Goal: Obtain resource: Download file/media

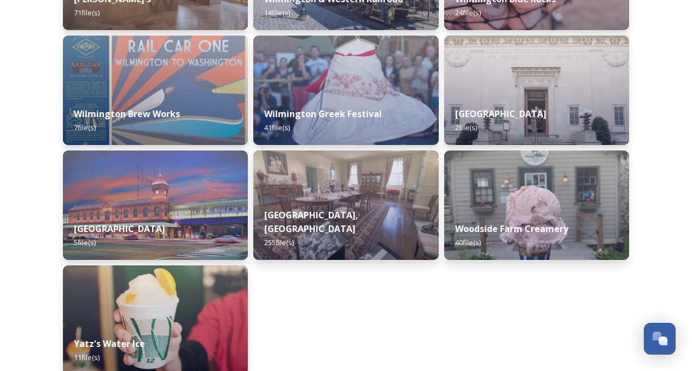
scroll to position [6475, 0]
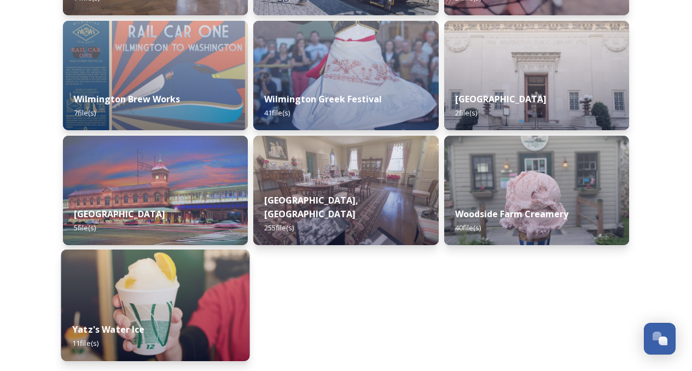
click at [204, 298] on img at bounding box center [155, 306] width 189 height 112
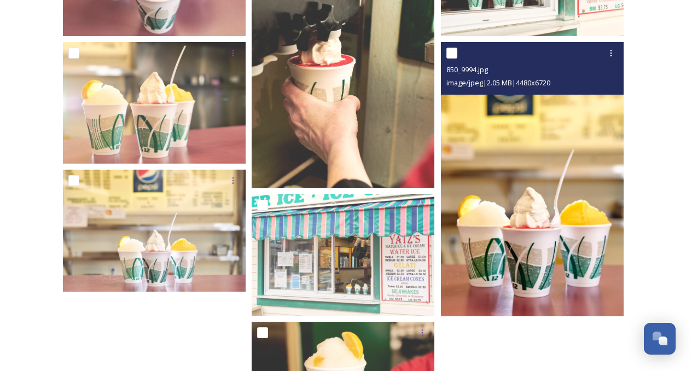
scroll to position [492, 0]
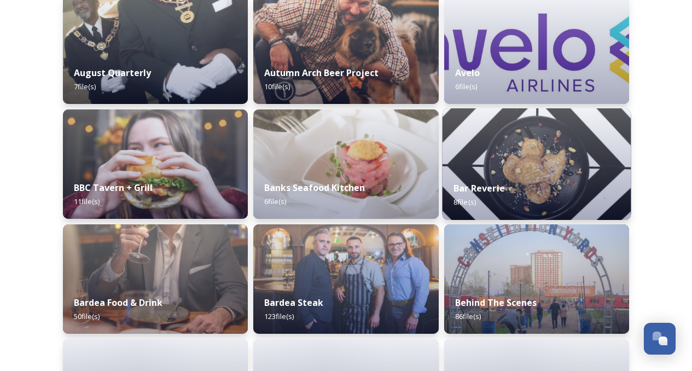
scroll to position [547, 0]
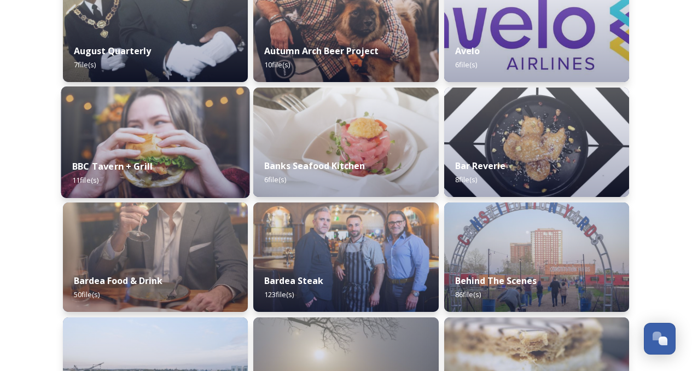
click at [178, 112] on img at bounding box center [155, 142] width 189 height 112
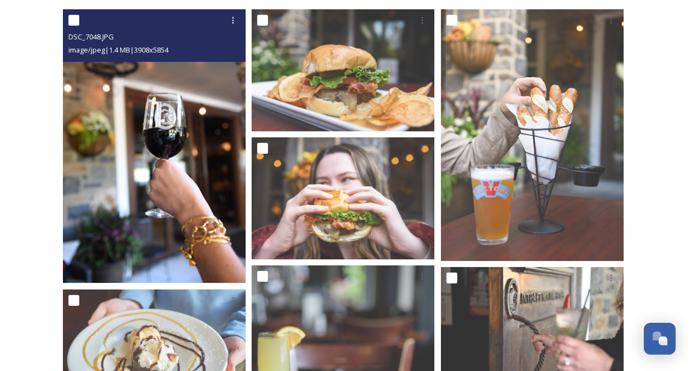
scroll to position [109, 0]
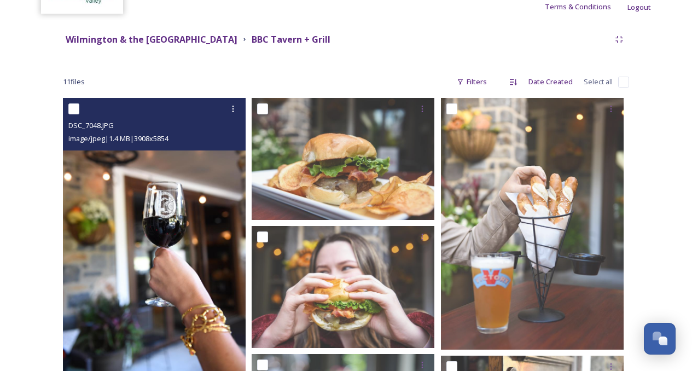
click at [206, 193] on img at bounding box center [154, 235] width 183 height 274
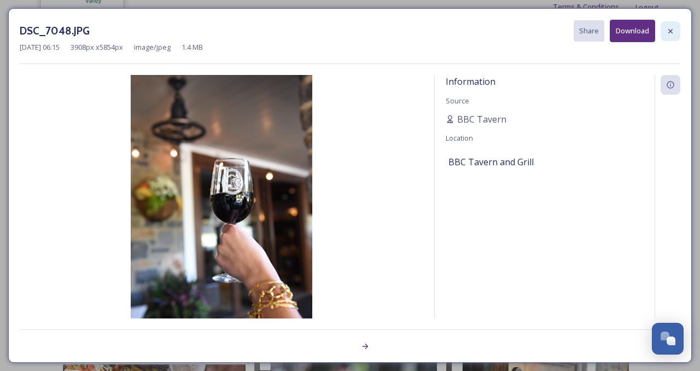
click at [670, 30] on icon at bounding box center [671, 30] width 4 height 4
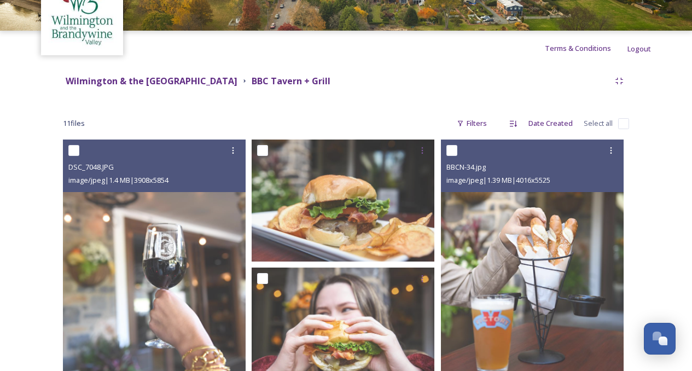
scroll to position [55, 0]
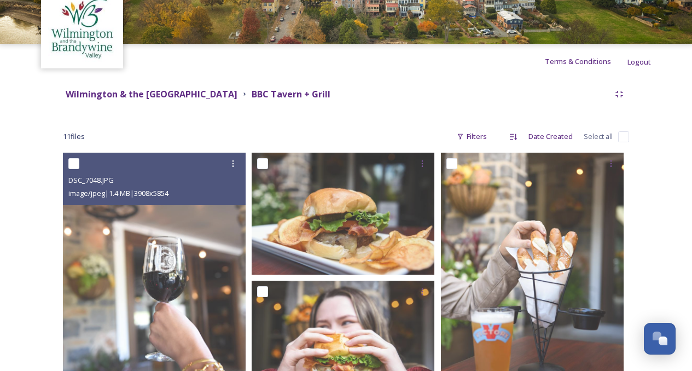
click at [622, 136] on input "checkbox" at bounding box center [623, 136] width 11 height 11
checkbox input "true"
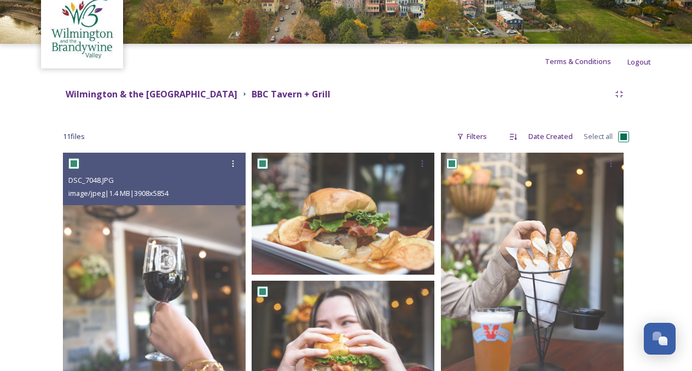
checkbox input "true"
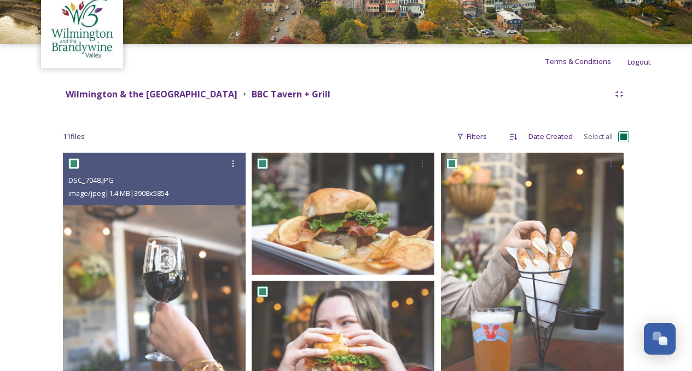
checkbox input "true"
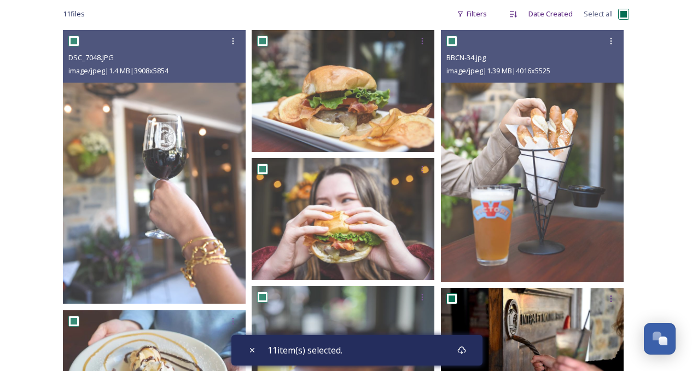
scroll to position [164, 0]
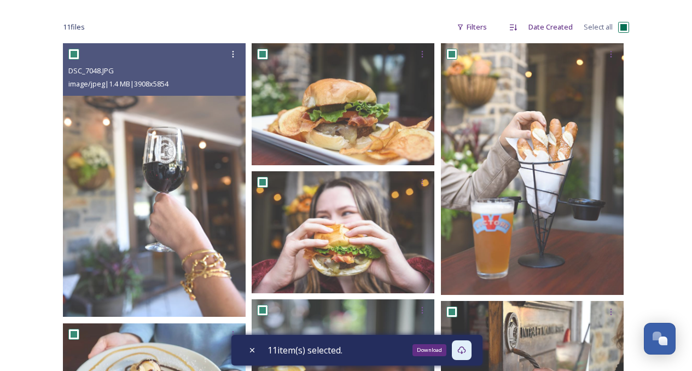
click at [470, 345] on div "Download" at bounding box center [462, 350] width 20 height 20
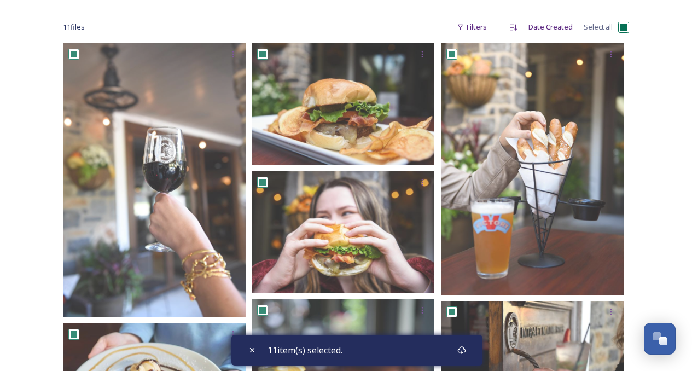
click at [665, 62] on div "Shared by: Visit [PERSON_NAME] & the Brandywine Valley Media Library BBC Tavern…" at bounding box center [346, 352] width 692 height 767
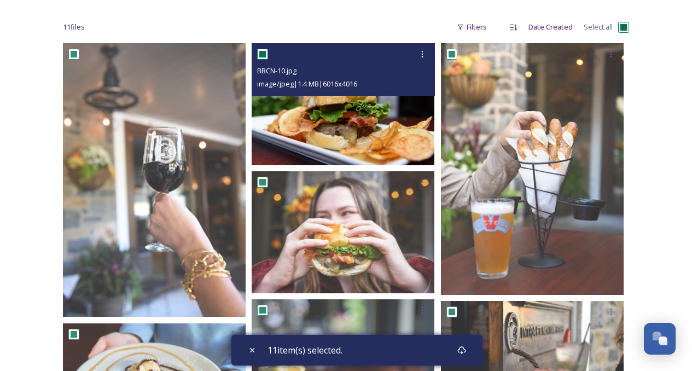
scroll to position [0, 0]
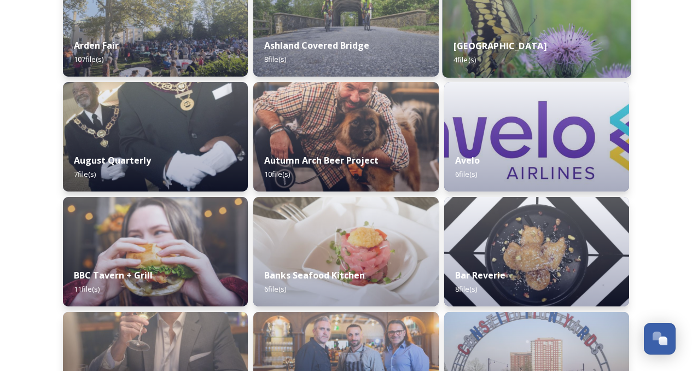
scroll to position [547, 0]
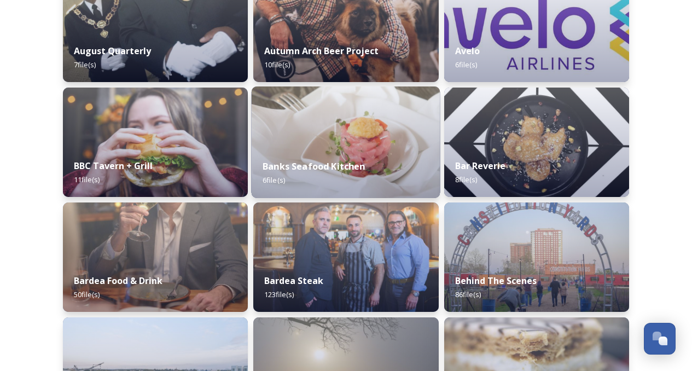
click at [348, 131] on img at bounding box center [346, 142] width 189 height 112
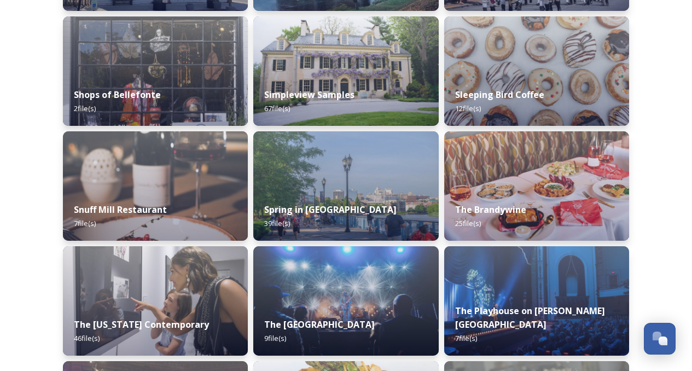
scroll to position [109, 0]
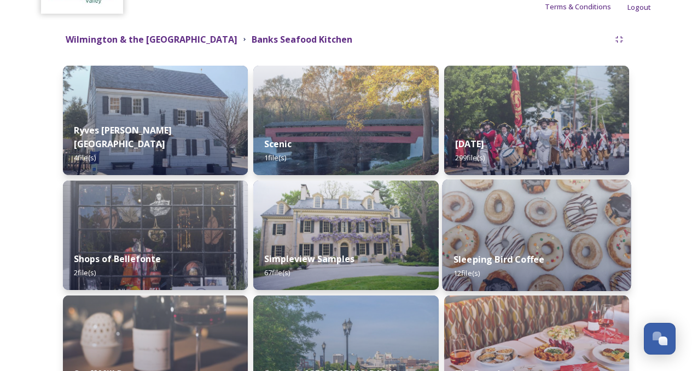
click at [562, 215] on img at bounding box center [536, 235] width 189 height 112
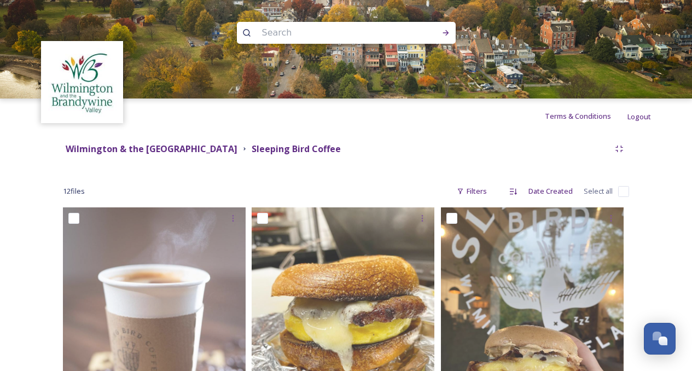
click at [623, 189] on input "checkbox" at bounding box center [623, 191] width 11 height 11
checkbox input "true"
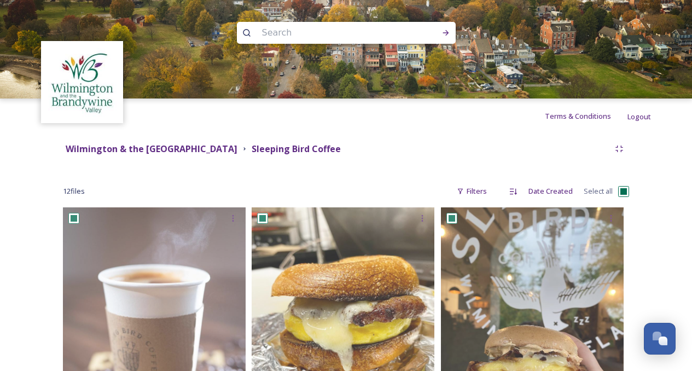
checkbox input "true"
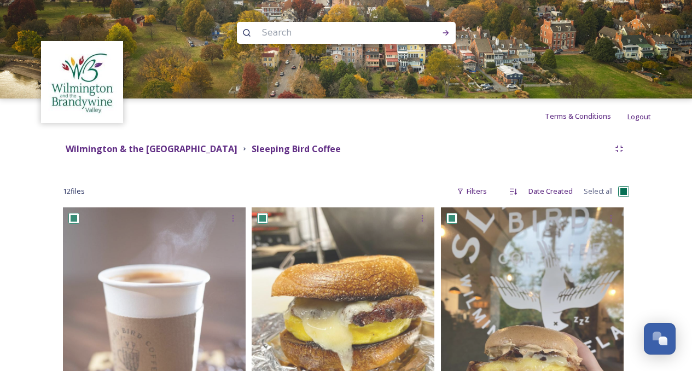
checkbox input "true"
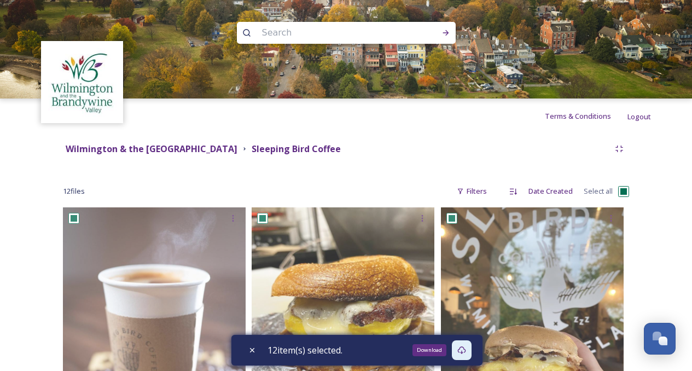
click at [461, 351] on icon at bounding box center [461, 350] width 8 height 8
click at [199, 151] on strong "Wilmington & the [GEOGRAPHIC_DATA]" at bounding box center [152, 149] width 172 height 12
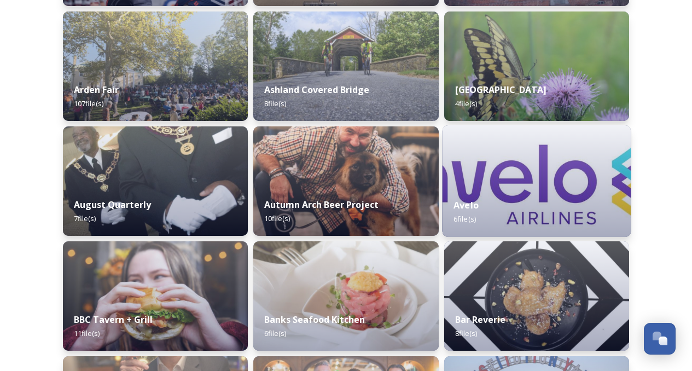
scroll to position [438, 0]
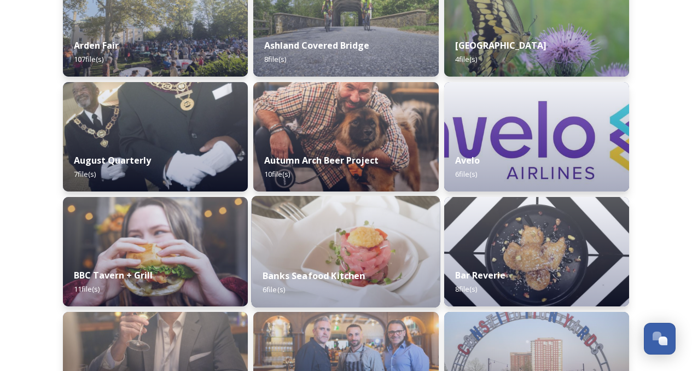
click at [371, 235] on img at bounding box center [346, 252] width 189 height 112
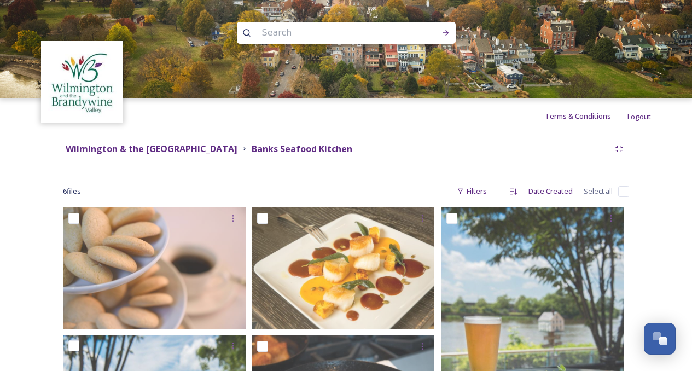
click at [622, 190] on input "checkbox" at bounding box center [623, 191] width 11 height 11
checkbox input "true"
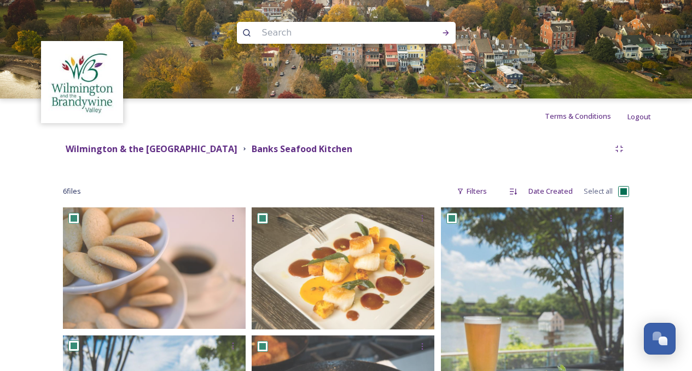
checkbox input "true"
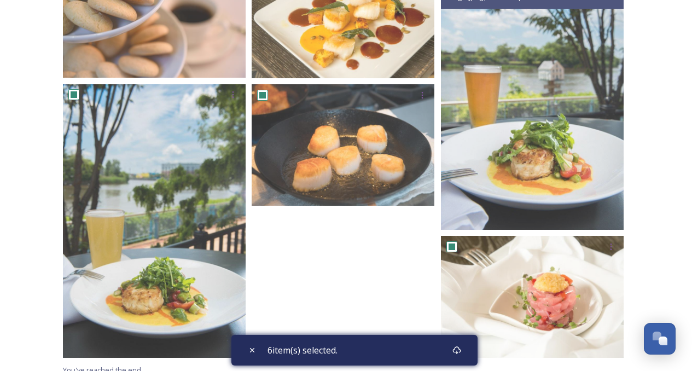
scroll to position [262, 0]
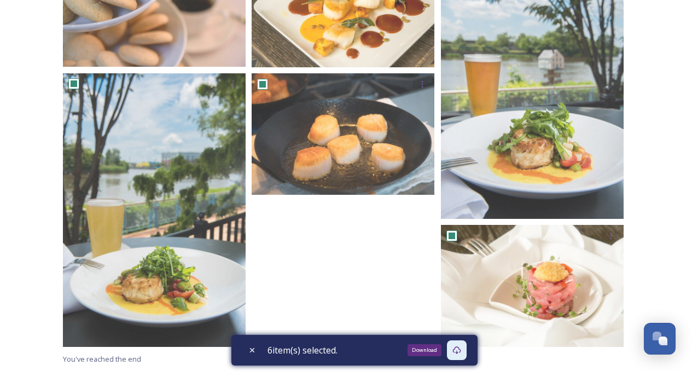
click at [459, 348] on icon at bounding box center [457, 350] width 9 height 9
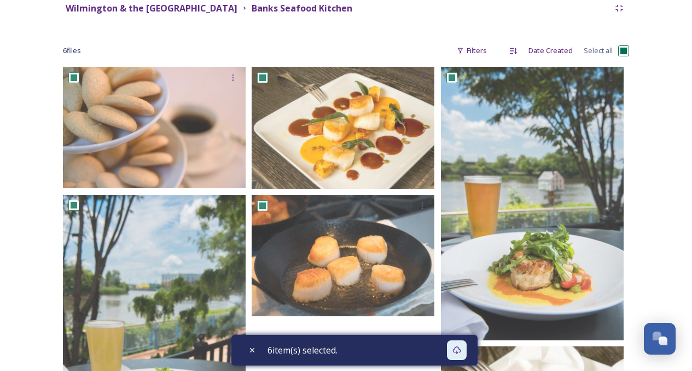
scroll to position [0, 0]
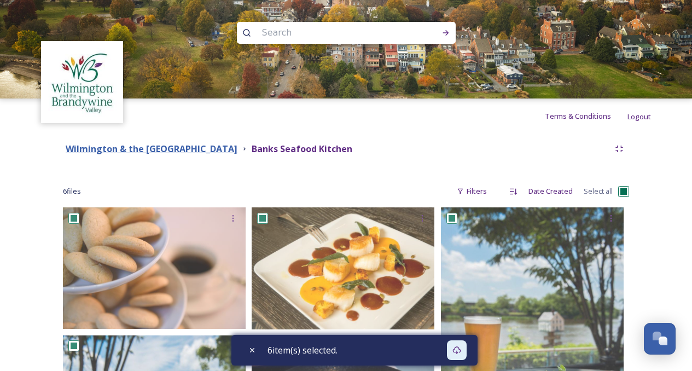
click at [237, 147] on strong "Wilmington & the [GEOGRAPHIC_DATA]" at bounding box center [152, 149] width 172 height 12
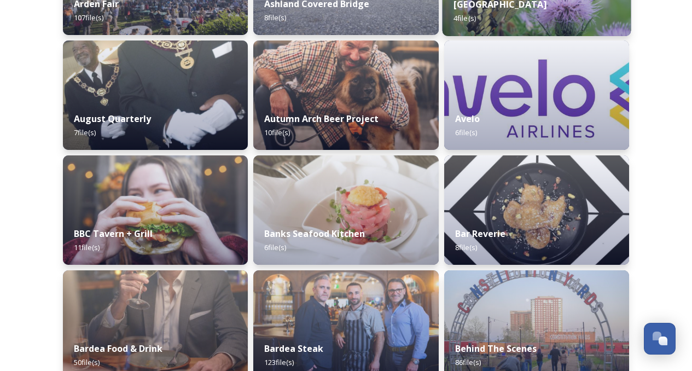
scroll to position [492, 0]
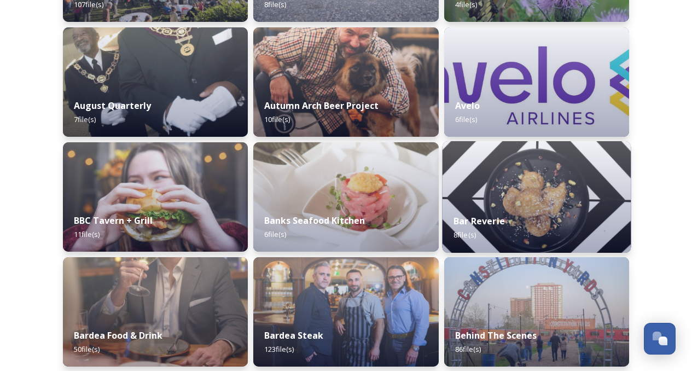
click at [537, 195] on img at bounding box center [536, 197] width 189 height 112
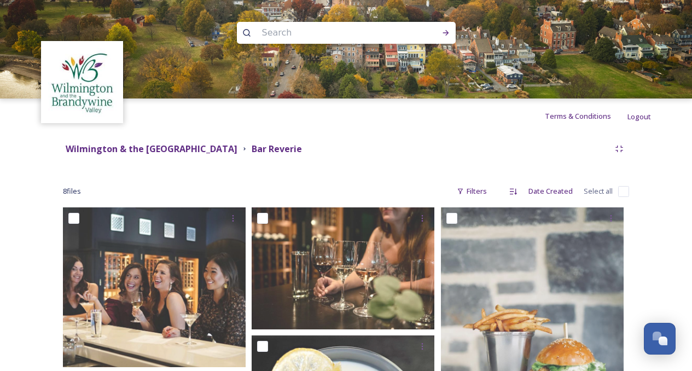
click at [623, 190] on input "checkbox" at bounding box center [623, 191] width 11 height 11
checkbox input "true"
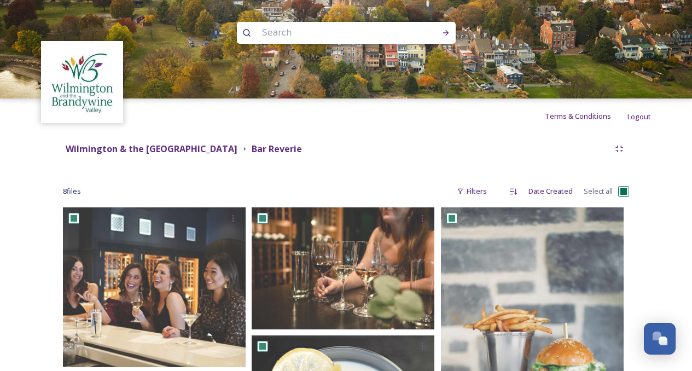
checkbox input "true"
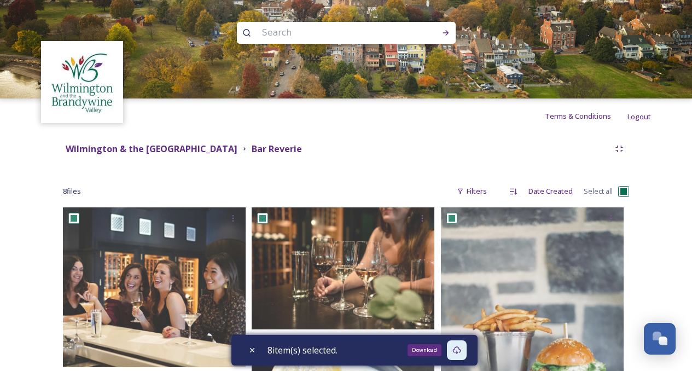
click at [459, 344] on div "Download" at bounding box center [457, 350] width 20 height 20
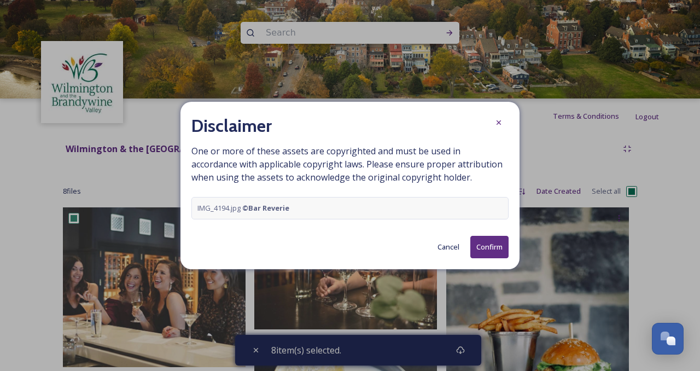
click at [489, 248] on button "Confirm" at bounding box center [490, 247] width 38 height 22
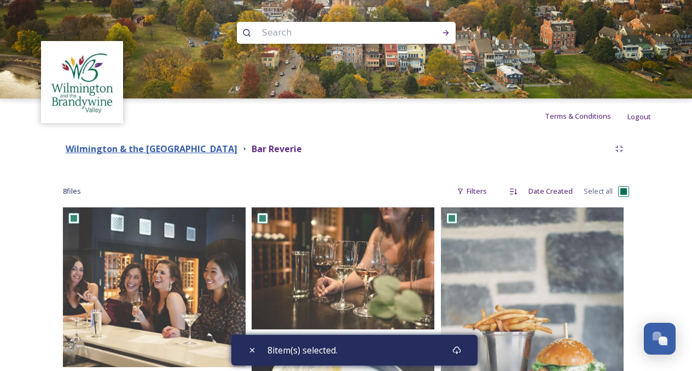
click at [228, 144] on strong "Wilmington & the [GEOGRAPHIC_DATA]" at bounding box center [152, 149] width 172 height 12
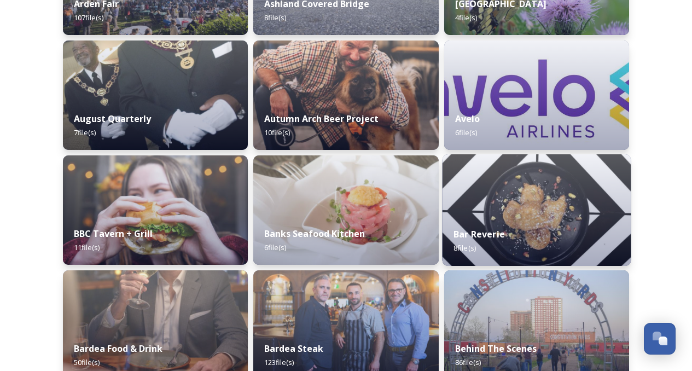
scroll to position [492, 0]
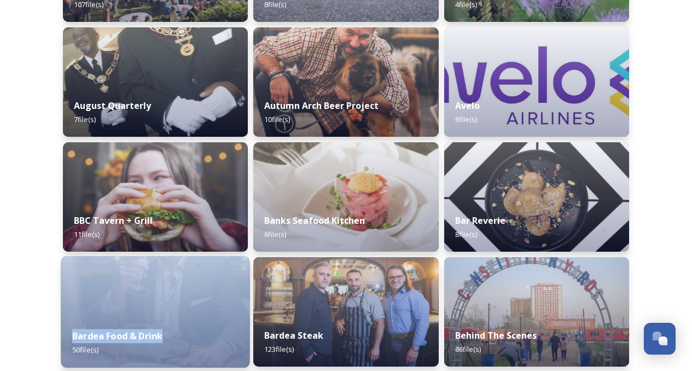
click at [189, 318] on div "Bardea Food & Drink 50 file(s)" at bounding box center [155, 312] width 189 height 112
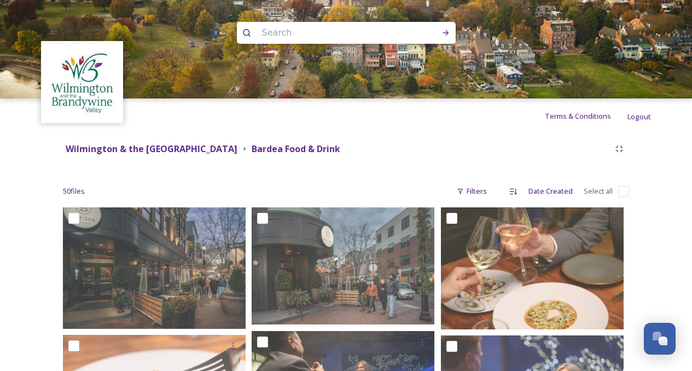
click at [624, 193] on input "checkbox" at bounding box center [623, 191] width 11 height 11
checkbox input "true"
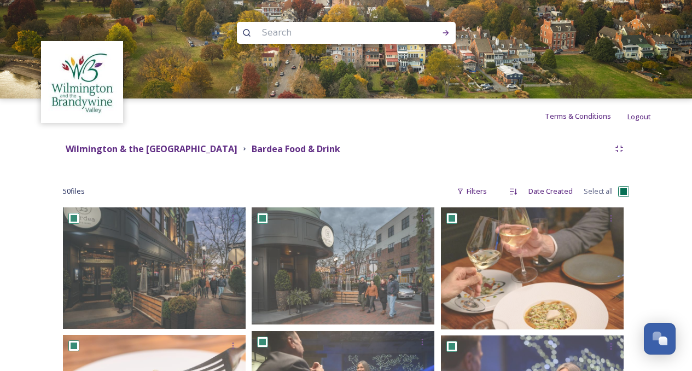
checkbox input "true"
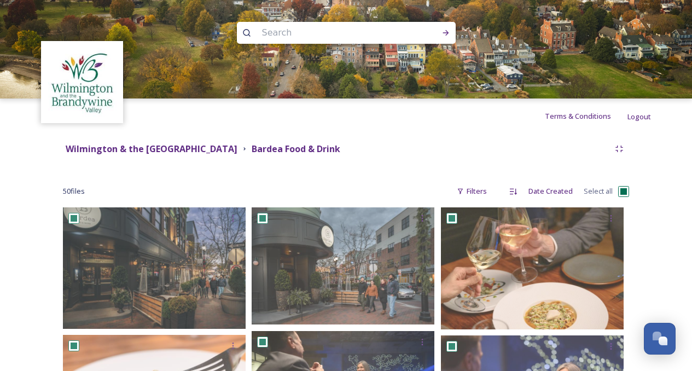
checkbox input "true"
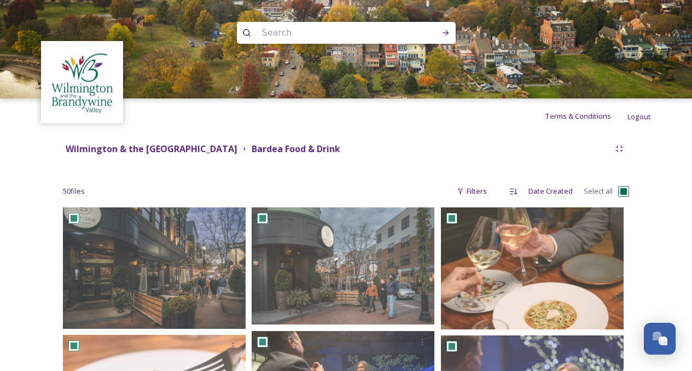
checkbox input "true"
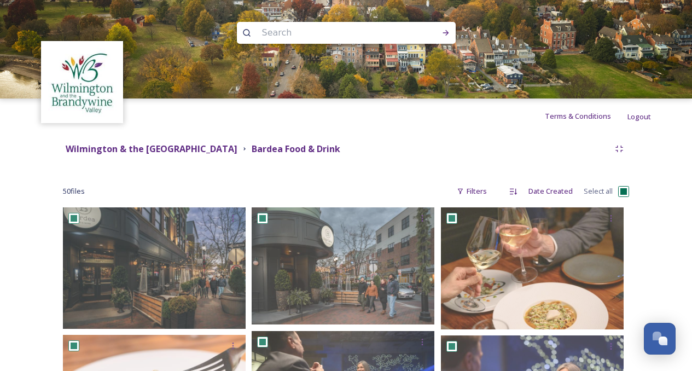
checkbox input "true"
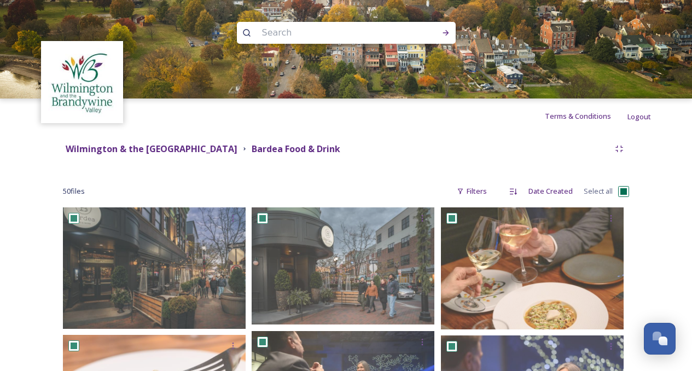
checkbox input "true"
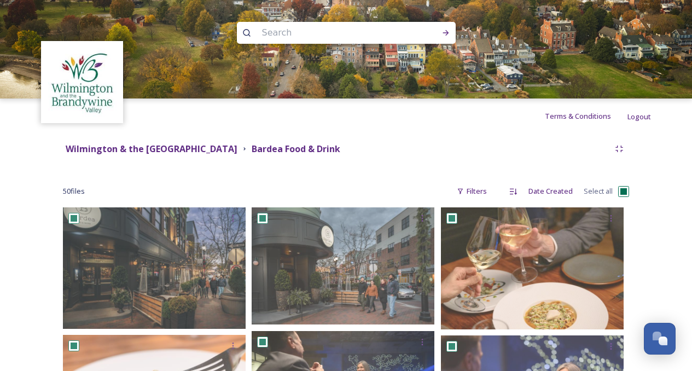
checkbox input "true"
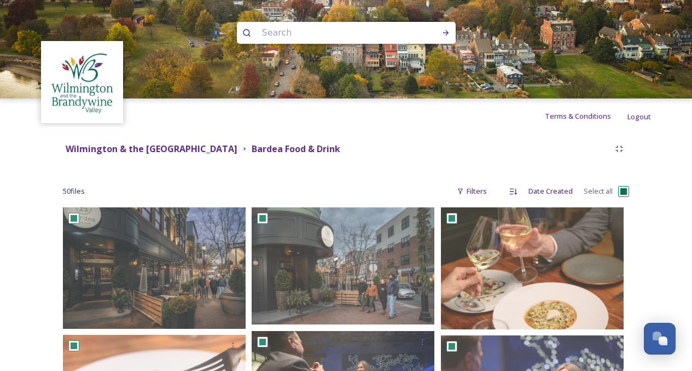
checkbox input "true"
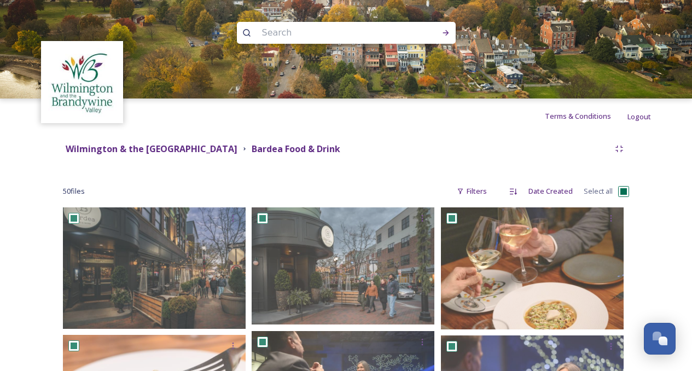
checkbox input "true"
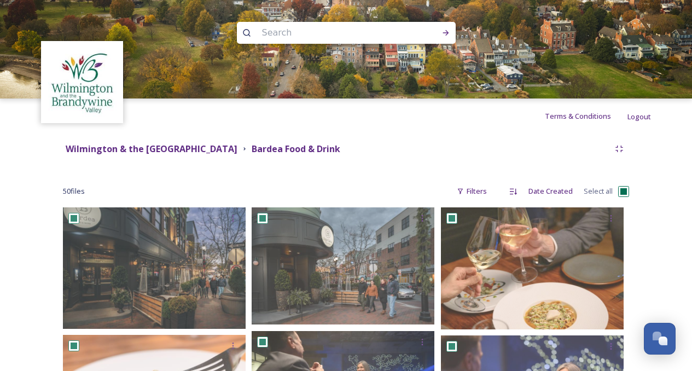
checkbox input "true"
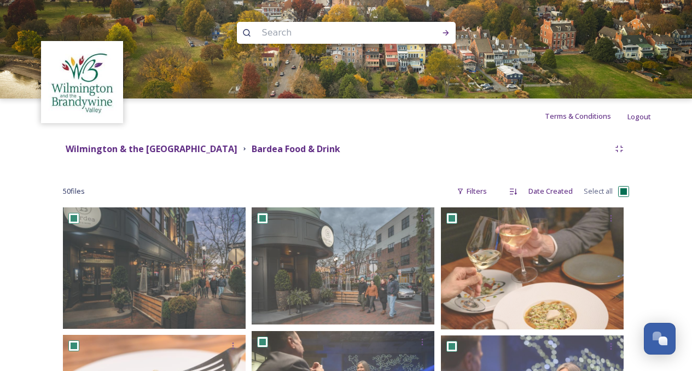
checkbox input "true"
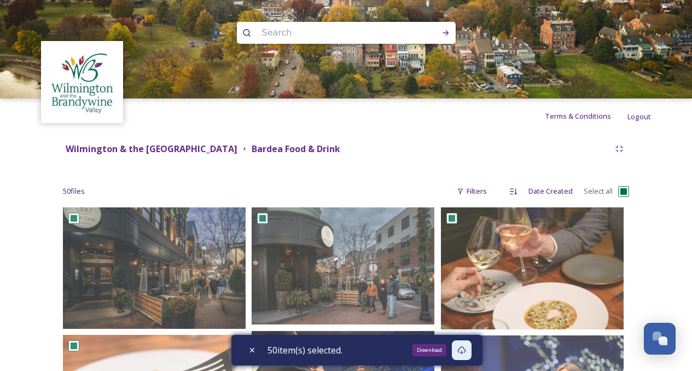
click at [461, 348] on icon at bounding box center [461, 350] width 9 height 9
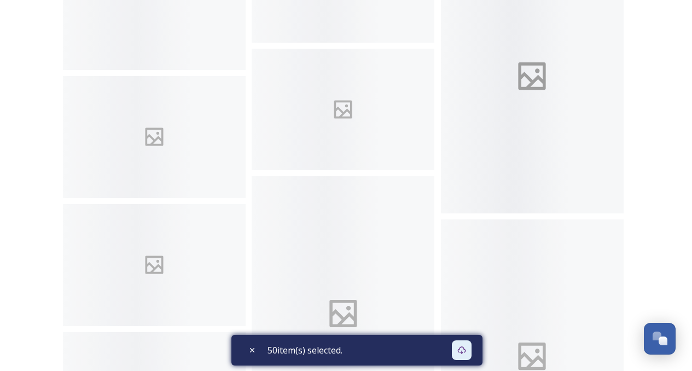
scroll to position [2736, 0]
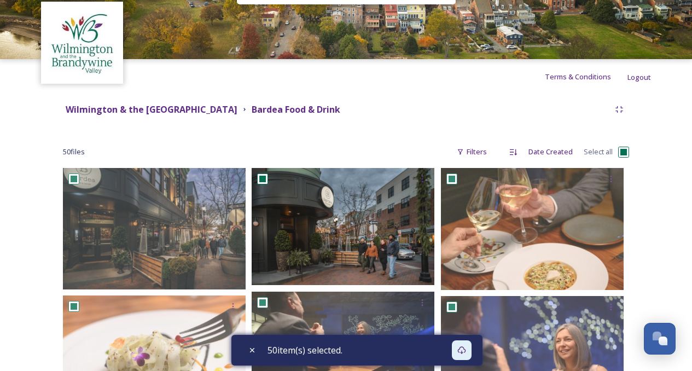
scroll to position [109, 0]
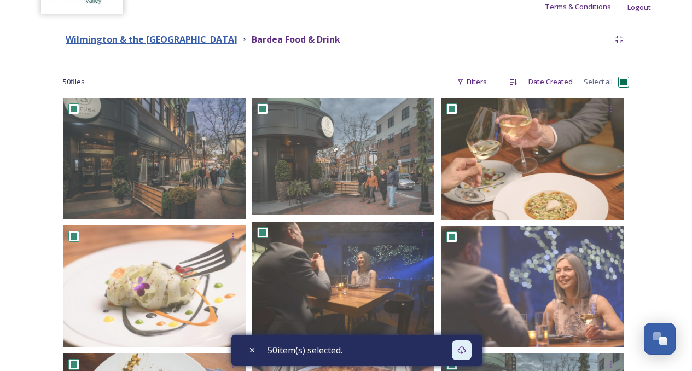
click at [206, 42] on strong "Wilmington & the [GEOGRAPHIC_DATA]" at bounding box center [152, 39] width 172 height 12
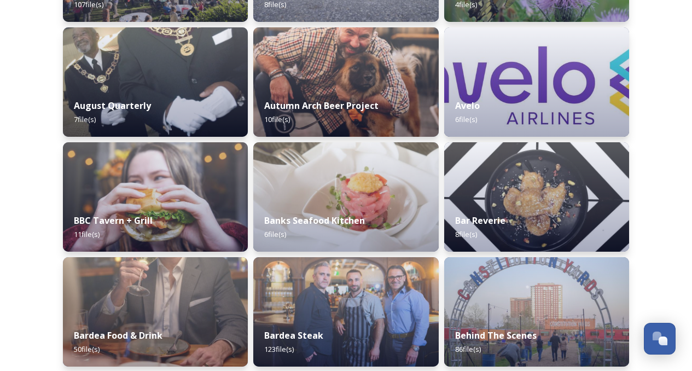
scroll to position [602, 0]
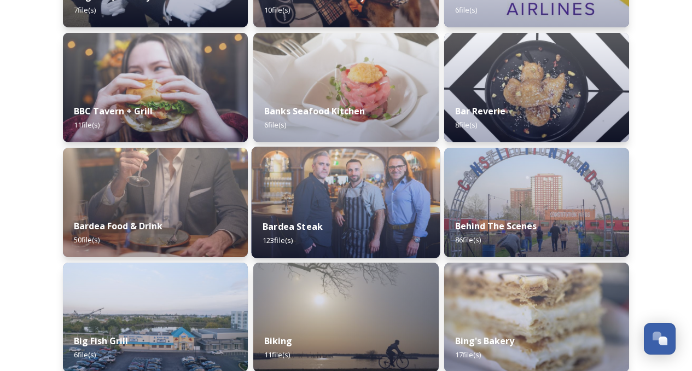
click at [350, 182] on img at bounding box center [346, 203] width 189 height 112
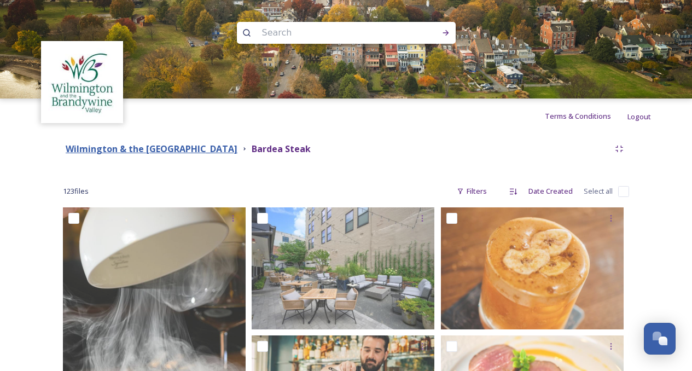
click at [237, 149] on strong "Wilmington & the [GEOGRAPHIC_DATA]" at bounding box center [152, 149] width 172 height 12
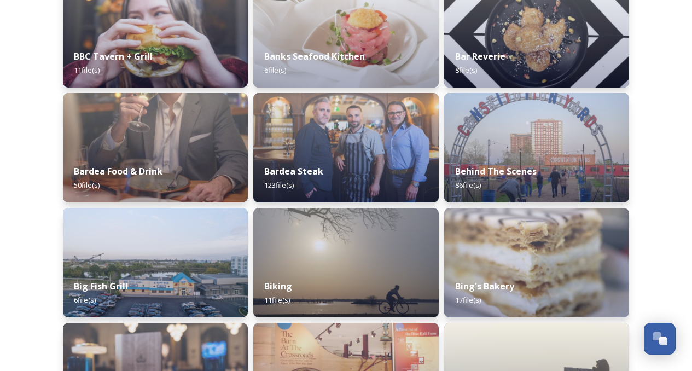
scroll to position [821, 0]
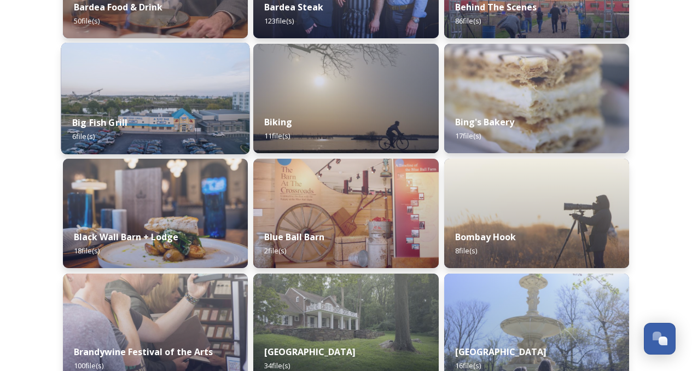
click at [151, 101] on img at bounding box center [155, 99] width 189 height 112
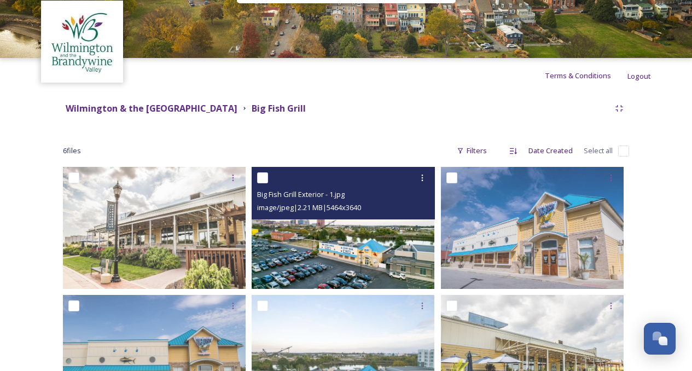
scroll to position [1, 0]
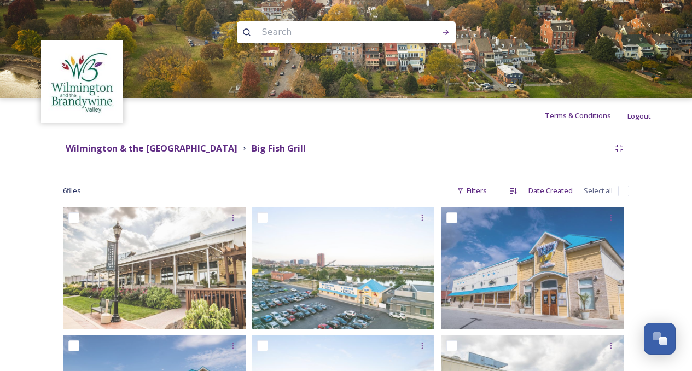
click at [619, 189] on input "checkbox" at bounding box center [623, 191] width 11 height 11
checkbox input "true"
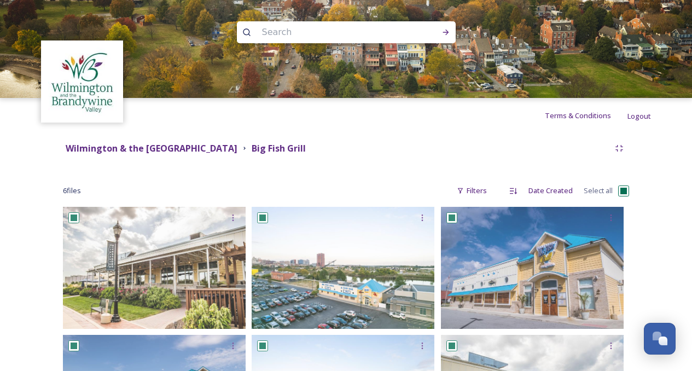
checkbox input "true"
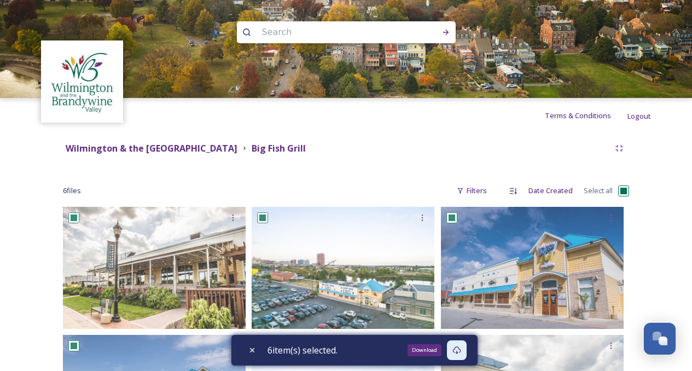
click at [461, 353] on icon at bounding box center [457, 350] width 9 height 9
click at [227, 152] on strong "Wilmington & the [GEOGRAPHIC_DATA]" at bounding box center [152, 148] width 172 height 12
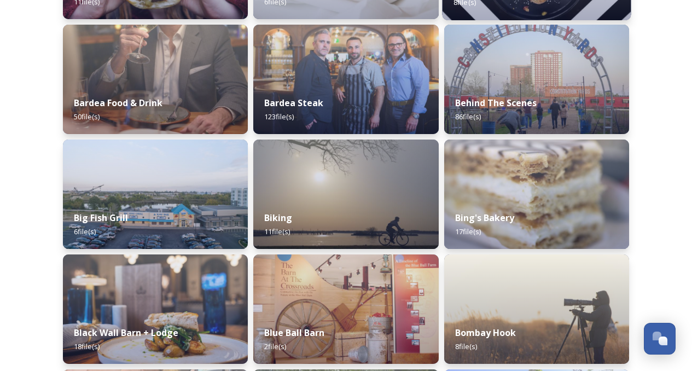
scroll to position [766, 0]
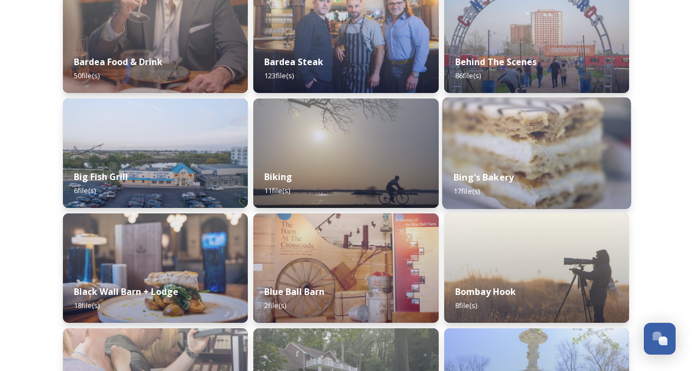
click at [532, 153] on img at bounding box center [536, 153] width 189 height 112
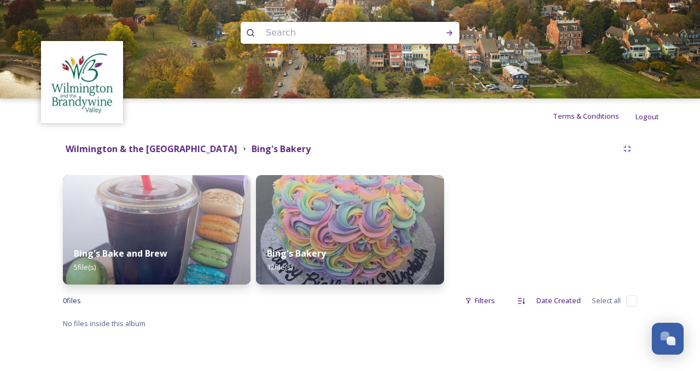
click at [171, 155] on div "Wilmington & the [GEOGRAPHIC_DATA]" at bounding box center [152, 149] width 172 height 14
click at [177, 150] on strong "Wilmington & the [GEOGRAPHIC_DATA]" at bounding box center [152, 149] width 172 height 12
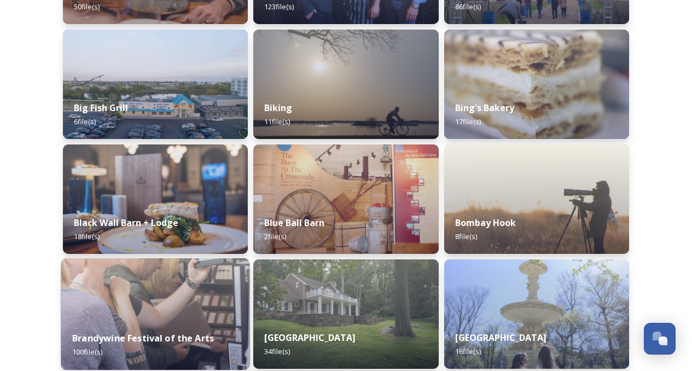
scroll to position [876, 0]
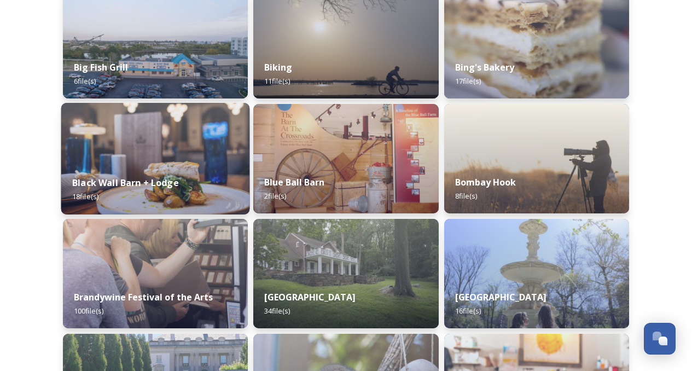
click at [193, 164] on img at bounding box center [155, 159] width 189 height 112
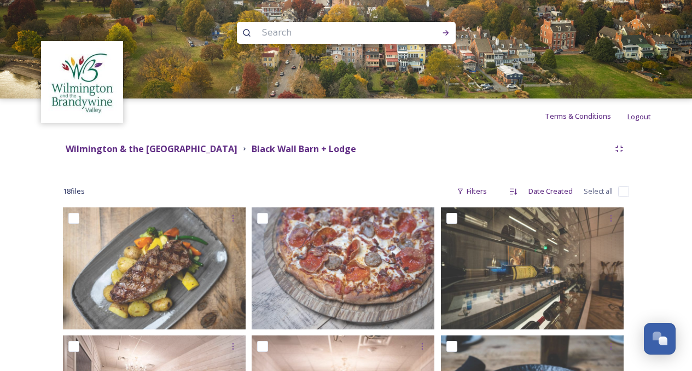
click at [619, 193] on input "checkbox" at bounding box center [623, 191] width 11 height 11
checkbox input "true"
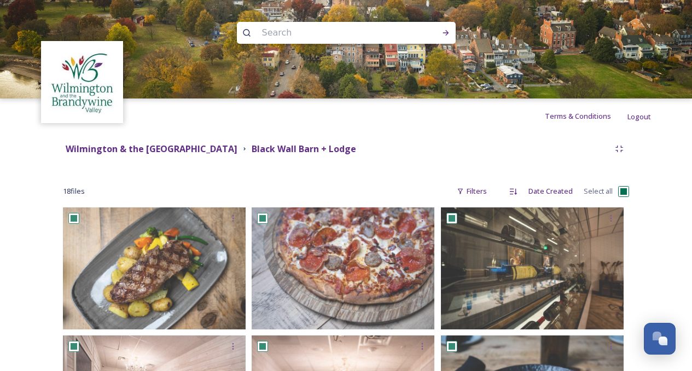
checkbox input "true"
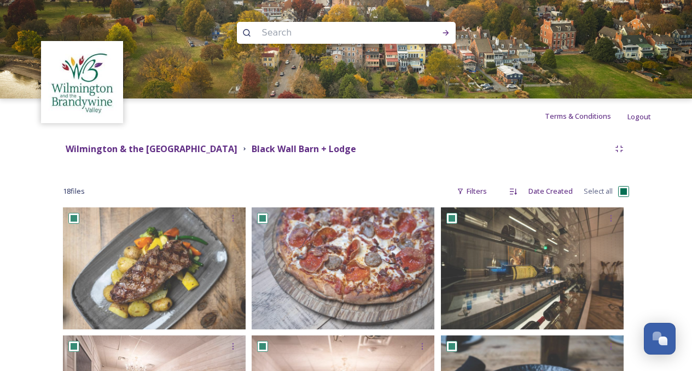
checkbox input "true"
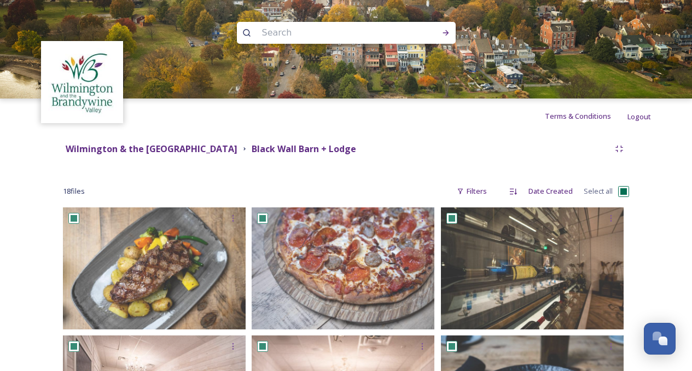
checkbox input "true"
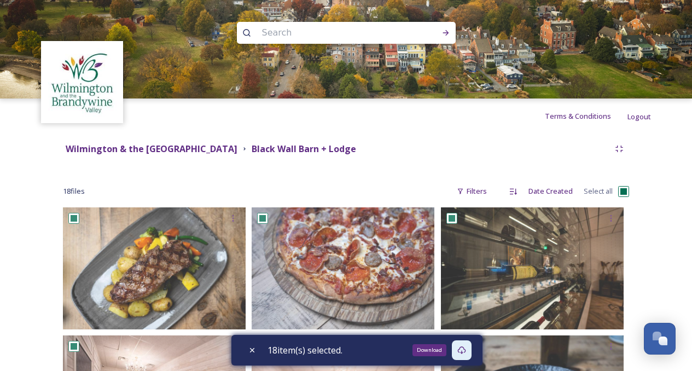
click at [462, 350] on icon at bounding box center [461, 350] width 9 height 9
click at [237, 144] on strong "Wilmington & the [GEOGRAPHIC_DATA]" at bounding box center [152, 149] width 172 height 12
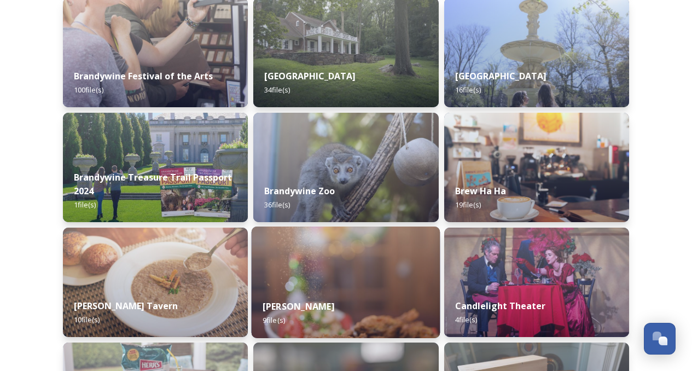
scroll to position [1149, 0]
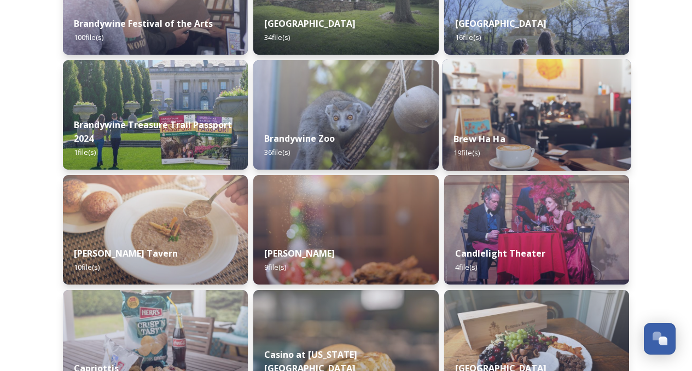
click at [534, 119] on img at bounding box center [536, 115] width 189 height 112
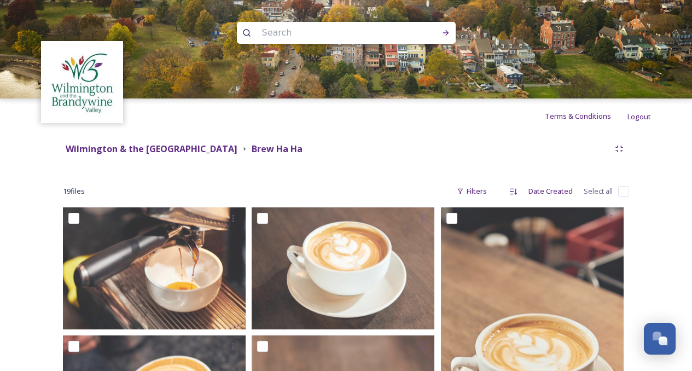
click at [619, 191] on input "checkbox" at bounding box center [623, 191] width 11 height 11
checkbox input "true"
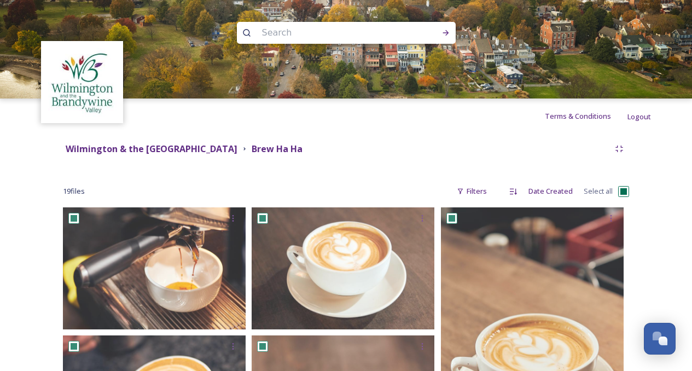
checkbox input "true"
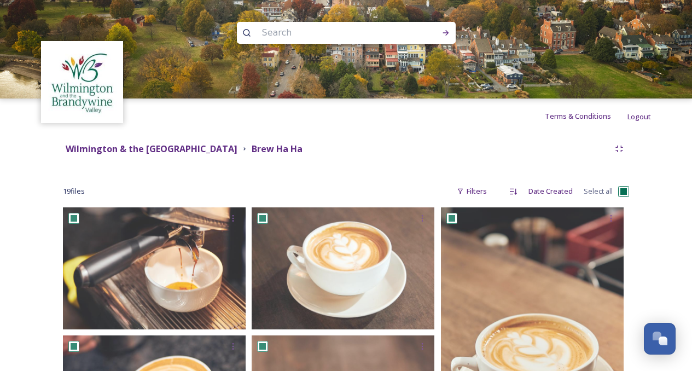
checkbox input "true"
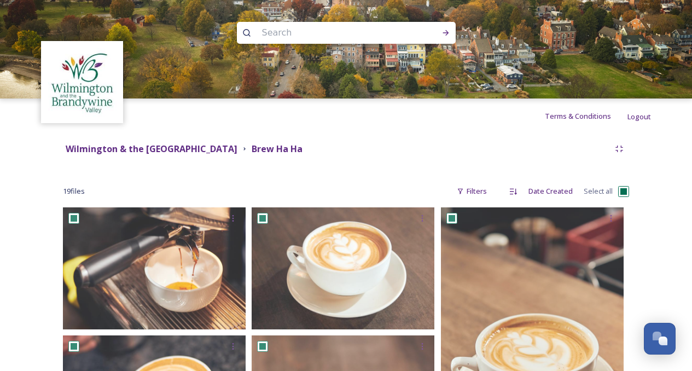
checkbox input "true"
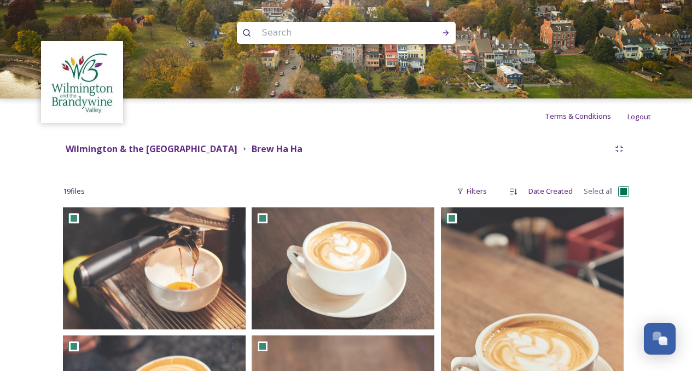
checkbox input "true"
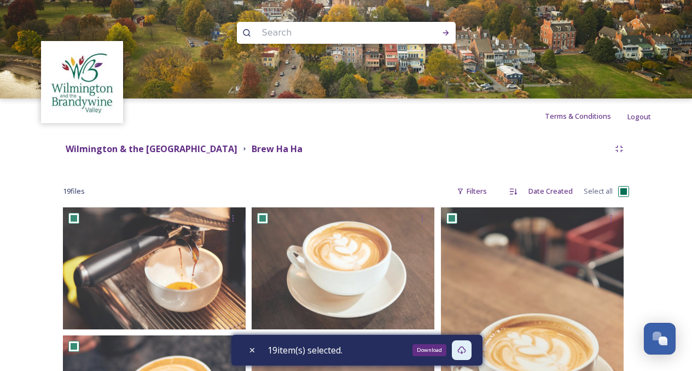
click at [463, 350] on icon at bounding box center [461, 350] width 9 height 9
click at [227, 148] on strong "Wilmington & the [GEOGRAPHIC_DATA]" at bounding box center [152, 149] width 172 height 12
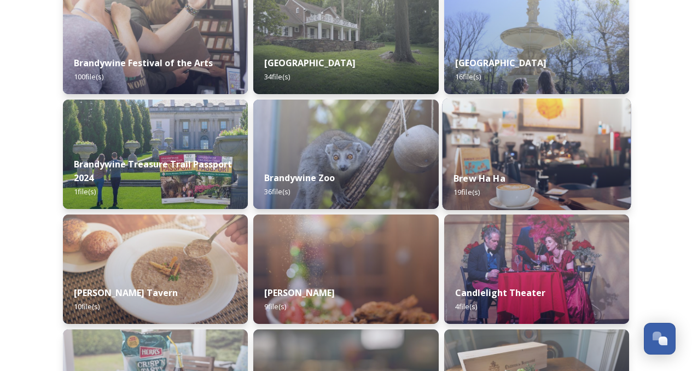
scroll to position [1204, 0]
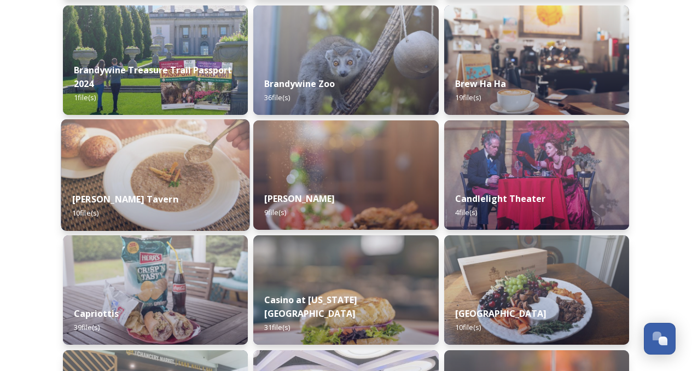
click at [150, 171] on img at bounding box center [155, 175] width 189 height 112
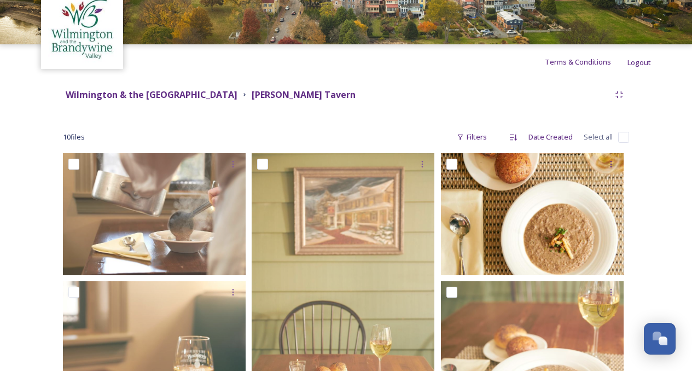
scroll to position [26, 0]
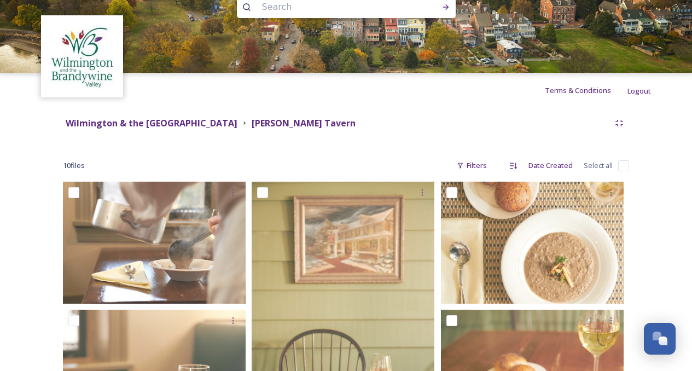
click at [622, 161] on input "checkbox" at bounding box center [623, 165] width 11 height 11
checkbox input "true"
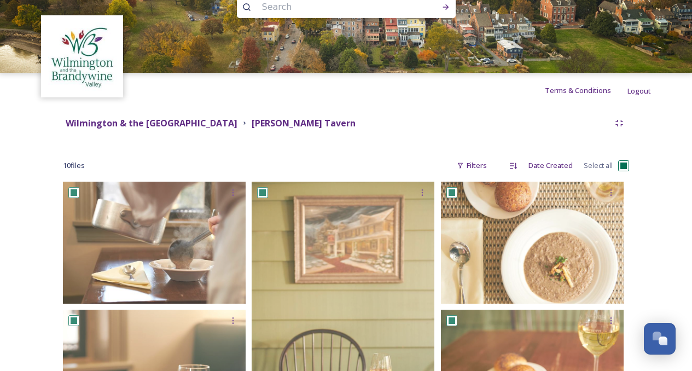
checkbox input "true"
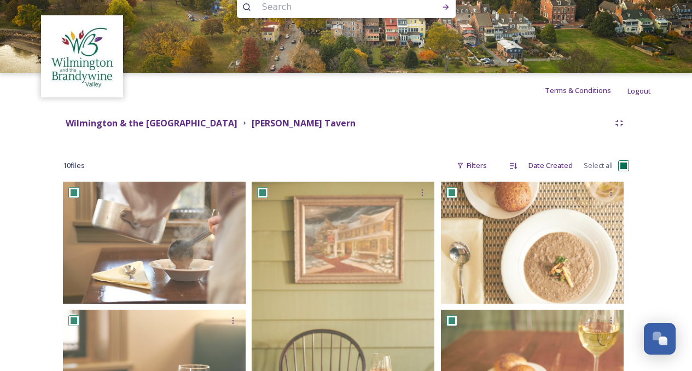
checkbox input "true"
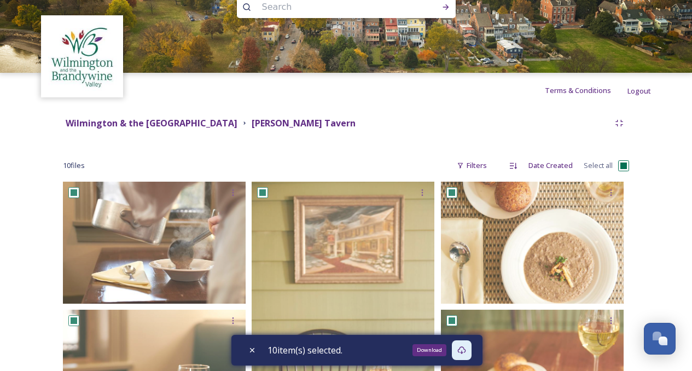
click at [466, 349] on icon at bounding box center [461, 350] width 9 height 9
click at [176, 124] on strong "Wilmington & the [GEOGRAPHIC_DATA]" at bounding box center [152, 123] width 172 height 12
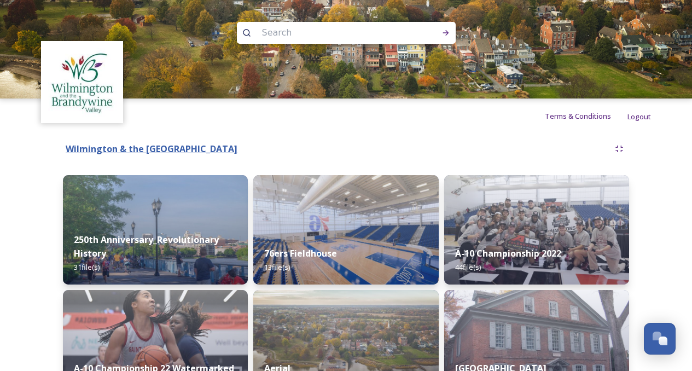
click at [202, 149] on strong "Wilmington & the [GEOGRAPHIC_DATA]" at bounding box center [152, 149] width 172 height 12
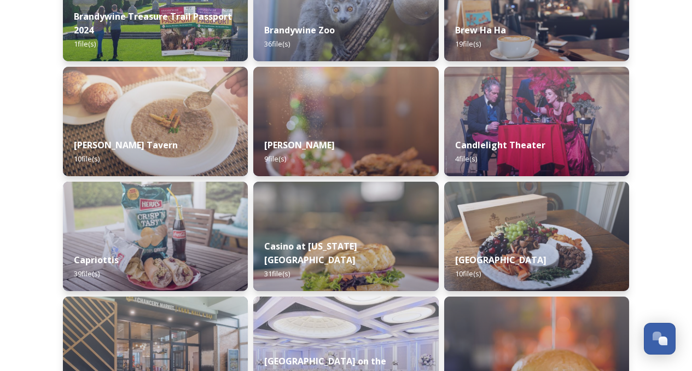
scroll to position [1313, 0]
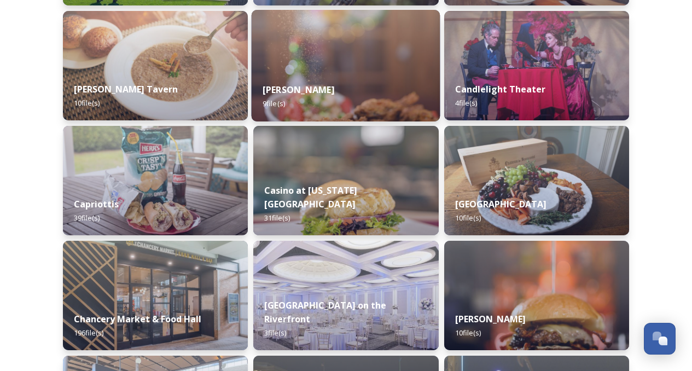
click at [353, 67] on img at bounding box center [346, 66] width 189 height 112
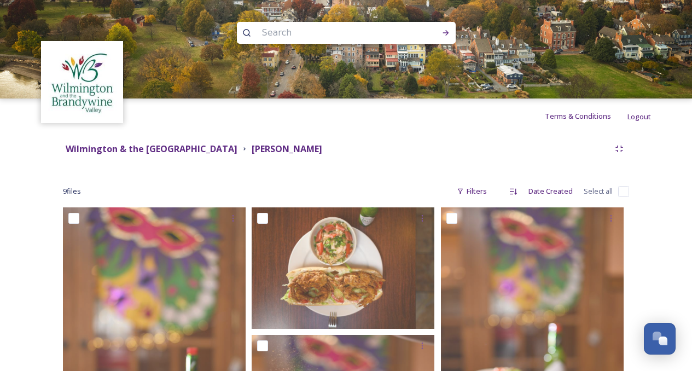
click at [622, 190] on input "checkbox" at bounding box center [623, 191] width 11 height 11
checkbox input "true"
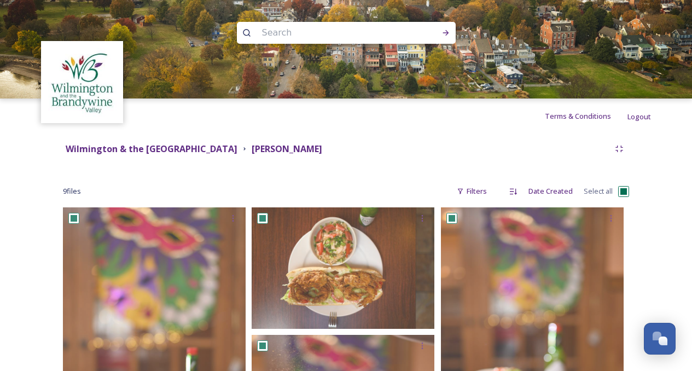
checkbox input "true"
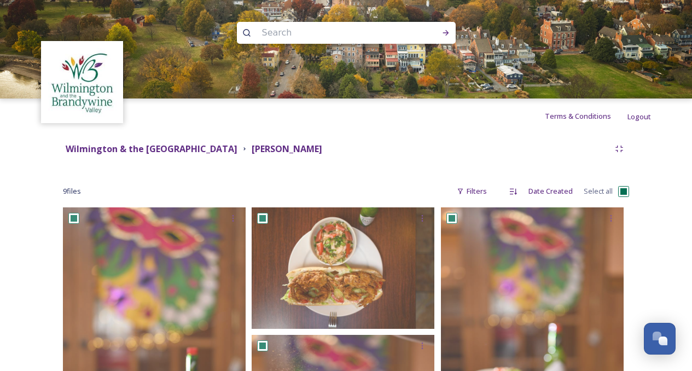
checkbox input "true"
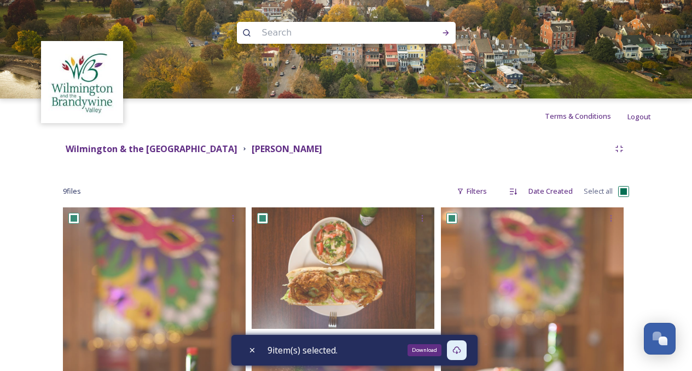
click at [458, 347] on icon at bounding box center [457, 350] width 8 height 8
click at [196, 149] on strong "Wilmington & the [GEOGRAPHIC_DATA]" at bounding box center [152, 149] width 172 height 12
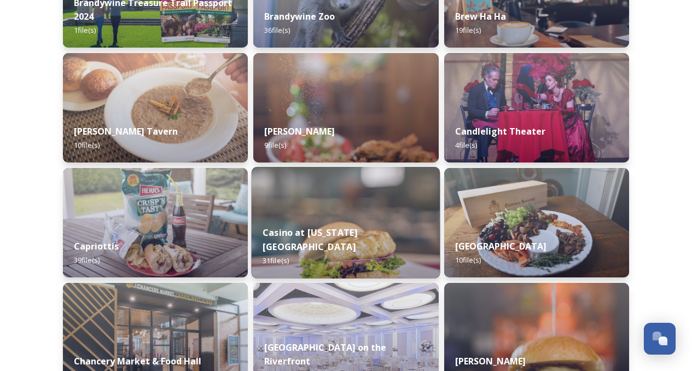
scroll to position [1259, 0]
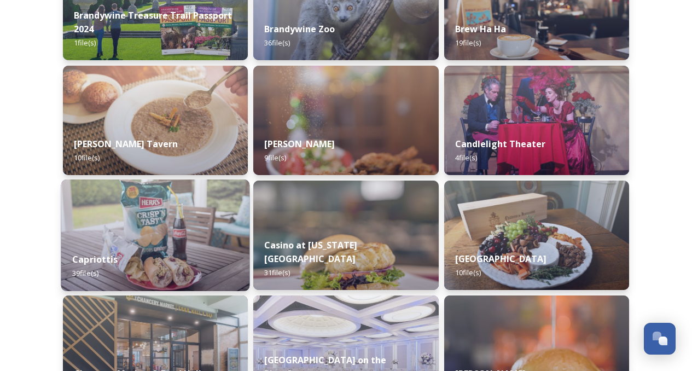
click at [211, 217] on img at bounding box center [155, 235] width 189 height 112
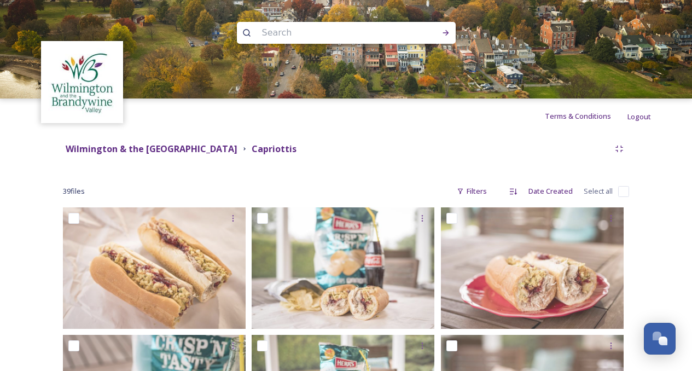
click at [623, 190] on input "checkbox" at bounding box center [623, 191] width 11 height 11
checkbox input "true"
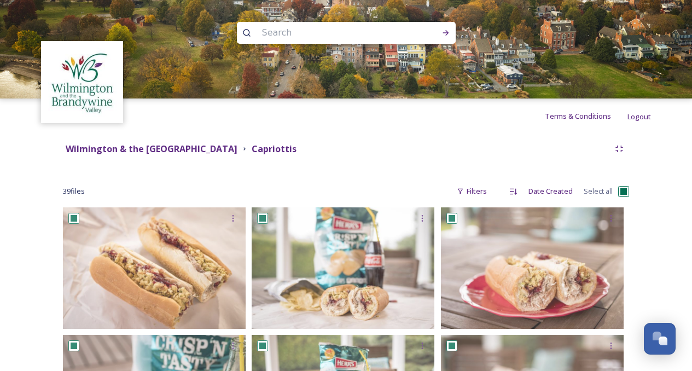
checkbox input "true"
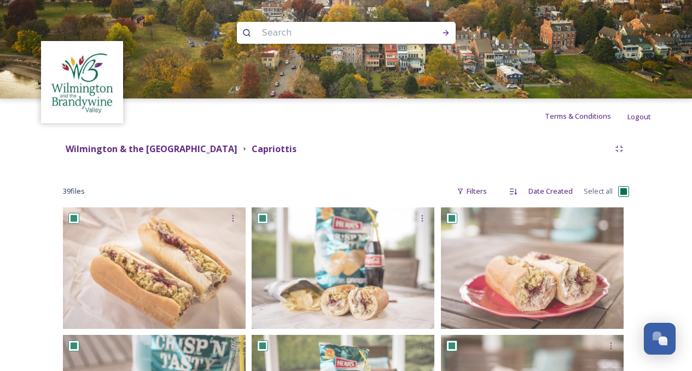
checkbox input "true"
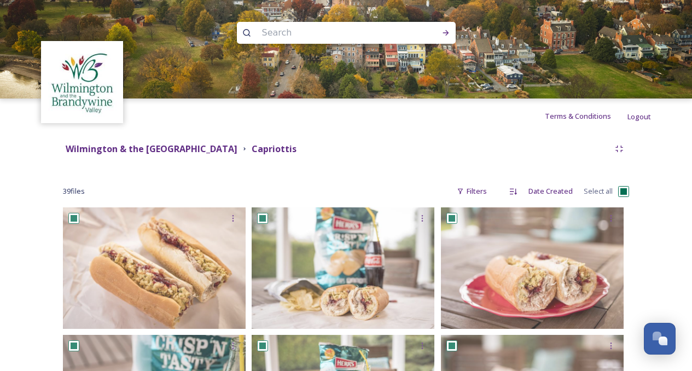
checkbox input "true"
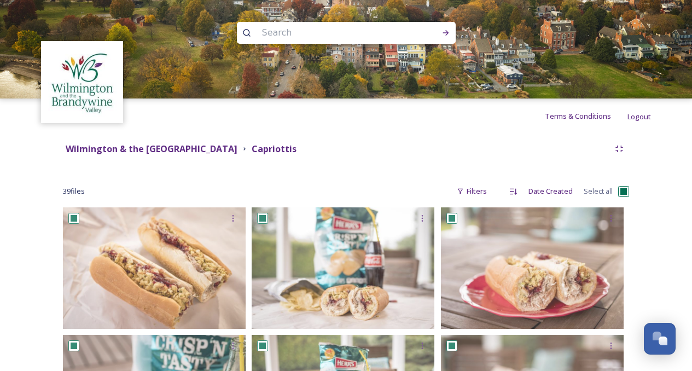
checkbox input "true"
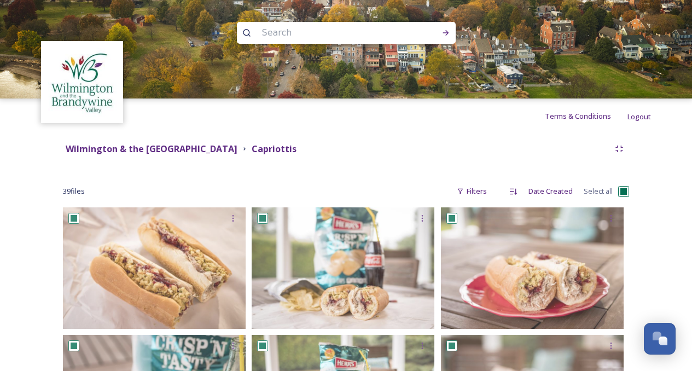
checkbox input "true"
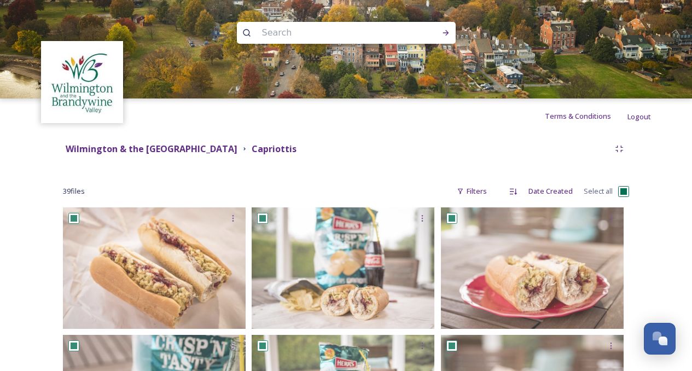
checkbox input "true"
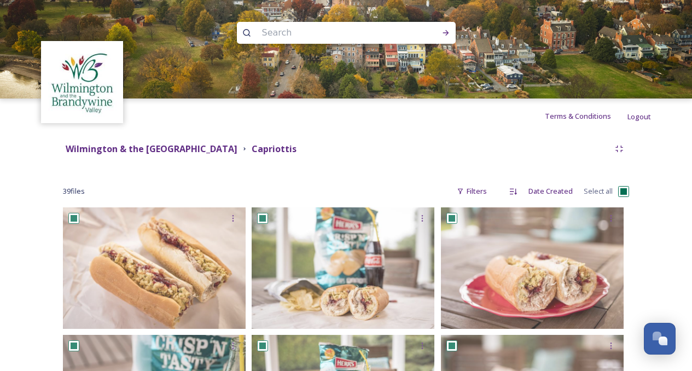
checkbox input "true"
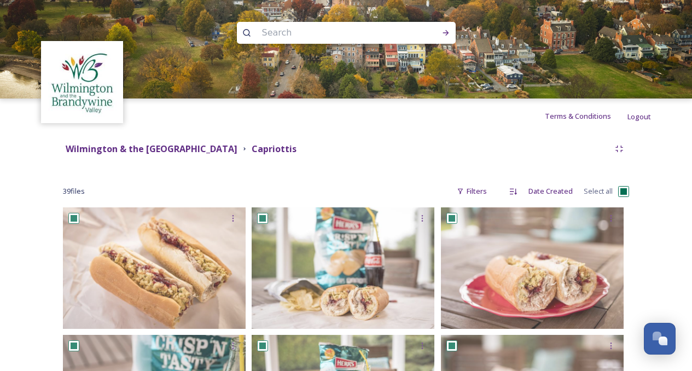
checkbox input "true"
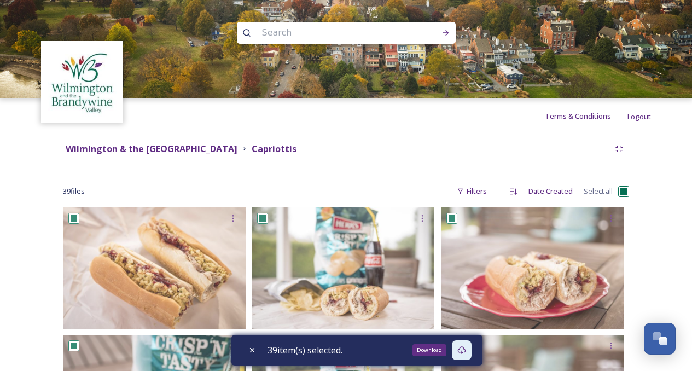
click at [466, 351] on icon at bounding box center [461, 350] width 9 height 9
click at [413, 155] on div "Wilmington & the [GEOGRAPHIC_DATA] Capriottis" at bounding box center [336, 149] width 547 height 14
click at [194, 149] on strong "Wilmington & the [GEOGRAPHIC_DATA]" at bounding box center [152, 149] width 172 height 12
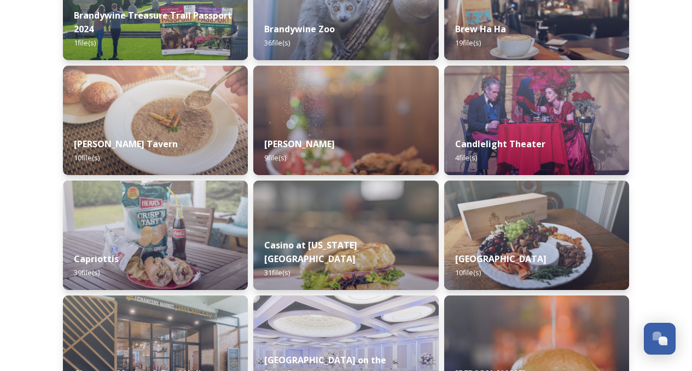
scroll to position [1313, 0]
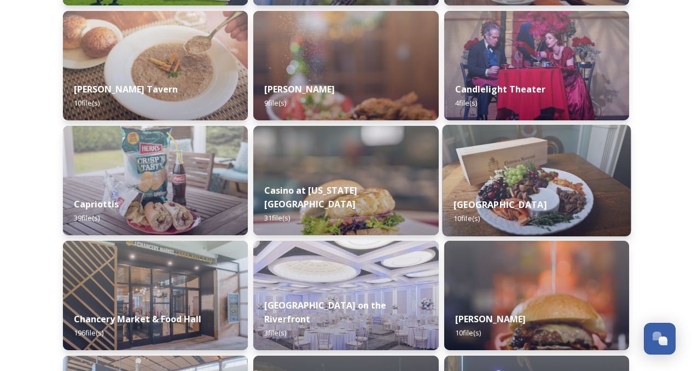
click at [573, 165] on img at bounding box center [536, 181] width 189 height 112
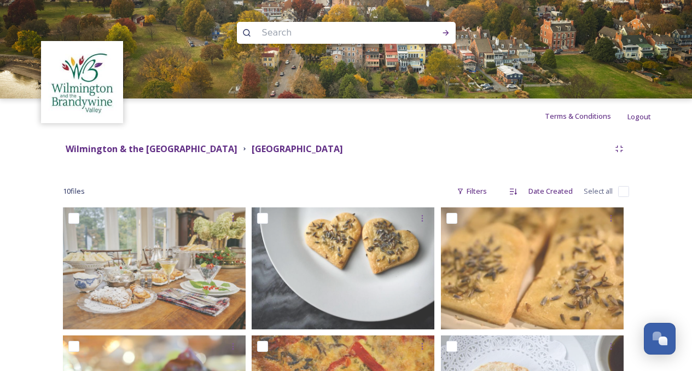
click at [627, 192] on input "checkbox" at bounding box center [623, 191] width 11 height 11
checkbox input "true"
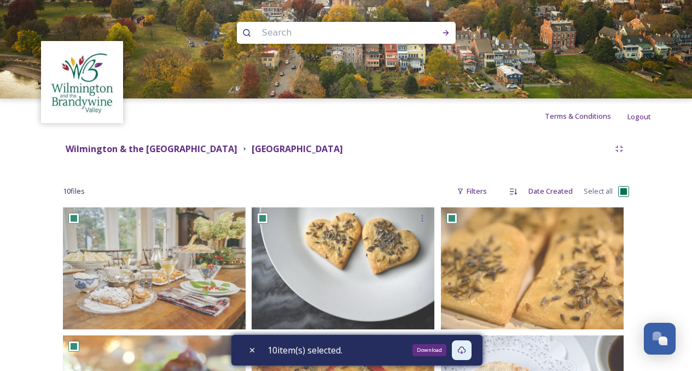
click at [469, 343] on div "Download" at bounding box center [462, 350] width 20 height 20
drag, startPoint x: 388, startPoint y: 146, endPoint x: 303, endPoint y: 147, distance: 85.4
click at [303, 147] on div "Wilmington & the [GEOGRAPHIC_DATA] [GEOGRAPHIC_DATA]" at bounding box center [336, 149] width 547 height 14
copy strong "[GEOGRAPHIC_DATA]"
click at [237, 154] on strong "Wilmington & the [GEOGRAPHIC_DATA]" at bounding box center [152, 149] width 172 height 12
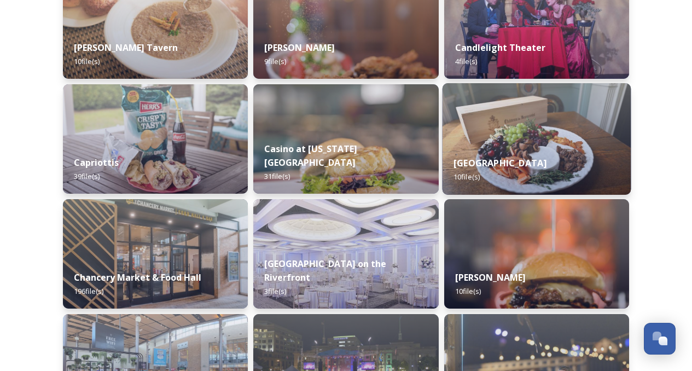
scroll to position [1368, 0]
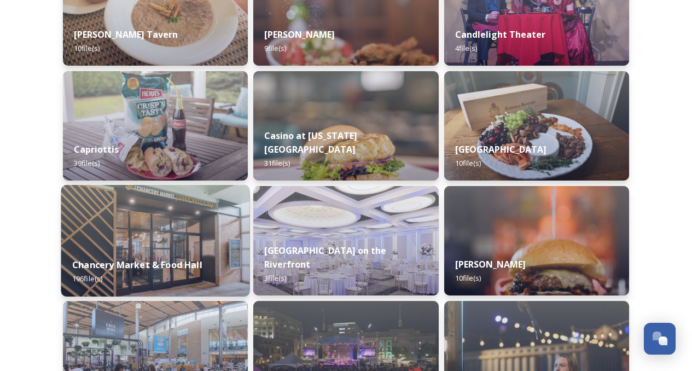
click at [180, 236] on img at bounding box center [155, 241] width 189 height 112
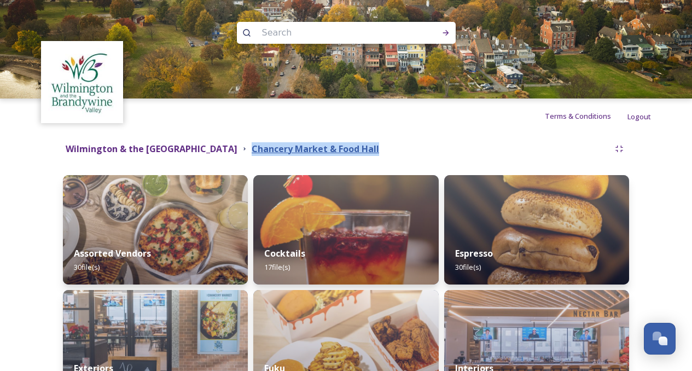
drag, startPoint x: 437, startPoint y: 146, endPoint x: 304, endPoint y: 151, distance: 132.5
click at [304, 151] on div "Wilmington & the Brandywine Valley Media Library [GEOGRAPHIC_DATA]" at bounding box center [336, 149] width 547 height 14
copy strong "Chancery Market & Food Hall"
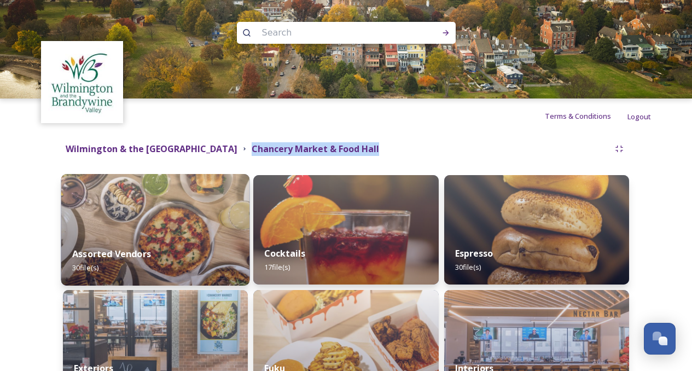
click at [167, 221] on img at bounding box center [155, 230] width 189 height 112
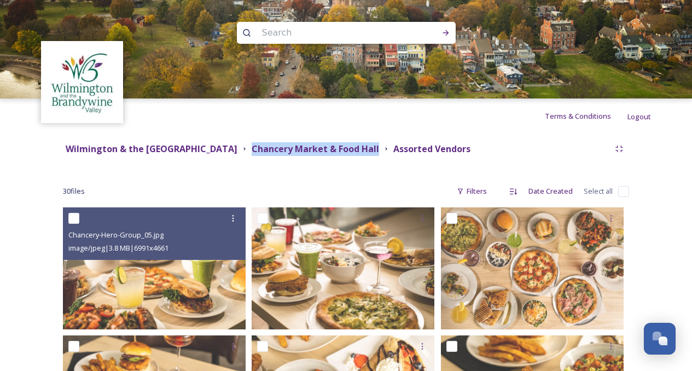
click at [620, 194] on input "checkbox" at bounding box center [623, 191] width 11 height 11
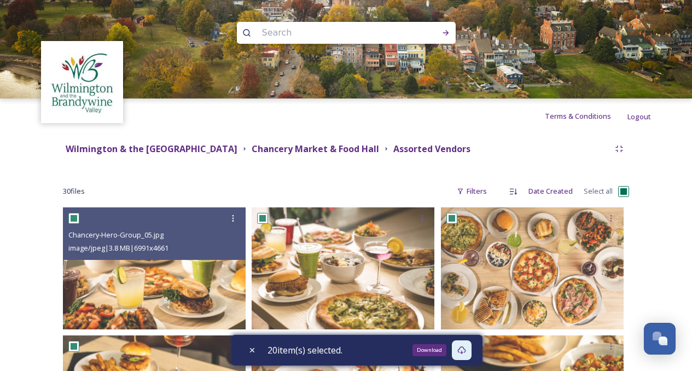
click at [464, 349] on icon at bounding box center [461, 350] width 9 height 9
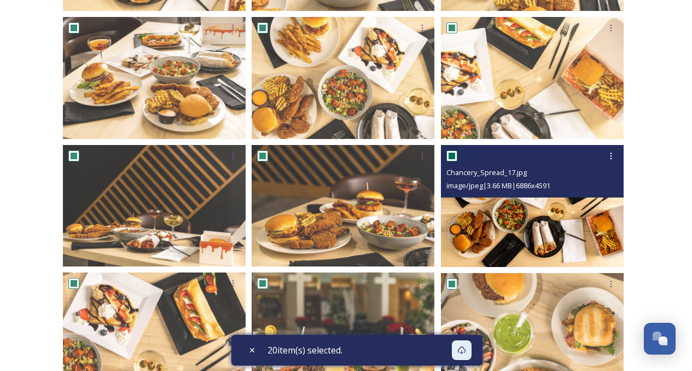
scroll to position [300, 0]
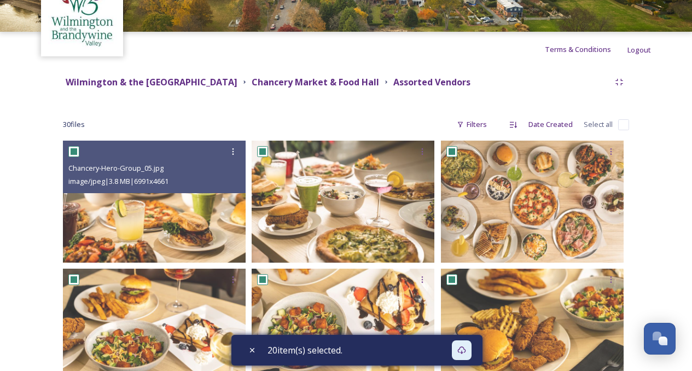
scroll to position [0, 0]
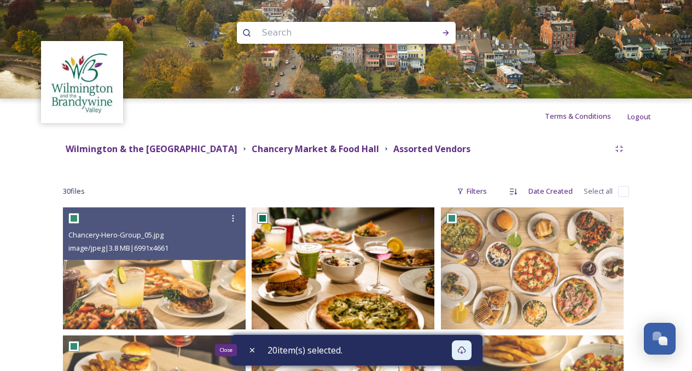
drag, startPoint x: 253, startPoint y: 348, endPoint x: 260, endPoint y: 327, distance: 22.2
click at [253, 348] on icon at bounding box center [252, 350] width 9 height 9
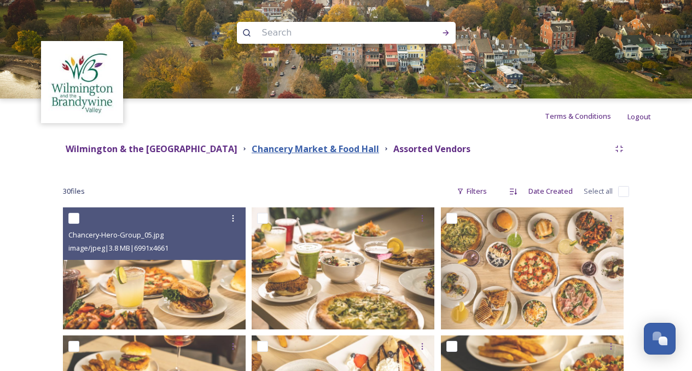
click at [379, 148] on strong "Chancery Market & Food Hall" at bounding box center [316, 149] width 128 height 12
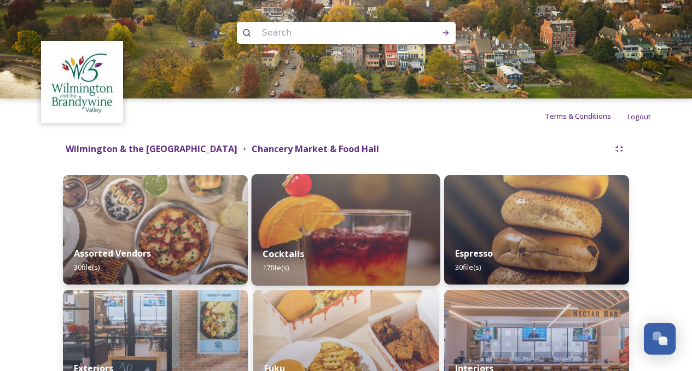
click at [360, 233] on img at bounding box center [346, 230] width 189 height 112
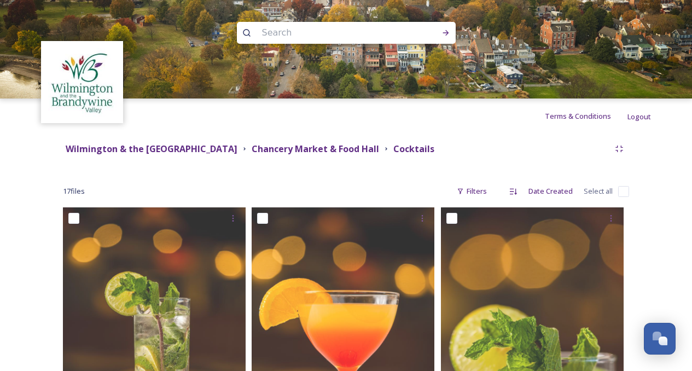
click at [629, 195] on input "checkbox" at bounding box center [623, 191] width 11 height 11
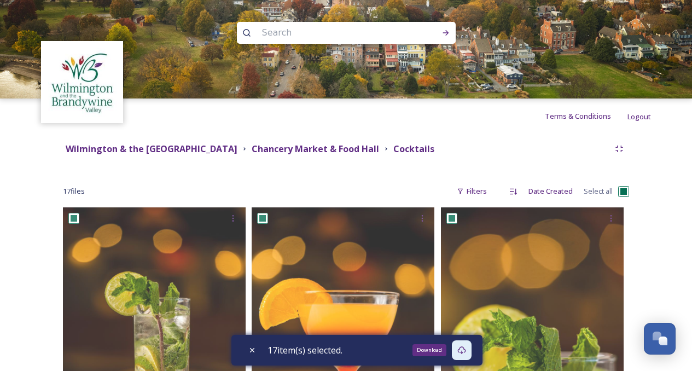
click at [460, 350] on div "Download" at bounding box center [462, 350] width 20 height 20
click at [379, 148] on strong "Chancery Market & Food Hall" at bounding box center [316, 149] width 128 height 12
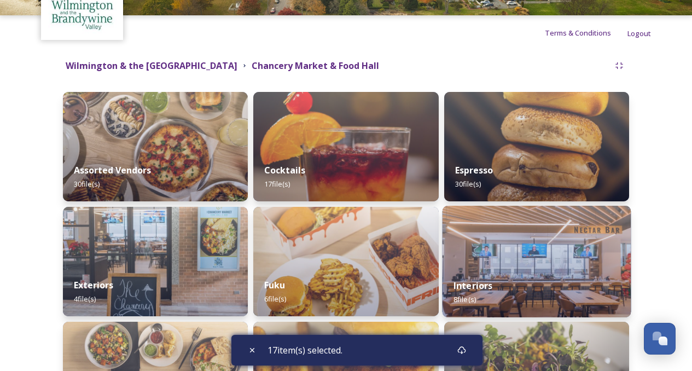
scroll to position [164, 0]
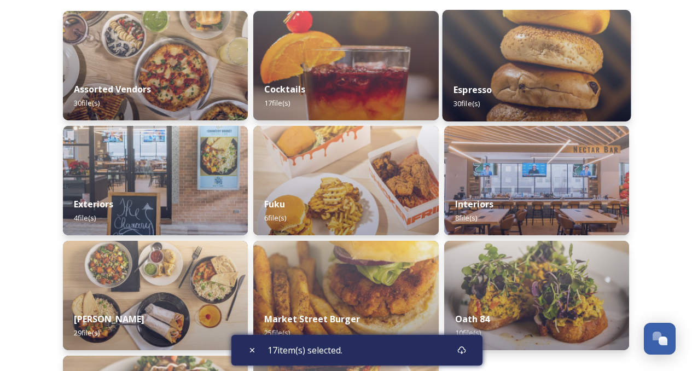
click at [525, 89] on div "Espresso 30 file(s)" at bounding box center [536, 97] width 189 height 50
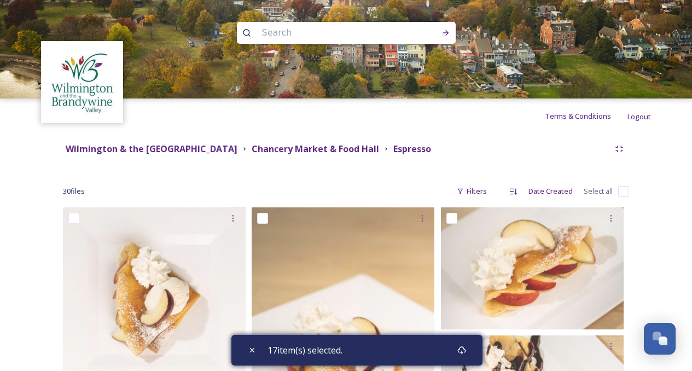
click at [621, 190] on input "checkbox" at bounding box center [623, 191] width 11 height 11
click at [463, 347] on icon at bounding box center [461, 350] width 9 height 9
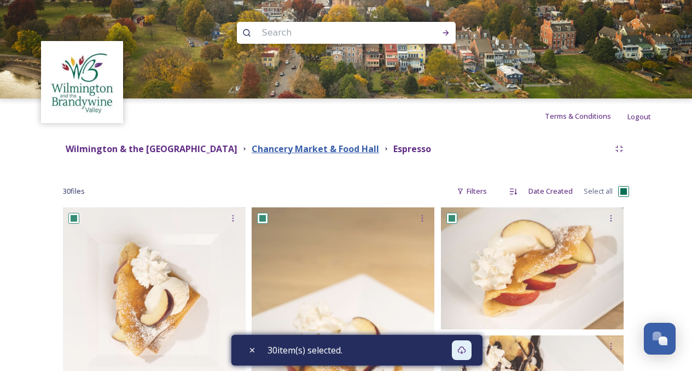
click at [379, 148] on strong "Chancery Market & Food Hall" at bounding box center [316, 149] width 128 height 12
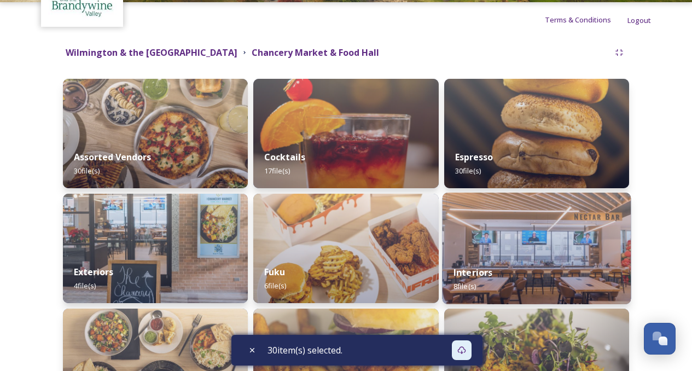
scroll to position [164, 0]
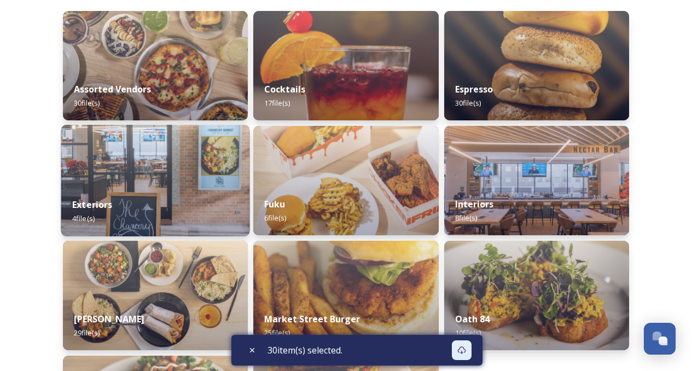
click at [178, 167] on img at bounding box center [155, 181] width 189 height 112
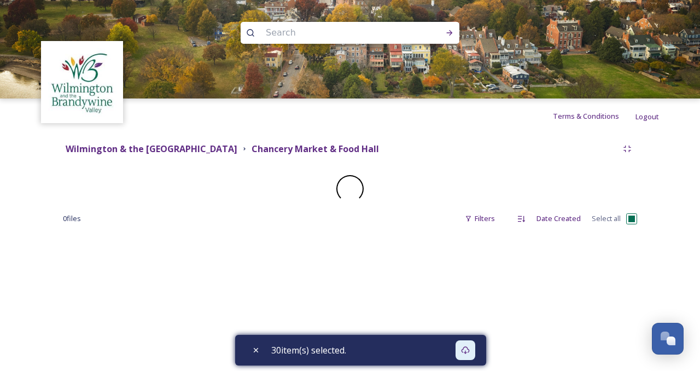
click at [178, 167] on div "Wilmington & the Brandywine Valley Media Library Chancery Market & Food Hall 0 …" at bounding box center [350, 187] width 618 height 107
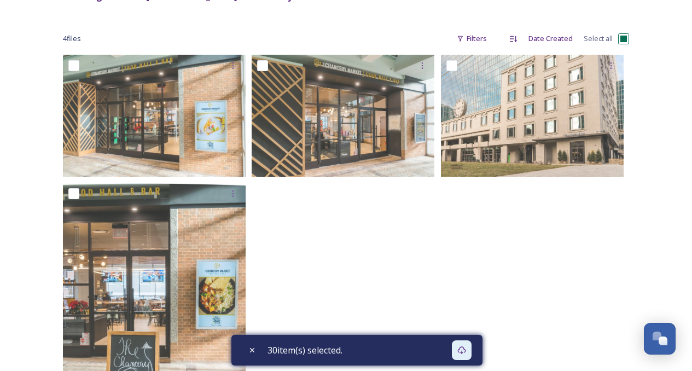
scroll to position [55, 0]
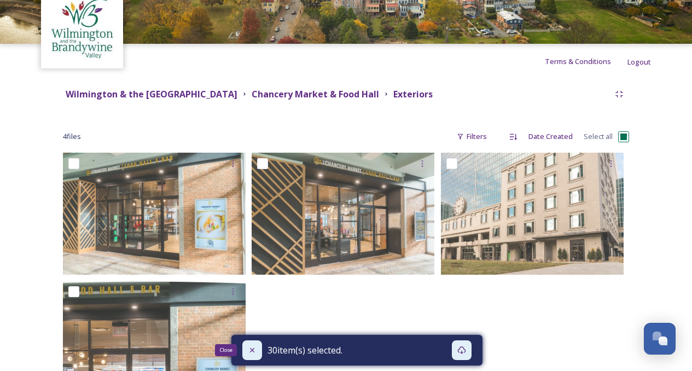
click at [250, 351] on icon at bounding box center [252, 350] width 9 height 9
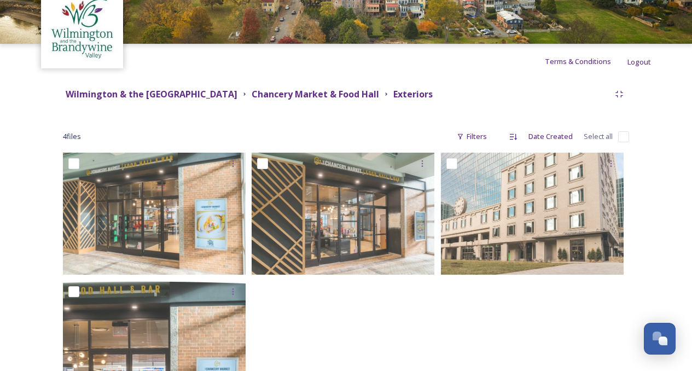
click at [629, 136] on input "checkbox" at bounding box center [623, 136] width 11 height 11
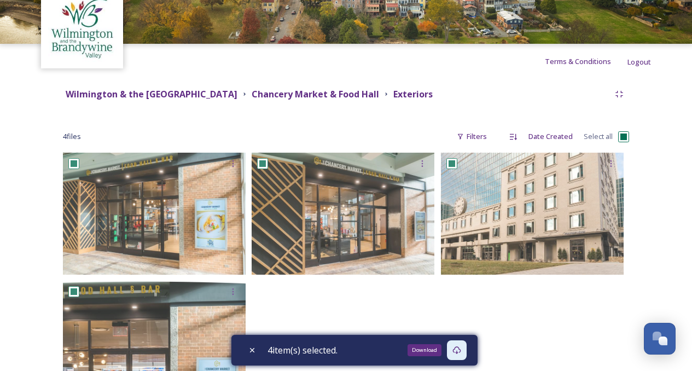
click at [465, 351] on div "Download" at bounding box center [457, 350] width 20 height 20
click at [371, 88] on div "Chancery Market & Food Hall" at bounding box center [316, 95] width 128 height 14
click at [376, 95] on strong "Chancery Market & Food Hall" at bounding box center [316, 94] width 128 height 12
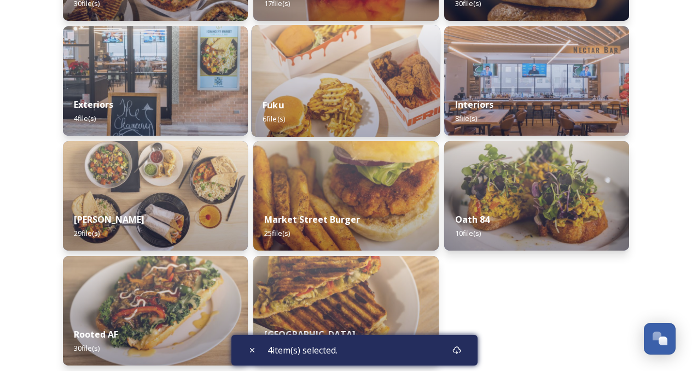
scroll to position [164, 0]
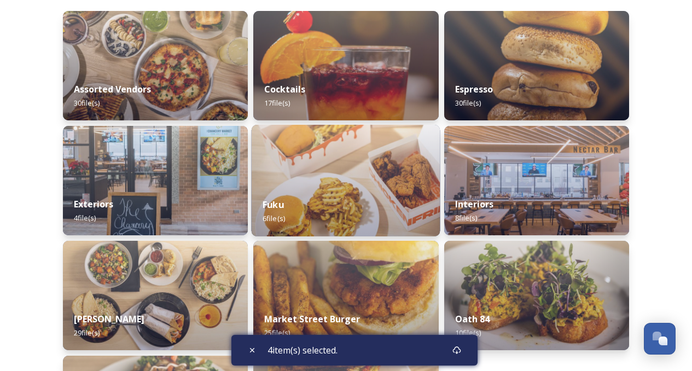
click at [359, 194] on div "Fuku 6 file(s)" at bounding box center [346, 212] width 189 height 50
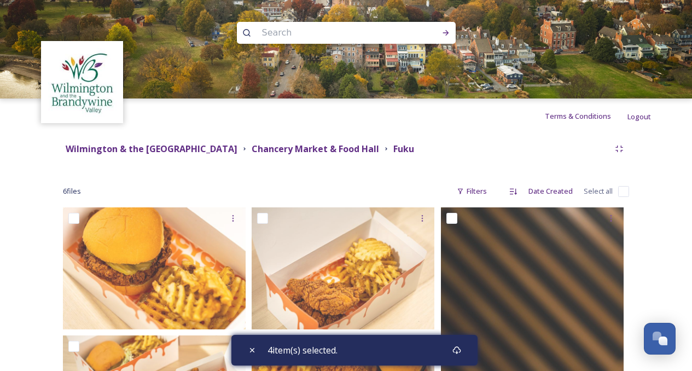
click at [622, 195] on input "checkbox" at bounding box center [623, 191] width 11 height 11
click at [461, 346] on icon at bounding box center [457, 350] width 9 height 9
click at [363, 141] on div "Wilmington & the Brandywine Valley Media Library Chancery Market & Food Hall Fu…" at bounding box center [346, 149] width 566 height 20
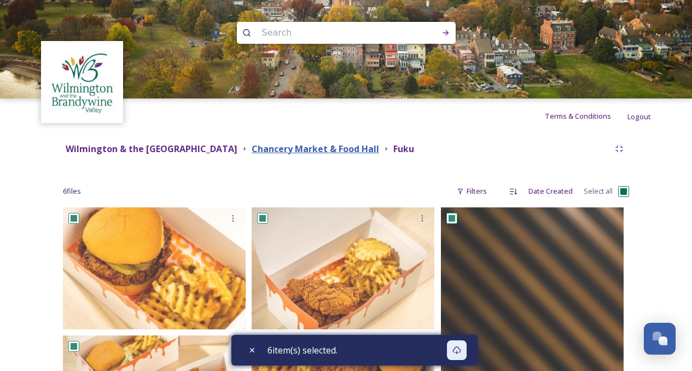
click at [366, 149] on strong "Chancery Market & Food Hall" at bounding box center [316, 149] width 128 height 12
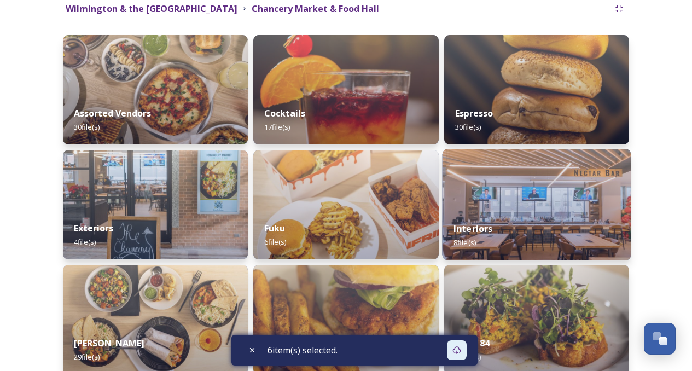
scroll to position [219, 0]
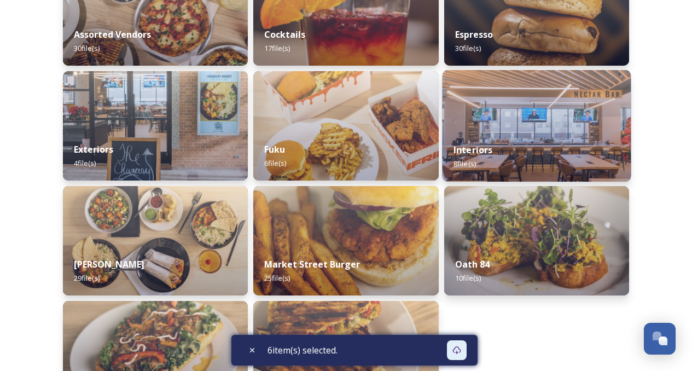
click at [548, 122] on img at bounding box center [536, 126] width 189 height 112
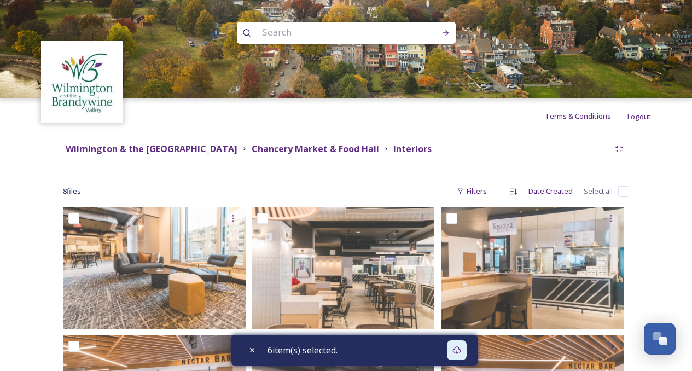
click at [624, 193] on input "checkbox" at bounding box center [623, 191] width 11 height 11
click at [457, 348] on icon at bounding box center [457, 350] width 9 height 9
click at [457, 351] on icon at bounding box center [457, 350] width 9 height 9
click at [379, 148] on strong "Chancery Market & Food Hall" at bounding box center [316, 149] width 128 height 12
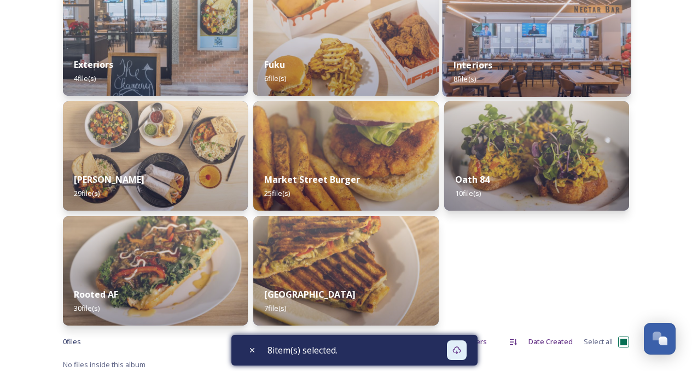
scroll to position [309, 0]
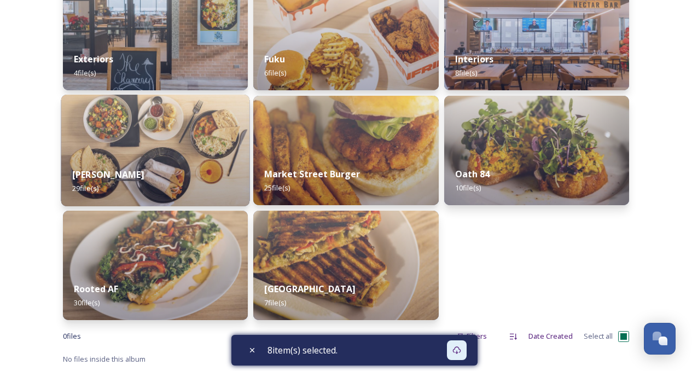
click at [167, 161] on div "[PERSON_NAME] Wala 29 file(s)" at bounding box center [155, 182] width 189 height 50
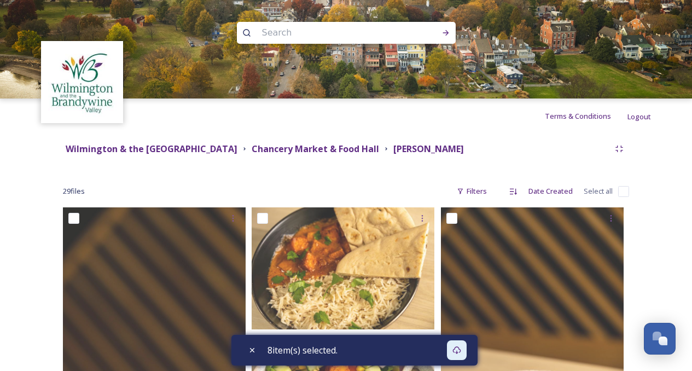
click at [620, 190] on input "checkbox" at bounding box center [623, 191] width 11 height 11
click at [467, 345] on div "Download" at bounding box center [462, 350] width 20 height 20
drag, startPoint x: 507, startPoint y: 147, endPoint x: 446, endPoint y: 155, distance: 61.8
click at [446, 155] on div "Wilmington & the Brandywine Valley Media Library Chancery Market & Food [PERSON…" at bounding box center [336, 149] width 547 height 14
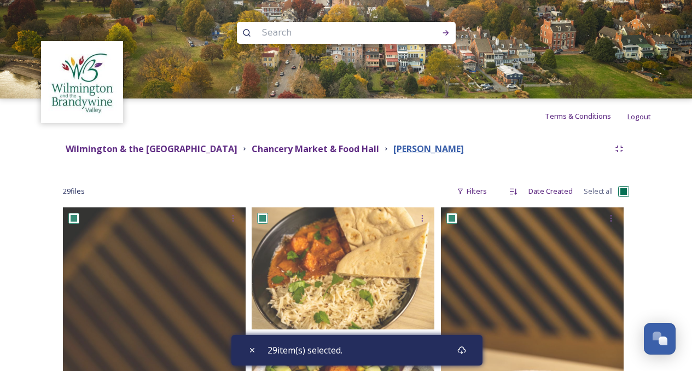
copy strong "[PERSON_NAME]"
click at [622, 190] on input "checkbox" at bounding box center [623, 191] width 11 height 11
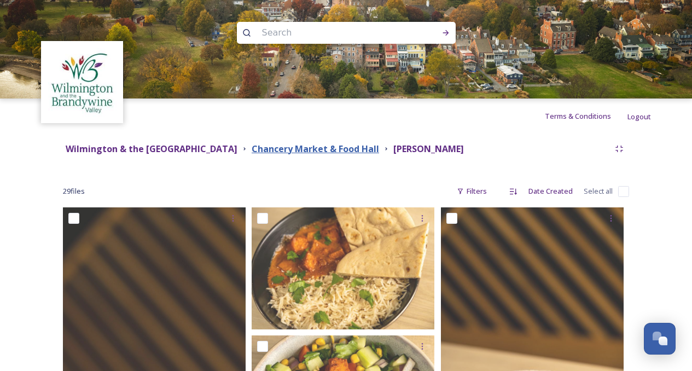
click at [379, 148] on strong "Chancery Market & Food Hall" at bounding box center [316, 149] width 128 height 12
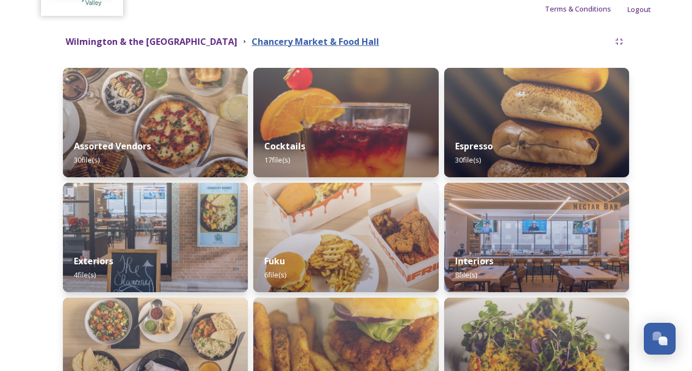
scroll to position [219, 0]
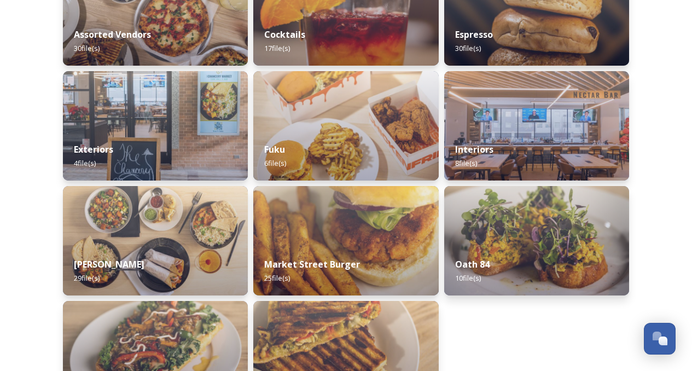
click at [674, 165] on div "Shared by: Visit Wilmington Wilmington & the Brandywine Valley Media Library Ch…" at bounding box center [346, 188] width 692 height 547
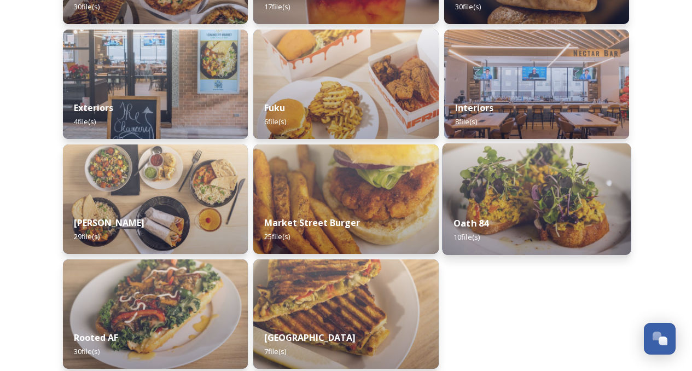
scroll to position [274, 0]
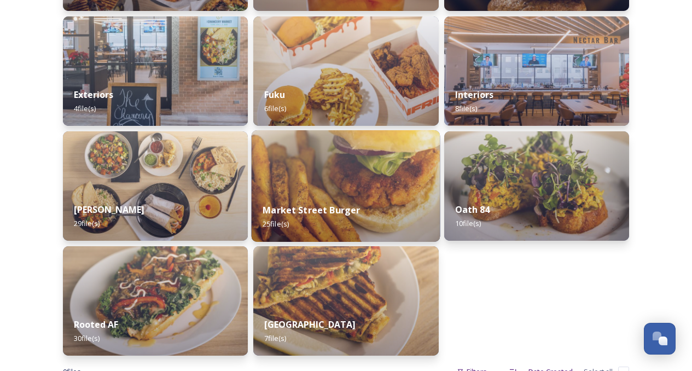
click at [379, 186] on img at bounding box center [346, 186] width 189 height 112
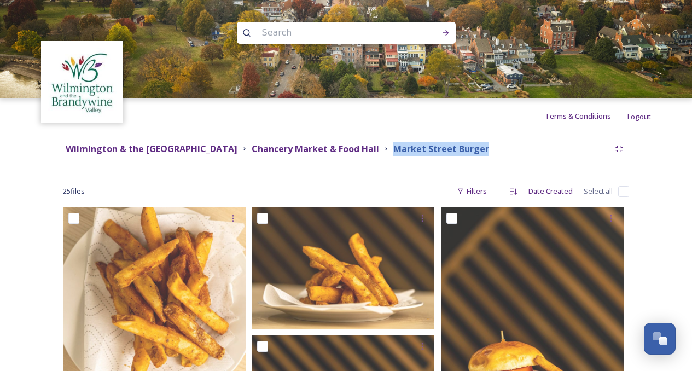
drag, startPoint x: 544, startPoint y: 149, endPoint x: 444, endPoint y: 151, distance: 100.2
click at [444, 151] on div "Wilmington & the [GEOGRAPHIC_DATA] Chancery Market & [GEOGRAPHIC_DATA] Burger" at bounding box center [336, 149] width 547 height 14
copy strong "Market Street Burger"
click at [379, 153] on strong "Chancery Market & Food Hall" at bounding box center [316, 149] width 128 height 12
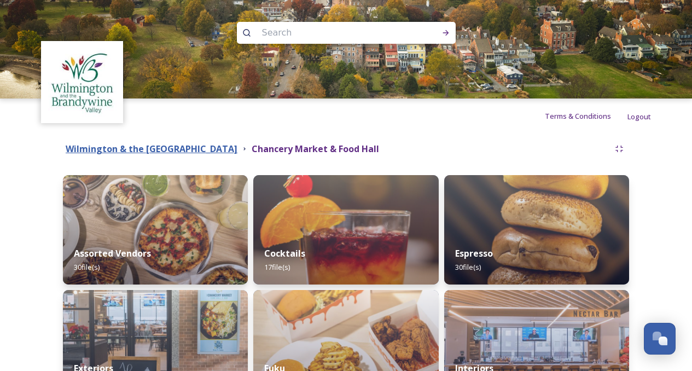
click at [237, 146] on strong "Wilmington & the [GEOGRAPHIC_DATA]" at bounding box center [152, 149] width 172 height 12
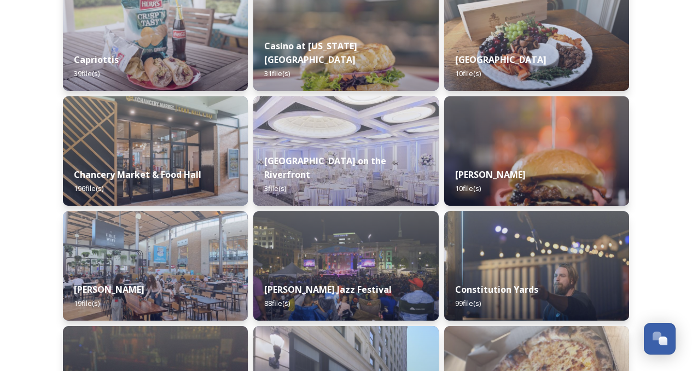
scroll to position [1477, 0]
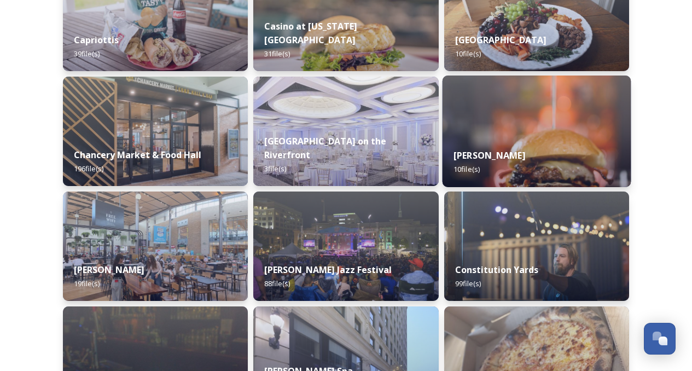
click at [537, 143] on div "[PERSON_NAME] 10 file(s)" at bounding box center [536, 162] width 189 height 50
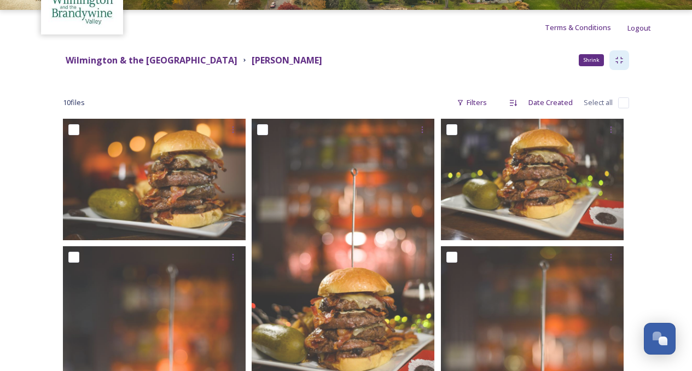
scroll to position [109, 0]
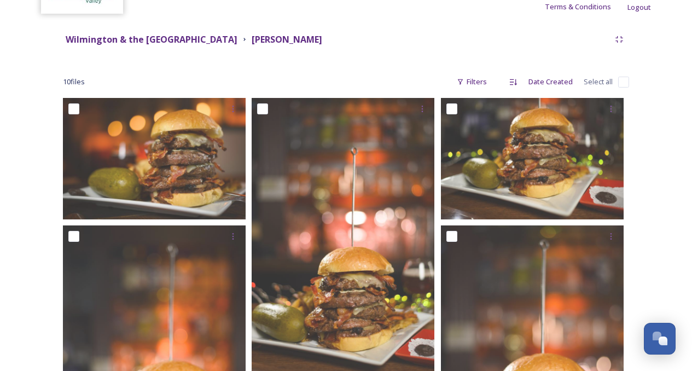
click at [623, 80] on input "checkbox" at bounding box center [623, 82] width 11 height 11
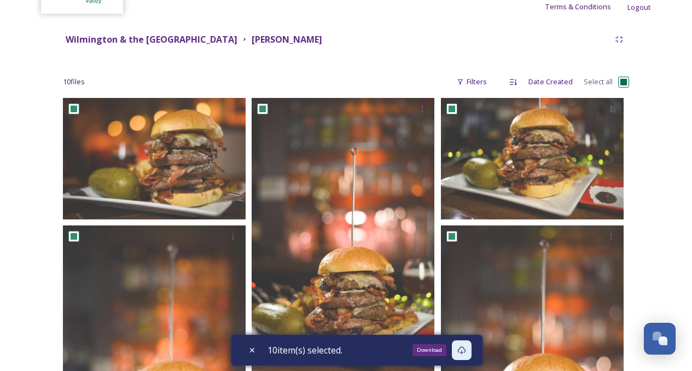
click at [463, 347] on icon at bounding box center [461, 350] width 8 height 8
click at [227, 36] on strong "Wilmington & the [GEOGRAPHIC_DATA]" at bounding box center [152, 39] width 172 height 12
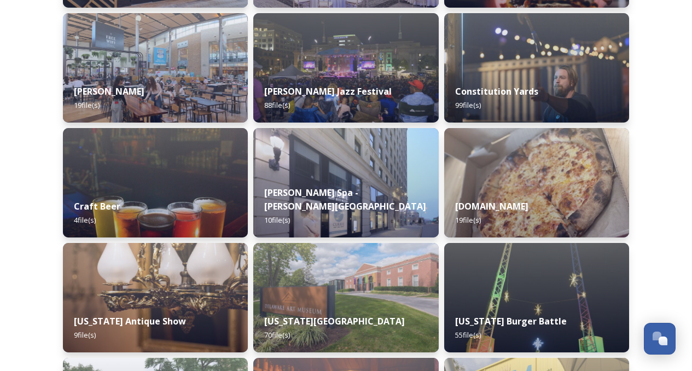
scroll to position [1696, 0]
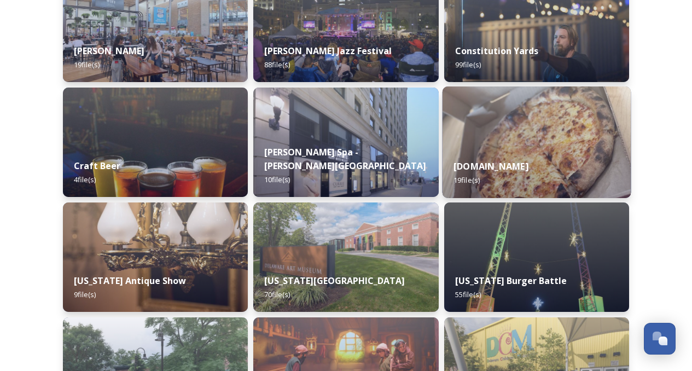
click at [511, 147] on img at bounding box center [536, 142] width 189 height 112
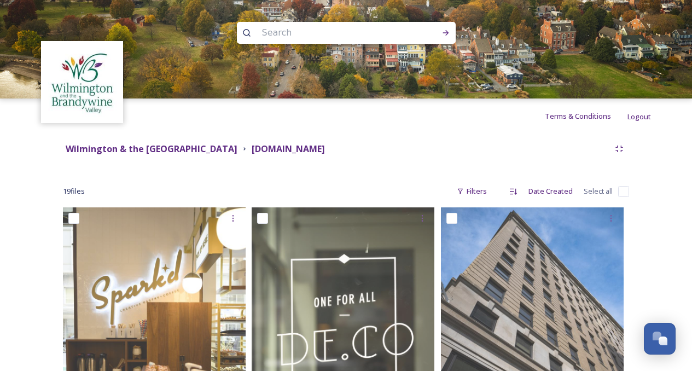
click at [626, 192] on input "checkbox" at bounding box center [623, 191] width 11 height 11
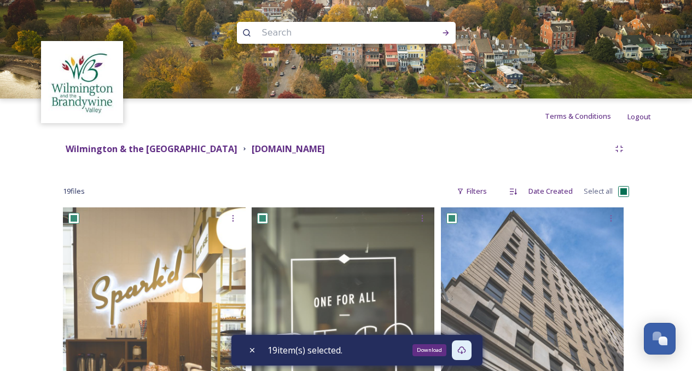
click at [466, 351] on icon at bounding box center [461, 350] width 9 height 9
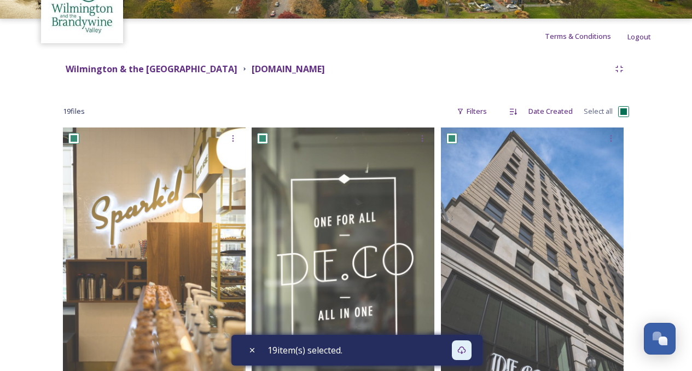
scroll to position [109, 0]
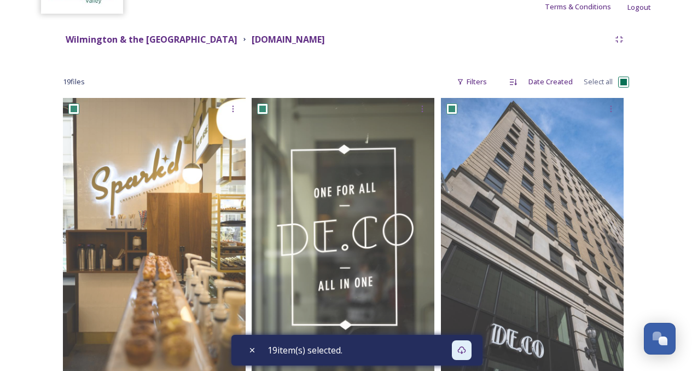
click at [627, 83] on input "checkbox" at bounding box center [623, 82] width 11 height 11
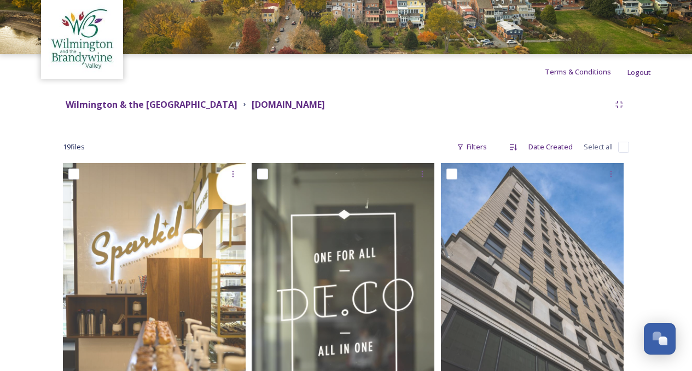
scroll to position [0, 0]
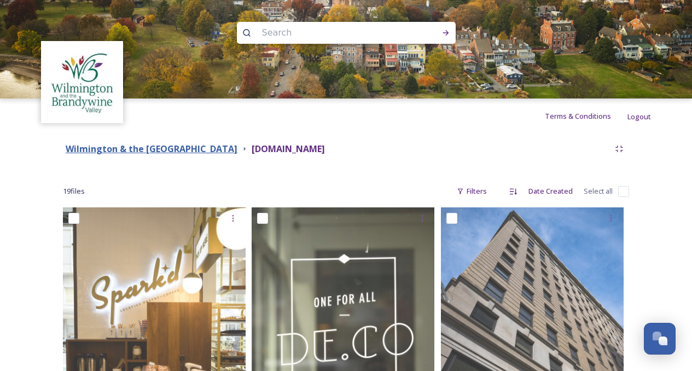
click at [237, 152] on strong "Wilmington & the [GEOGRAPHIC_DATA]" at bounding box center [152, 149] width 172 height 12
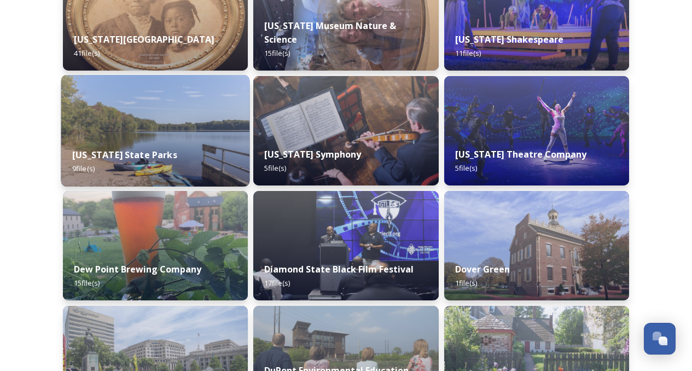
scroll to position [2353, 0]
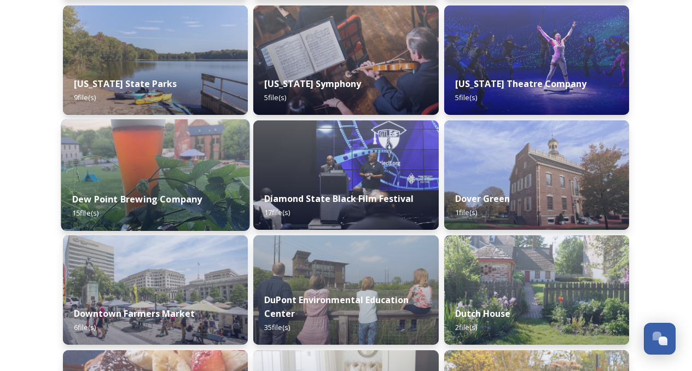
click at [185, 166] on img at bounding box center [155, 175] width 189 height 112
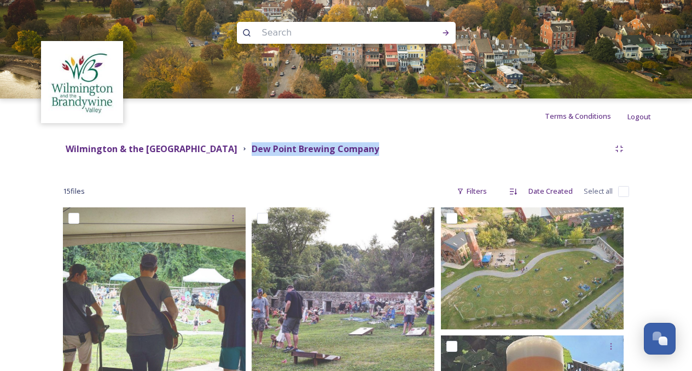
drag, startPoint x: 436, startPoint y: 148, endPoint x: 302, endPoint y: 148, distance: 134.6
click at [302, 148] on div "Wilmington & the Brandywine Valley Media Library Dew Point Brewing Company" at bounding box center [336, 149] width 547 height 14
copy strong "Dew Point Brewing Company"
click at [485, 158] on div "Wilmington & the Brandywine Valley Media Library Dew Point Brewing Company" at bounding box center [346, 149] width 566 height 20
click at [623, 190] on input "checkbox" at bounding box center [623, 191] width 11 height 11
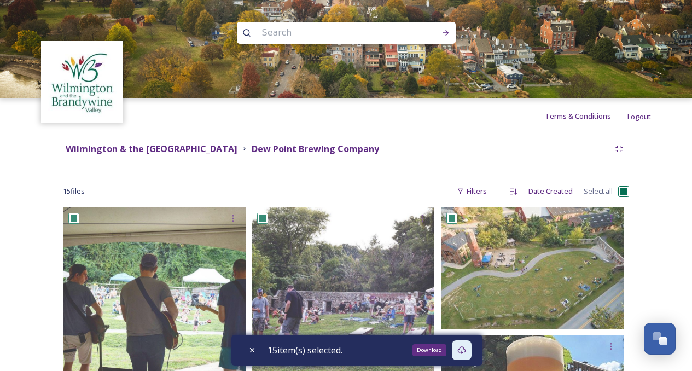
click at [464, 351] on icon at bounding box center [461, 350] width 9 height 9
click at [625, 193] on input "checkbox" at bounding box center [623, 191] width 11 height 11
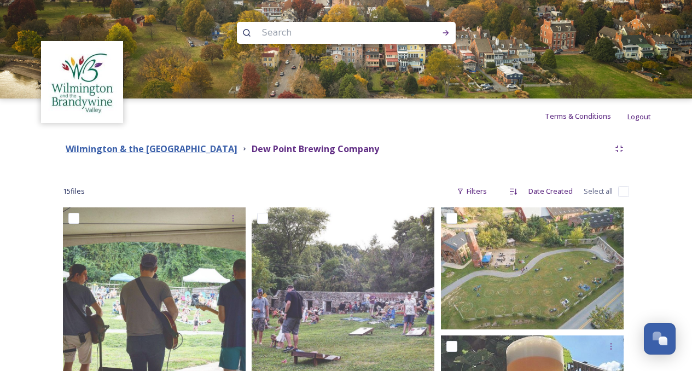
click at [235, 153] on strong "Wilmington & the [GEOGRAPHIC_DATA]" at bounding box center [152, 149] width 172 height 12
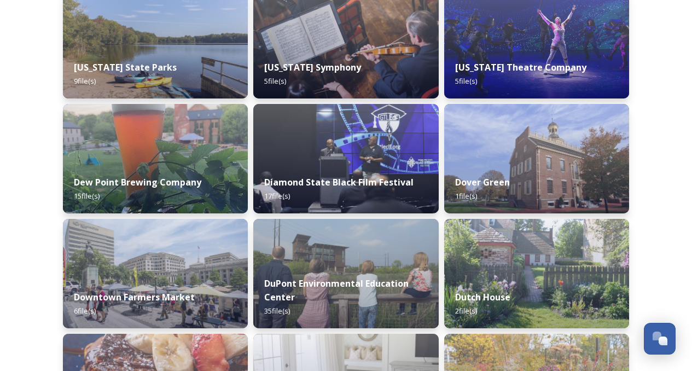
scroll to position [2462, 0]
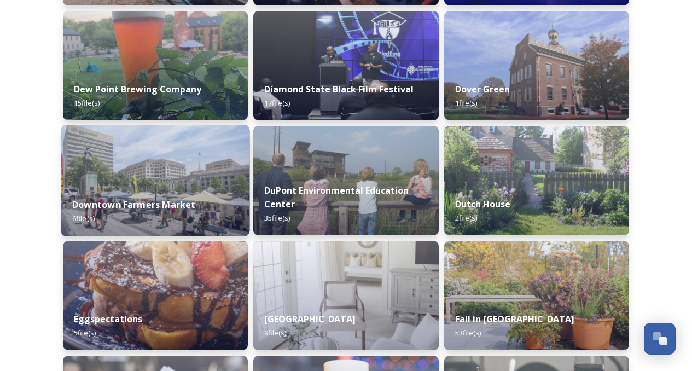
click at [175, 171] on img at bounding box center [155, 181] width 189 height 112
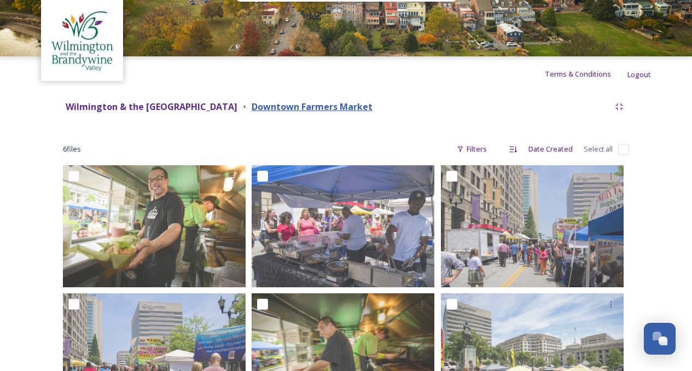
scroll to position [55, 0]
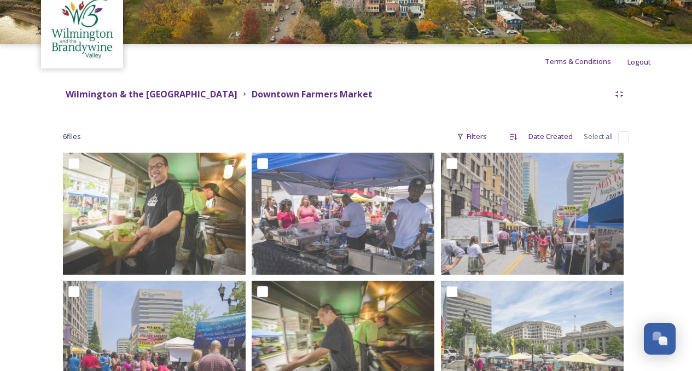
click at [618, 137] on div "6 file s Filters Date Created Select all" at bounding box center [346, 136] width 566 height 21
click at [629, 137] on div "Wilmington & the [GEOGRAPHIC_DATA] Downtown Farmers Market 6 file s Filters Dat…" at bounding box center [346, 253] width 610 height 348
click at [623, 142] on div "6 file s Filters Date Created Select all" at bounding box center [346, 136] width 566 height 21
click at [622, 137] on input "checkbox" at bounding box center [623, 136] width 11 height 11
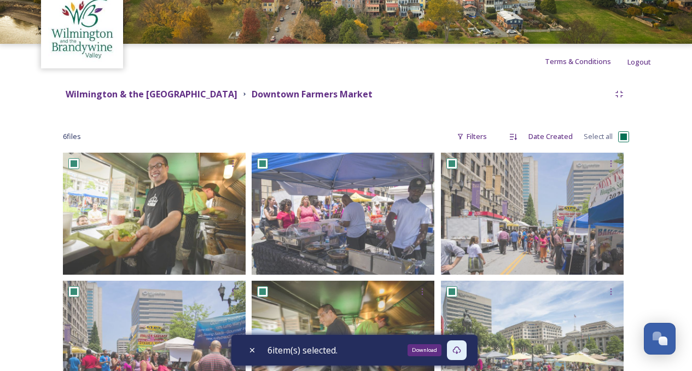
click at [461, 353] on icon at bounding box center [457, 350] width 9 height 9
drag, startPoint x: 430, startPoint y: 95, endPoint x: 305, endPoint y: 97, distance: 124.8
click at [305, 97] on div "Wilmington & the [GEOGRAPHIC_DATA] Downtown [GEOGRAPHIC_DATA]" at bounding box center [336, 95] width 547 height 14
copy strong "Downtown Farmers Market"
click at [218, 104] on div "Wilmington & the [GEOGRAPHIC_DATA] Downtown Farmers Market 6 file s Filters Dat…" at bounding box center [346, 253] width 610 height 348
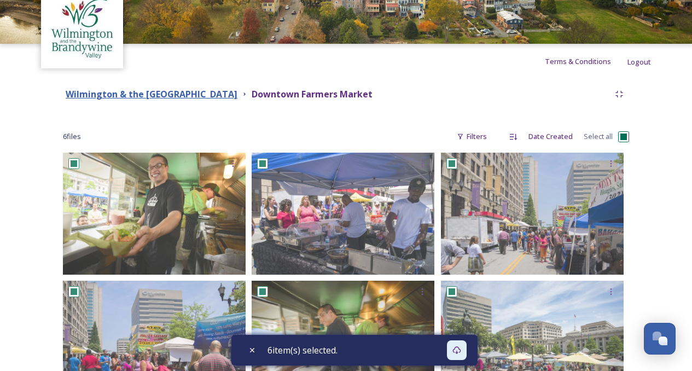
click at [218, 93] on strong "Wilmington & the [GEOGRAPHIC_DATA]" at bounding box center [152, 94] width 172 height 12
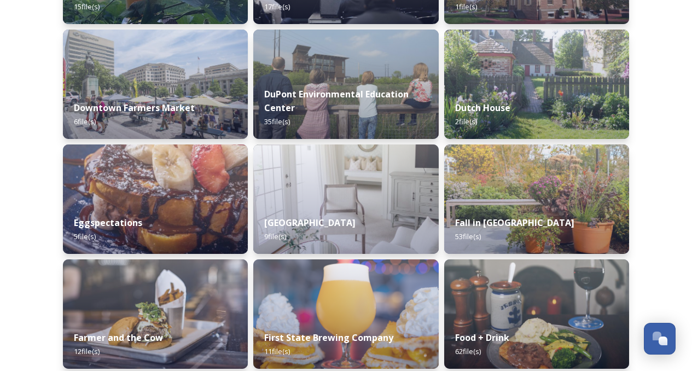
scroll to position [2572, 0]
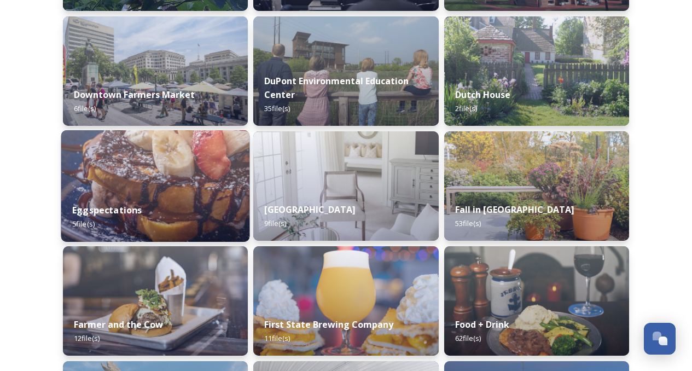
click at [143, 192] on img at bounding box center [155, 186] width 189 height 112
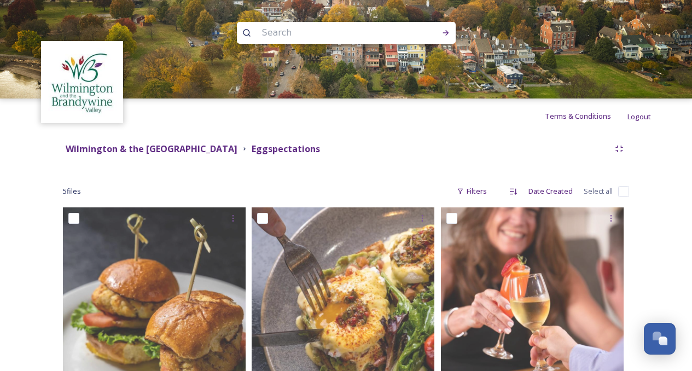
click at [623, 193] on input "checkbox" at bounding box center [623, 191] width 11 height 11
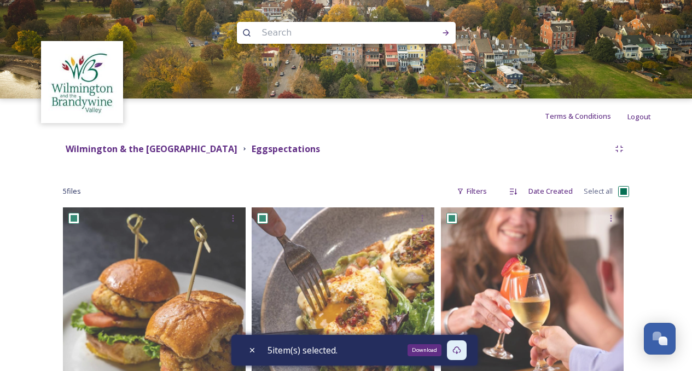
click at [458, 350] on icon at bounding box center [457, 350] width 9 height 9
click at [396, 183] on div "5 file s Filters Date Created Select all" at bounding box center [346, 191] width 566 height 21
drag, startPoint x: 384, startPoint y: 149, endPoint x: 304, endPoint y: 148, distance: 79.3
click at [304, 148] on div "Wilmington & the Brandywine Valley Media Library Eggspectations" at bounding box center [336, 149] width 547 height 14
copy strong "Eggspectations"
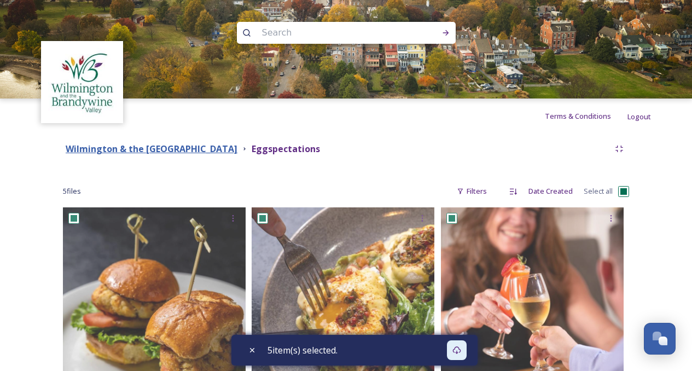
click at [237, 150] on strong "Wilmington & the [GEOGRAPHIC_DATA]" at bounding box center [152, 149] width 172 height 12
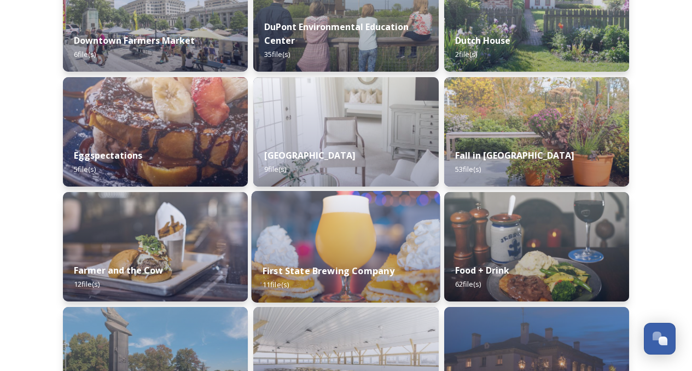
scroll to position [2627, 0]
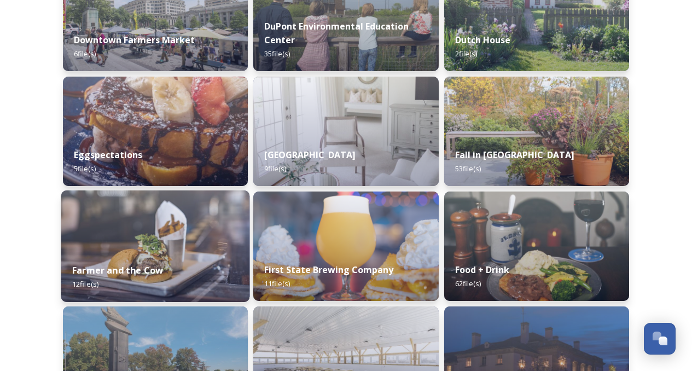
click at [203, 243] on img at bounding box center [155, 246] width 189 height 112
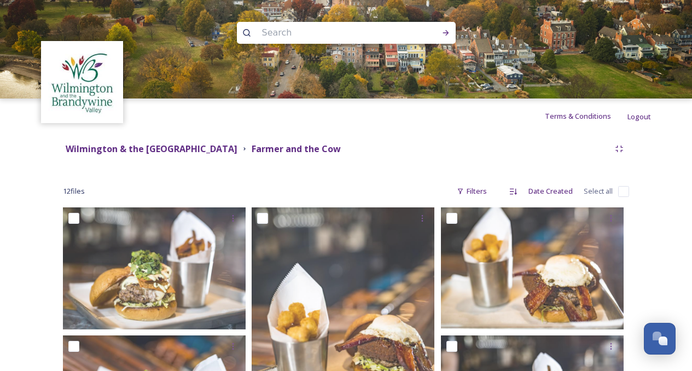
click at [629, 190] on input "checkbox" at bounding box center [623, 191] width 11 height 11
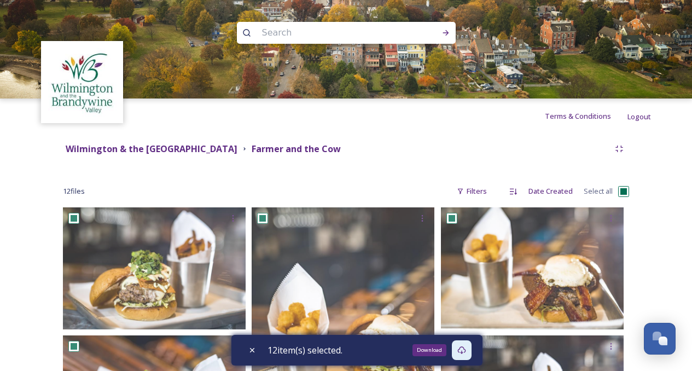
click at [463, 350] on icon at bounding box center [461, 350] width 9 height 9
click at [623, 192] on input "checkbox" at bounding box center [623, 191] width 11 height 11
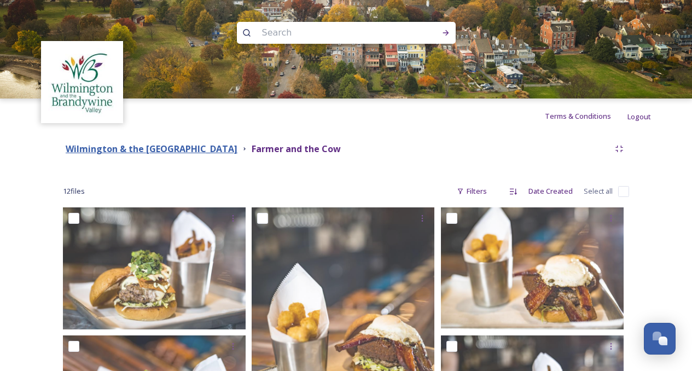
click at [221, 153] on strong "Wilmington & the [GEOGRAPHIC_DATA]" at bounding box center [152, 149] width 172 height 12
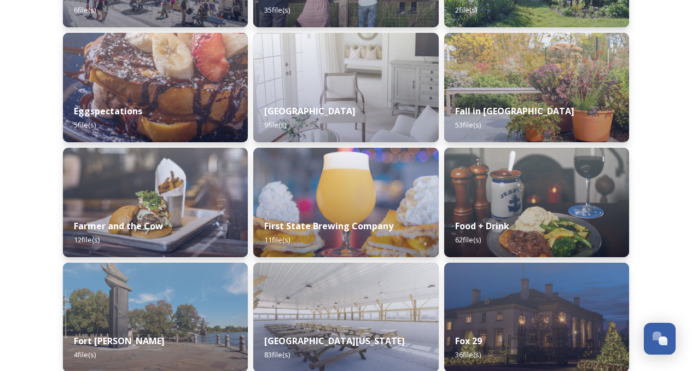
scroll to position [2736, 0]
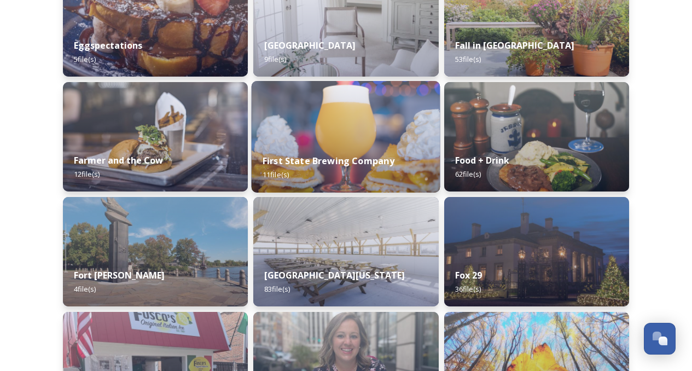
click at [384, 125] on img at bounding box center [346, 137] width 189 height 112
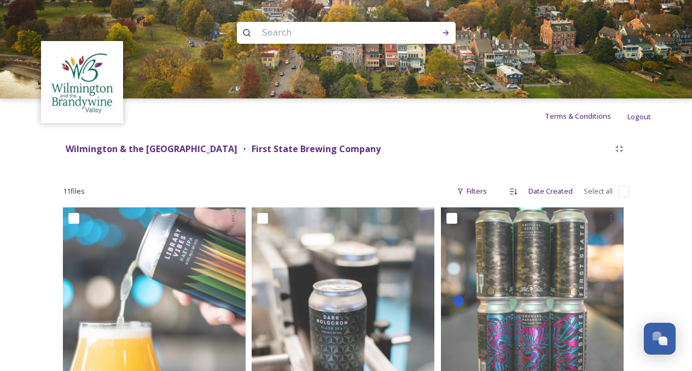
click at [621, 190] on input "checkbox" at bounding box center [623, 191] width 11 height 11
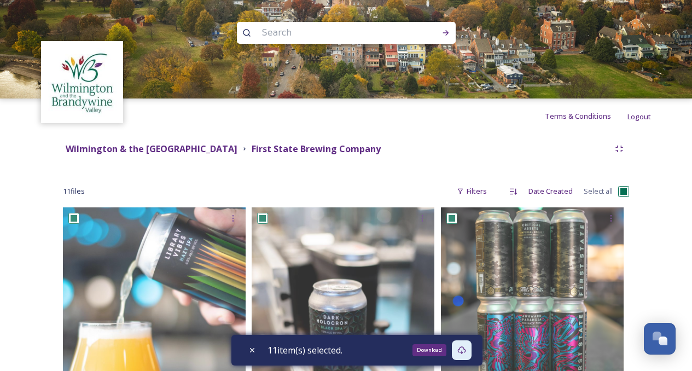
click at [462, 346] on icon at bounding box center [461, 350] width 9 height 9
click at [626, 194] on input "checkbox" at bounding box center [623, 191] width 11 height 11
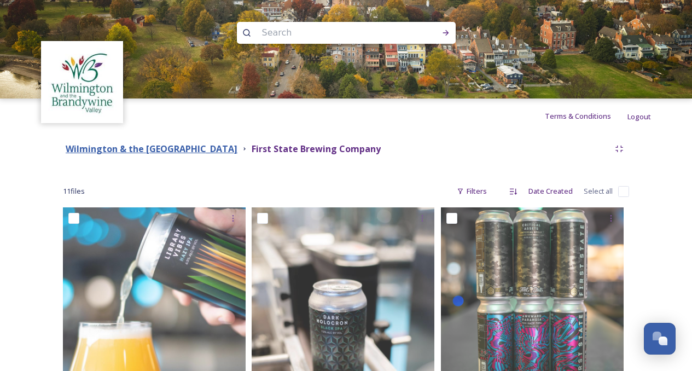
click at [237, 148] on strong "Wilmington & the [GEOGRAPHIC_DATA]" at bounding box center [152, 149] width 172 height 12
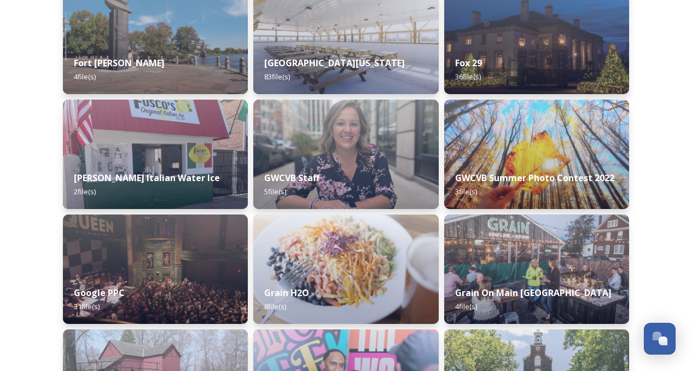
scroll to position [3010, 0]
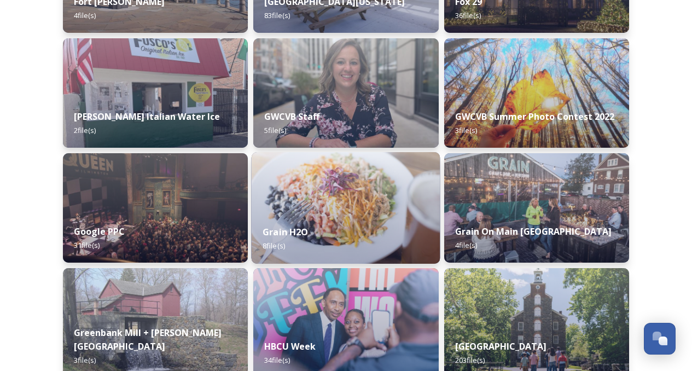
click at [352, 203] on img at bounding box center [346, 208] width 189 height 112
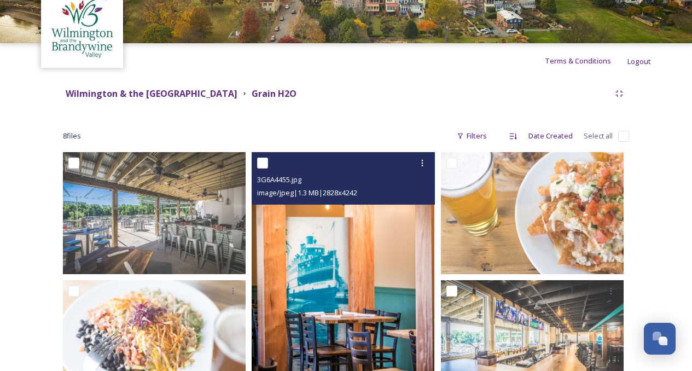
scroll to position [55, 0]
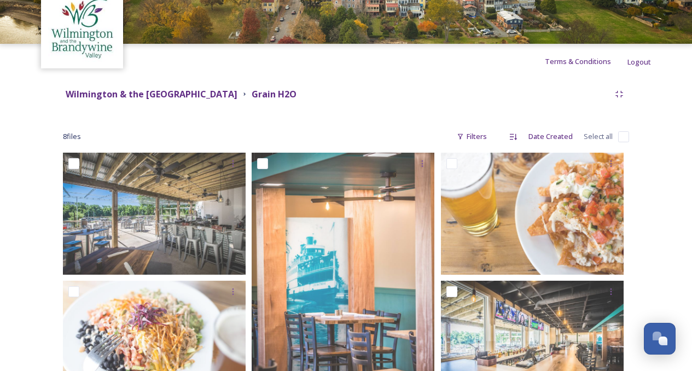
click at [625, 135] on input "checkbox" at bounding box center [623, 136] width 11 height 11
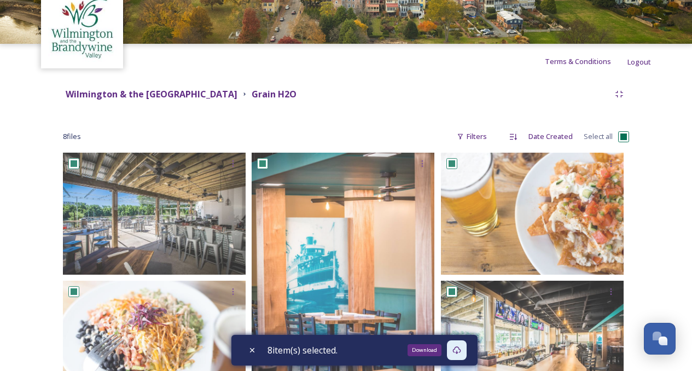
click at [460, 350] on icon at bounding box center [457, 350] width 9 height 9
click at [626, 141] on input "checkbox" at bounding box center [623, 136] width 11 height 11
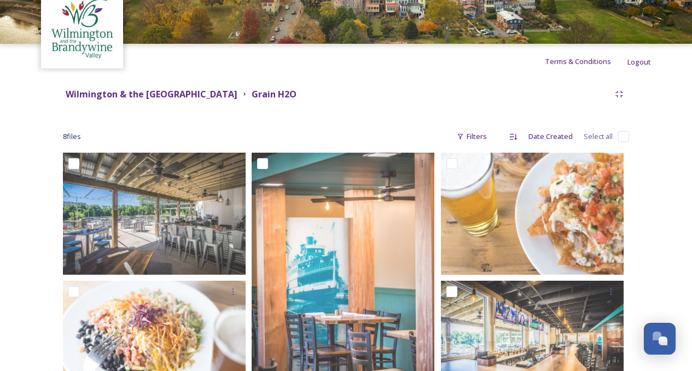
click at [233, 86] on div "Wilmington & the Brandywine Valley Media Library Grain H2O" at bounding box center [346, 94] width 566 height 20
click at [235, 92] on strong "Wilmington & the [GEOGRAPHIC_DATA]" at bounding box center [152, 94] width 172 height 12
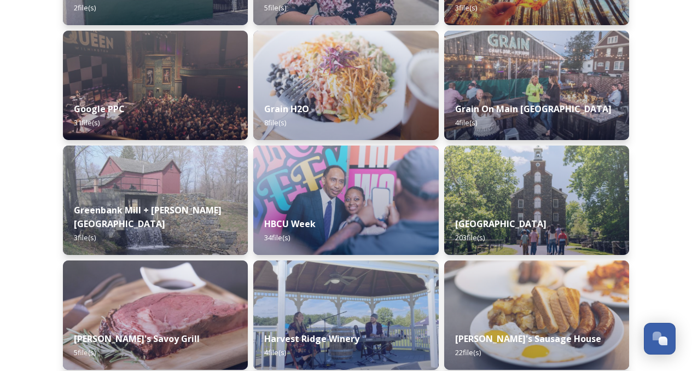
scroll to position [3119, 0]
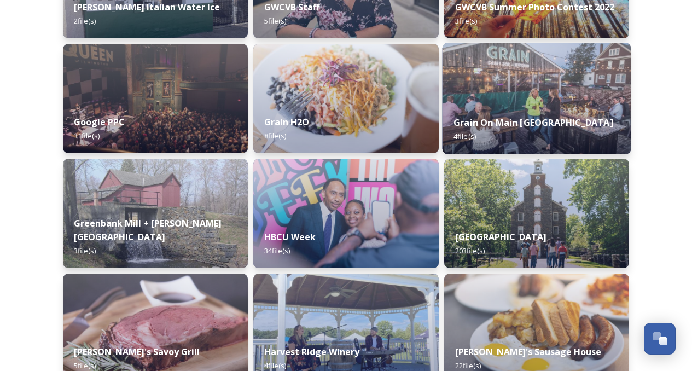
click at [551, 93] on img at bounding box center [536, 99] width 189 height 112
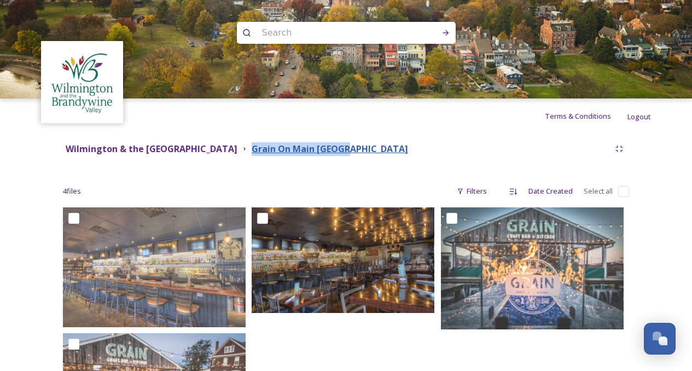
drag, startPoint x: 420, startPoint y: 151, endPoint x: 305, endPoint y: 154, distance: 115.5
click at [305, 154] on div "Wilmington & the Brandywine Valley Media Library [GEOGRAPHIC_DATA]" at bounding box center [336, 149] width 547 height 14
copy strong "Grain On Main [GEOGRAPHIC_DATA]"
click at [622, 187] on input "checkbox" at bounding box center [623, 191] width 11 height 11
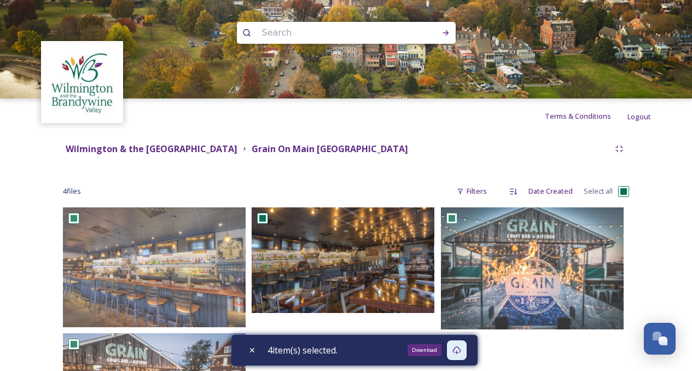
click at [459, 349] on icon at bounding box center [457, 350] width 9 height 9
click at [237, 149] on strong "Wilmington & the [GEOGRAPHIC_DATA]" at bounding box center [152, 149] width 172 height 12
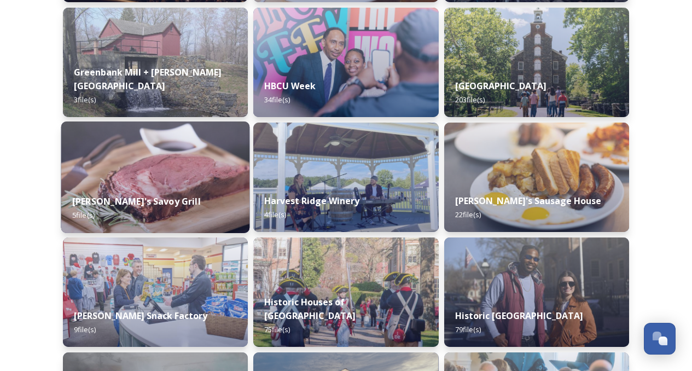
scroll to position [3283, 0]
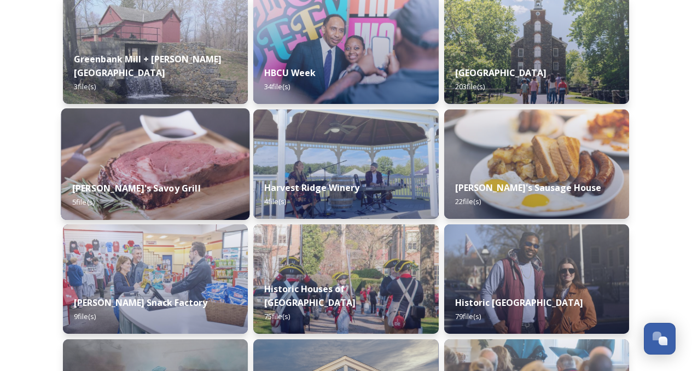
click at [180, 155] on img at bounding box center [155, 164] width 189 height 112
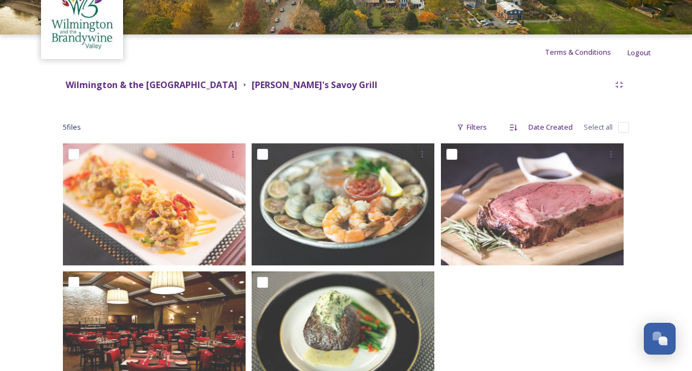
scroll to position [109, 0]
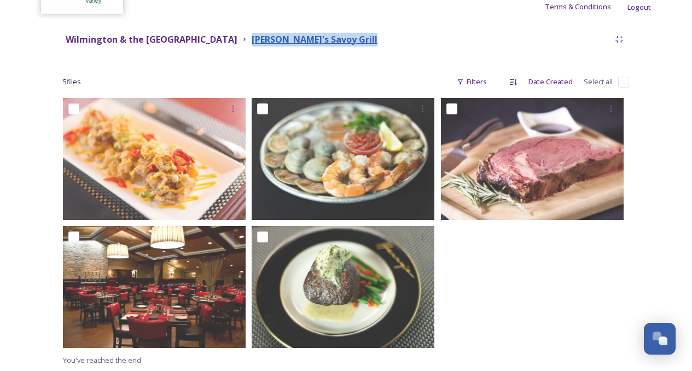
drag, startPoint x: 400, startPoint y: 51, endPoint x: 305, endPoint y: 41, distance: 95.8
click at [305, 41] on div "Wilmington & the Brandywine Valley Media Library [PERSON_NAME]'s Savoy Grill 5 …" at bounding box center [346, 198] width 610 height 348
copy div "[PERSON_NAME]'s Savoy Grill"
click at [624, 79] on input "checkbox" at bounding box center [623, 82] width 11 height 11
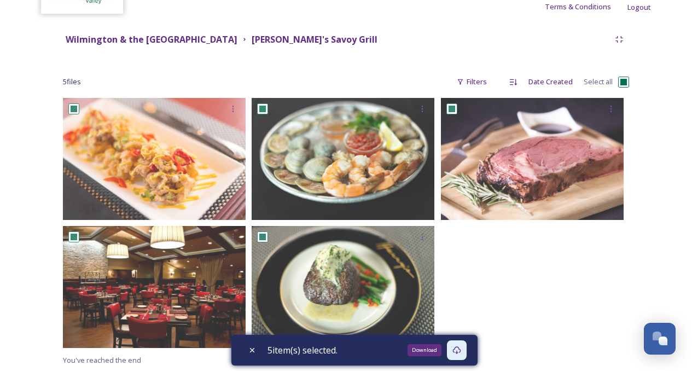
click at [461, 351] on icon at bounding box center [457, 350] width 9 height 9
click at [627, 83] on input "checkbox" at bounding box center [623, 82] width 11 height 11
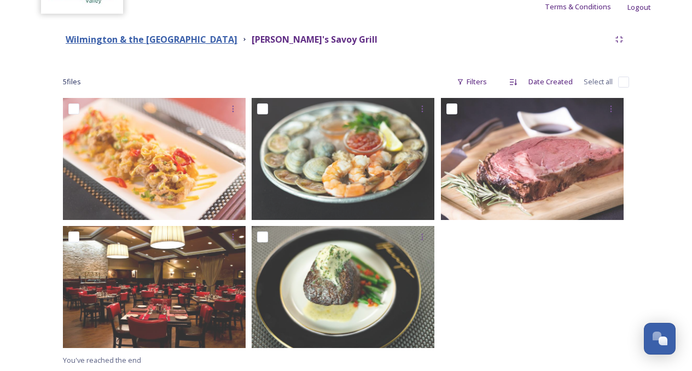
click at [237, 44] on strong "Wilmington & the [GEOGRAPHIC_DATA]" at bounding box center [152, 39] width 172 height 12
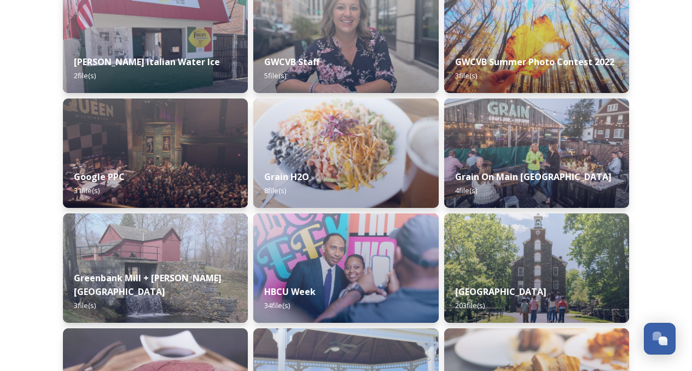
scroll to position [3283, 0]
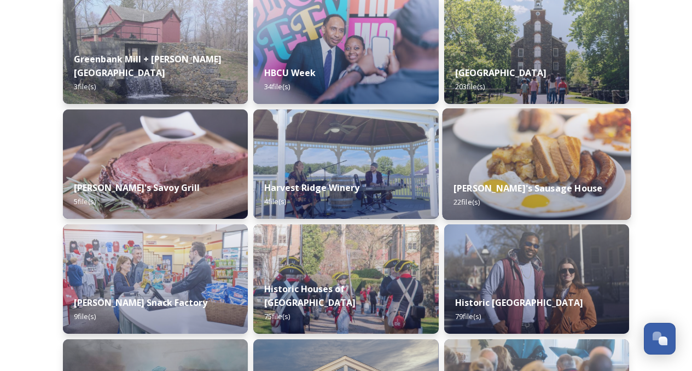
click at [529, 146] on img at bounding box center [536, 164] width 189 height 112
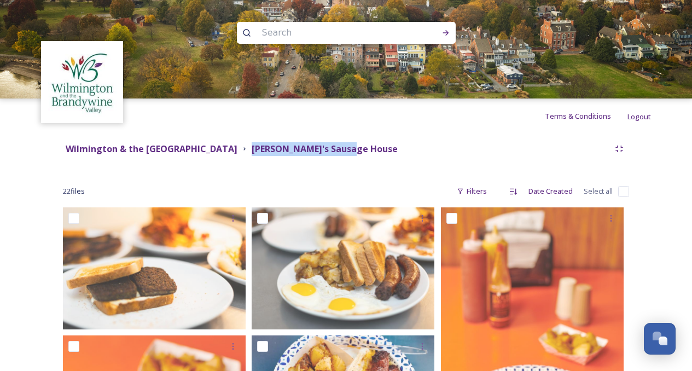
drag, startPoint x: 422, startPoint y: 150, endPoint x: 297, endPoint y: 152, distance: 124.8
click at [297, 152] on div "Wilmington & the Brandywine Valley Media Library [PERSON_NAME][GEOGRAPHIC_DATA]" at bounding box center [336, 149] width 547 height 14
copy strong "[PERSON_NAME]'s Sausage House"
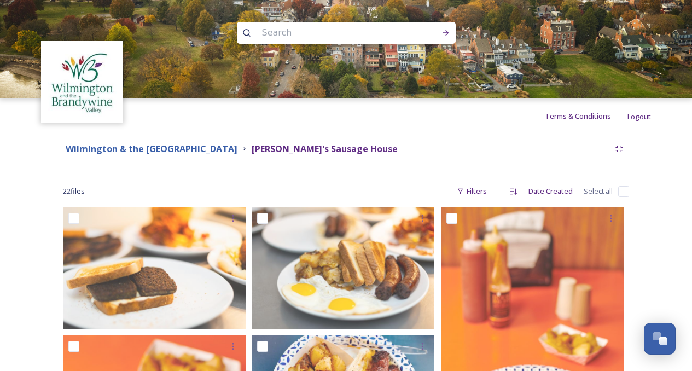
click at [231, 147] on strong "Wilmington & the [GEOGRAPHIC_DATA]" at bounding box center [152, 149] width 172 height 12
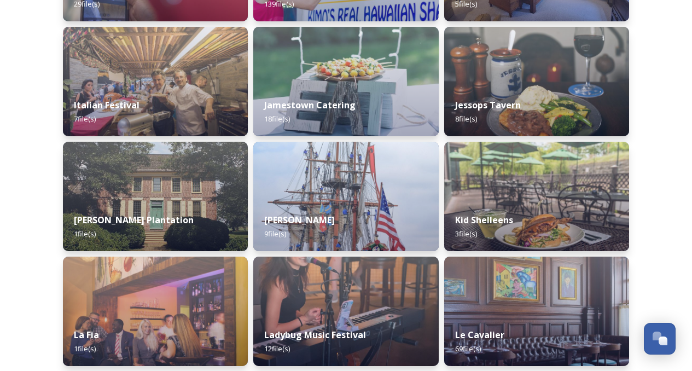
scroll to position [3885, 0]
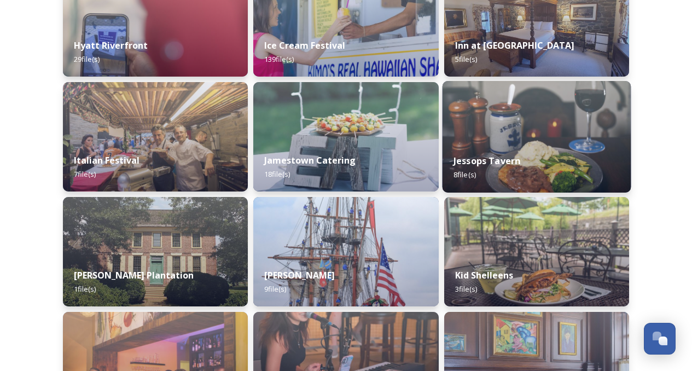
click at [571, 136] on img at bounding box center [536, 137] width 189 height 112
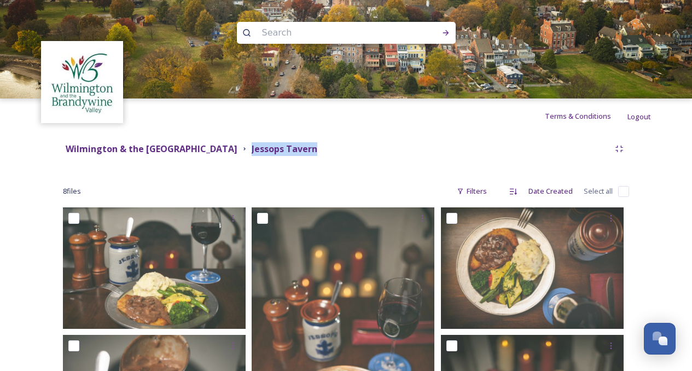
drag, startPoint x: 381, startPoint y: 150, endPoint x: 302, endPoint y: 153, distance: 79.9
click at [302, 153] on div "Wilmington & the Brandywine Valley Media Library [GEOGRAPHIC_DATA]" at bounding box center [336, 149] width 547 height 14
click at [237, 149] on strong "Wilmington & the [GEOGRAPHIC_DATA]" at bounding box center [152, 149] width 172 height 12
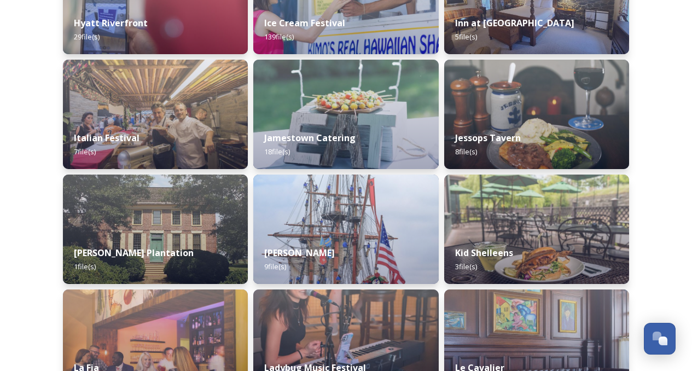
scroll to position [3995, 0]
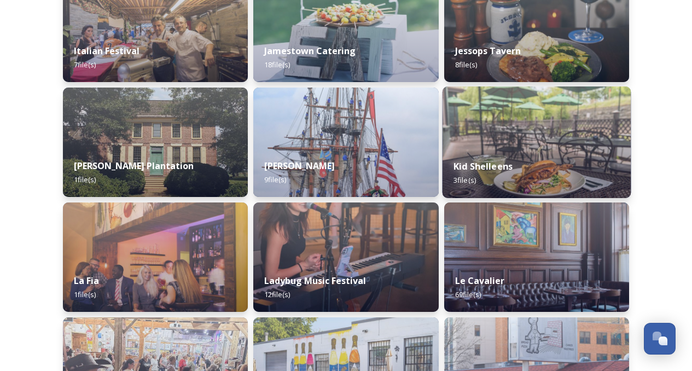
click at [530, 117] on img at bounding box center [536, 142] width 189 height 112
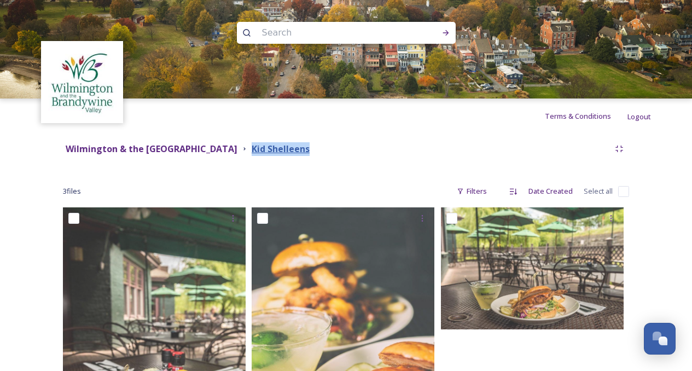
drag, startPoint x: 375, startPoint y: 146, endPoint x: 303, endPoint y: 149, distance: 72.3
click at [303, 149] on div "Wilmington & the Brandywine Valley Media Library Kid Shelleens" at bounding box center [336, 149] width 547 height 14
click at [191, 148] on strong "Wilmington & the [GEOGRAPHIC_DATA]" at bounding box center [152, 149] width 172 height 12
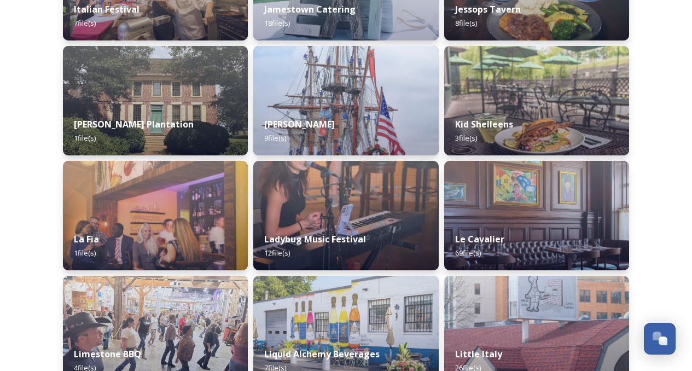
scroll to position [4049, 0]
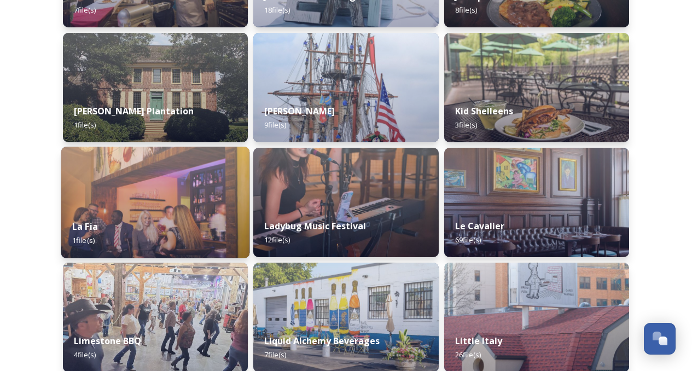
click at [164, 200] on img at bounding box center [155, 203] width 189 height 112
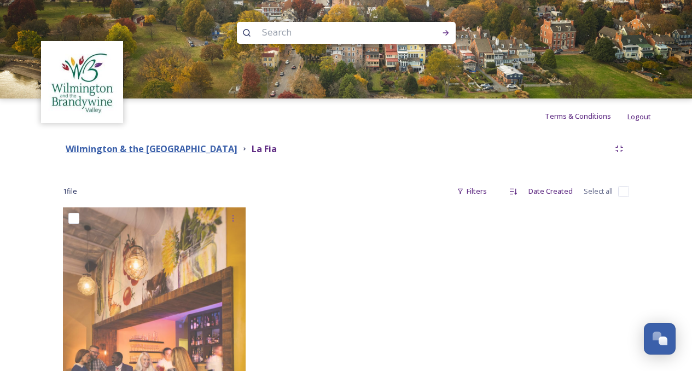
click at [212, 147] on strong "Wilmington & the [GEOGRAPHIC_DATA]" at bounding box center [152, 149] width 172 height 12
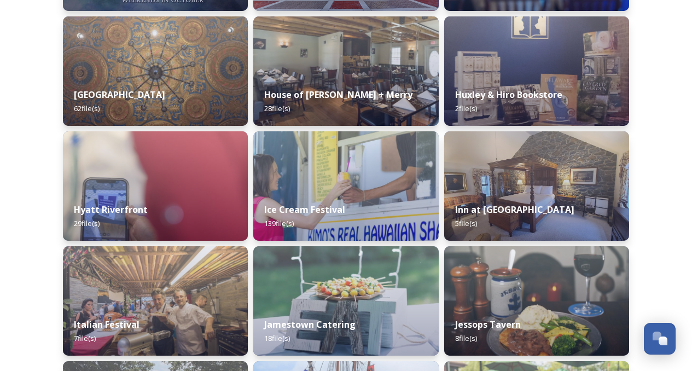
scroll to position [4049, 0]
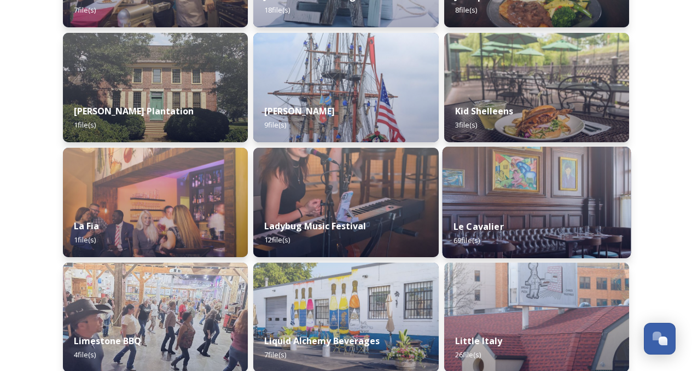
click at [557, 208] on img at bounding box center [536, 203] width 189 height 112
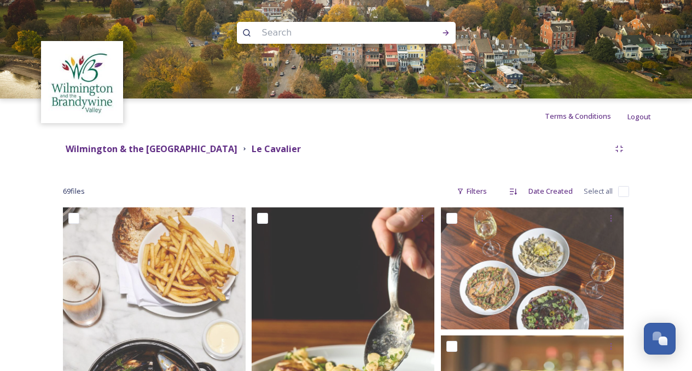
click at [622, 191] on input "checkbox" at bounding box center [623, 191] width 11 height 11
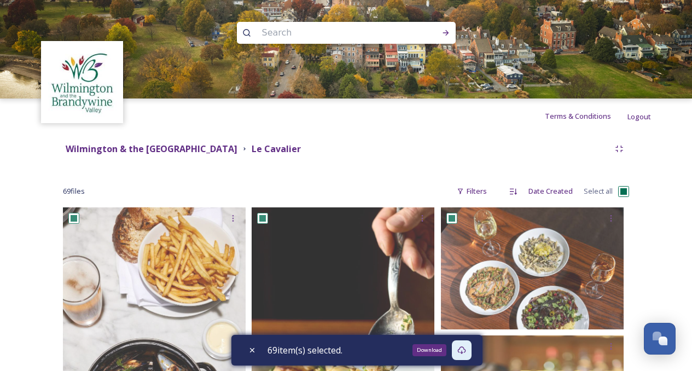
click at [466, 352] on icon at bounding box center [461, 350] width 8 height 8
drag, startPoint x: 363, startPoint y: 148, endPoint x: 307, endPoint y: 151, distance: 55.9
click at [300, 149] on div "Wilmington & the Brandywine Valley Media Library Le Cavalier" at bounding box center [336, 149] width 547 height 14
click at [620, 192] on input "checkbox" at bounding box center [623, 191] width 11 height 11
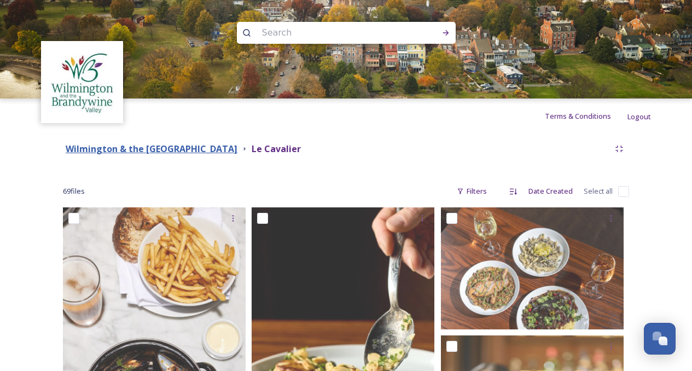
click at [237, 147] on strong "Wilmington & the [GEOGRAPHIC_DATA]" at bounding box center [152, 149] width 172 height 12
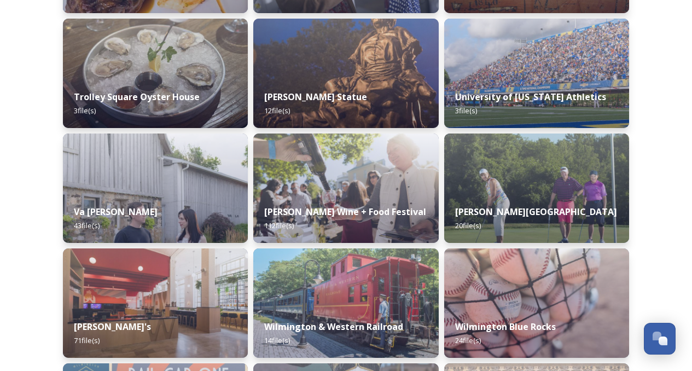
scroll to position [6037, 0]
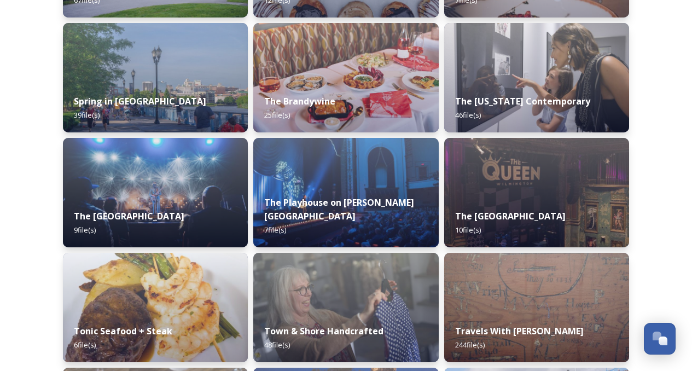
scroll to position [5709, 0]
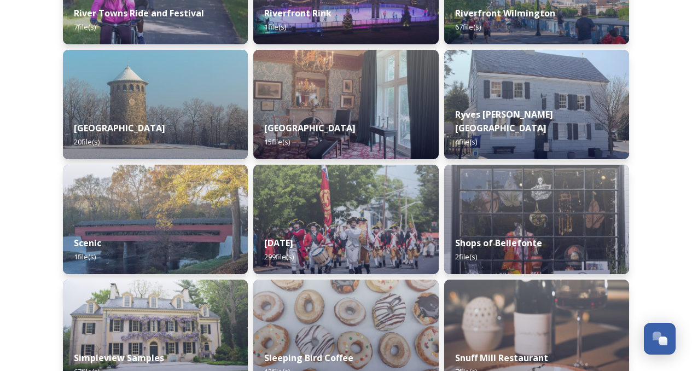
scroll to position [5326, 0]
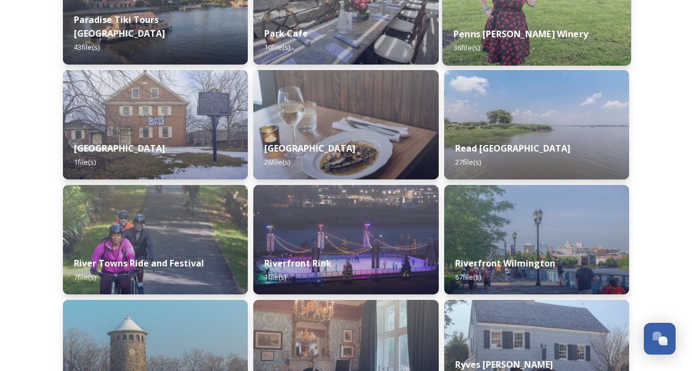
scroll to position [4888, 0]
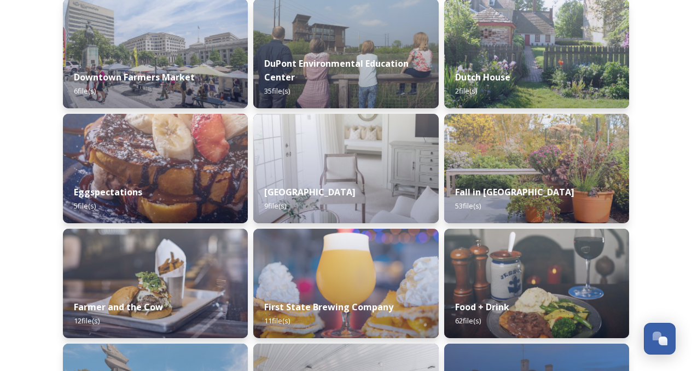
scroll to position [2644, 0]
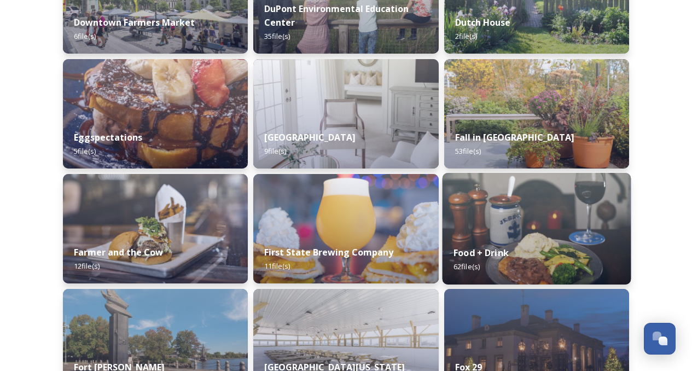
click at [557, 216] on img at bounding box center [536, 229] width 189 height 112
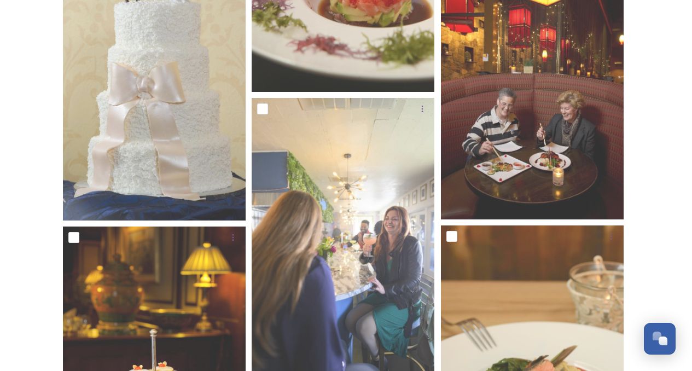
scroll to position [304, 0]
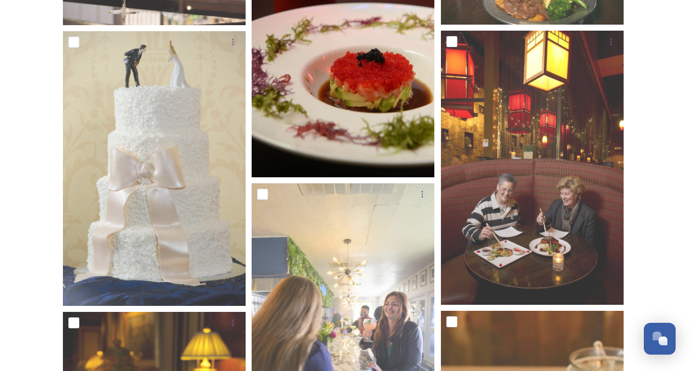
scroll to position [0, 0]
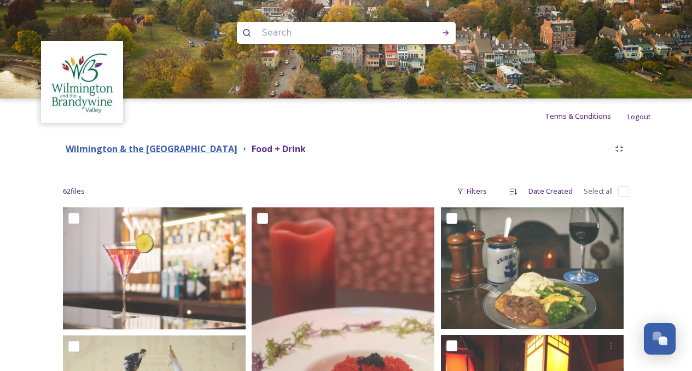
click at [237, 149] on strong "Wilmington & the [GEOGRAPHIC_DATA]" at bounding box center [152, 149] width 172 height 12
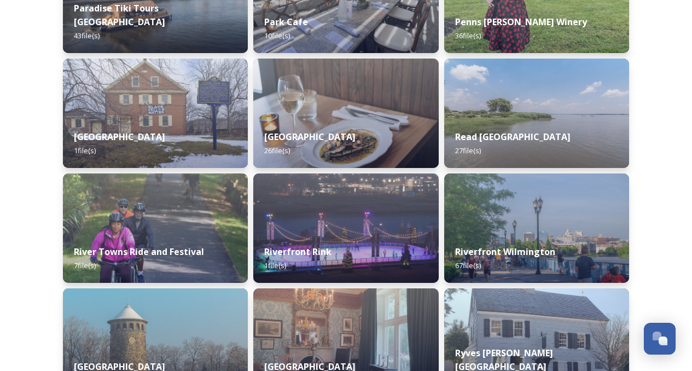
scroll to position [5107, 0]
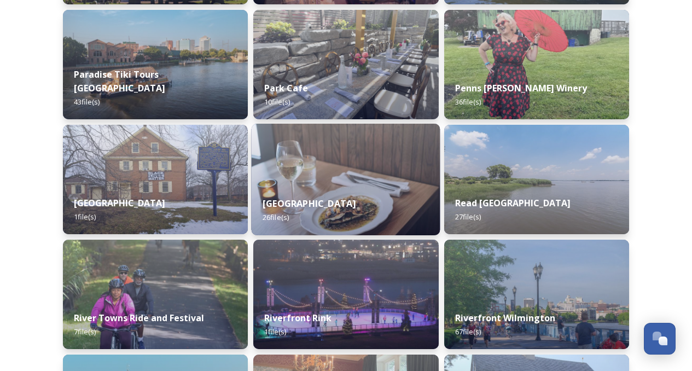
click at [345, 175] on img at bounding box center [346, 180] width 189 height 112
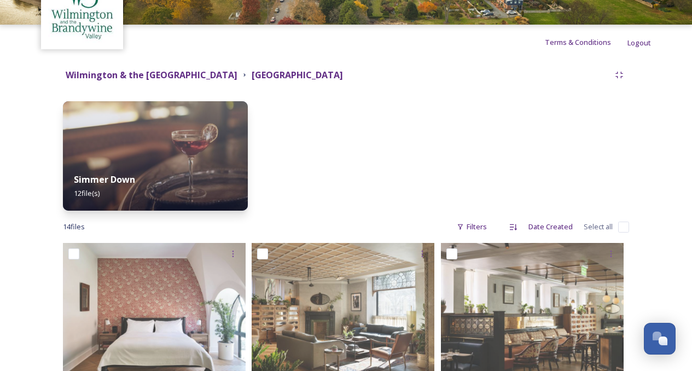
scroll to position [109, 0]
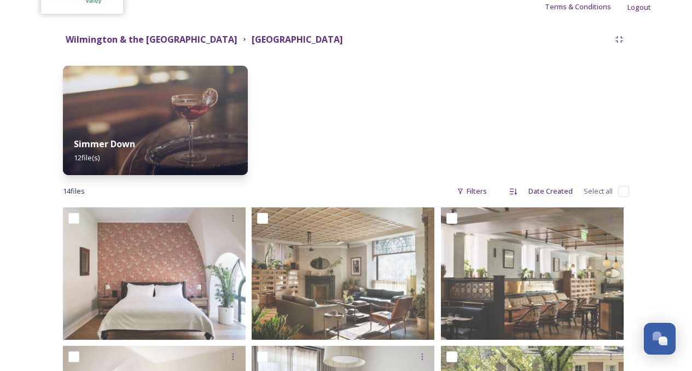
click at [620, 192] on input "checkbox" at bounding box center [623, 191] width 11 height 11
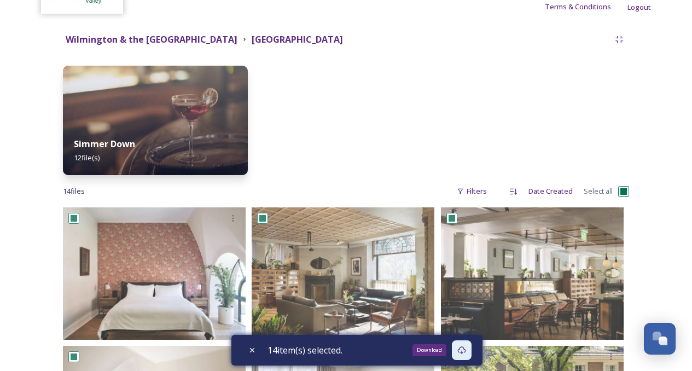
click at [466, 345] on div "Download" at bounding box center [462, 350] width 20 height 20
drag, startPoint x: 370, startPoint y: 40, endPoint x: 305, endPoint y: 38, distance: 65.7
click at [305, 38] on div "Wilmington & the [GEOGRAPHIC_DATA] [GEOGRAPHIC_DATA]" at bounding box center [336, 40] width 547 height 14
click at [623, 189] on input "checkbox" at bounding box center [623, 191] width 11 height 11
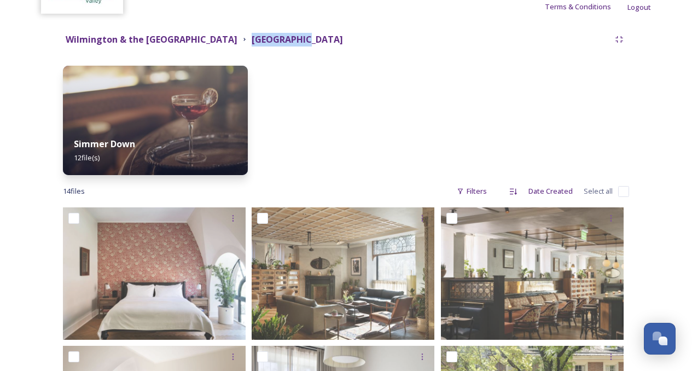
scroll to position [0, 0]
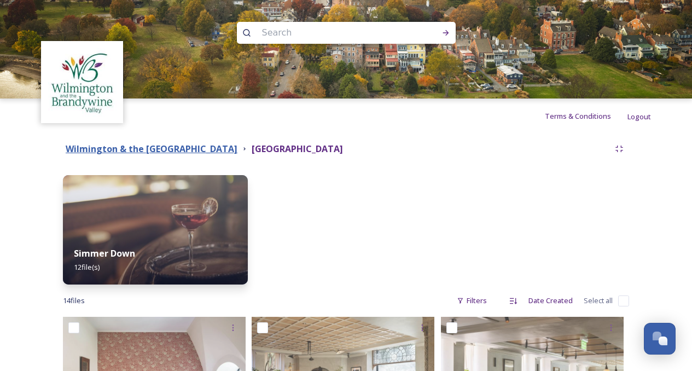
click at [237, 150] on strong "Wilmington & the [GEOGRAPHIC_DATA]" at bounding box center [152, 149] width 172 height 12
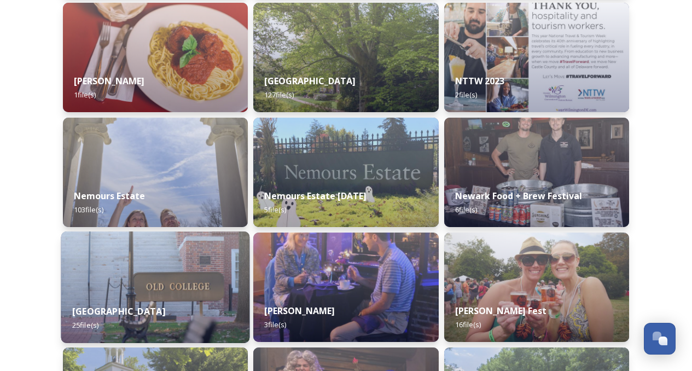
scroll to position [4651, 0]
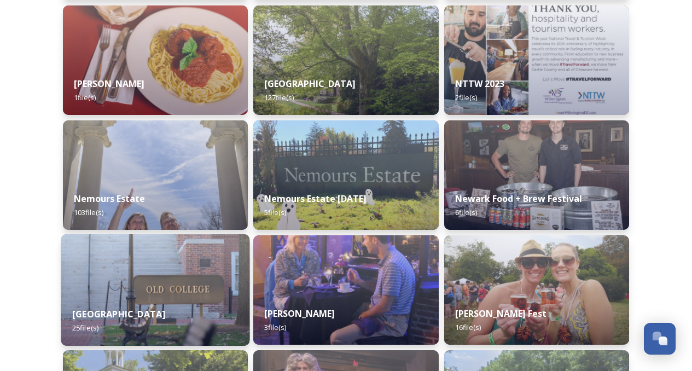
drag, startPoint x: 159, startPoint y: 277, endPoint x: 111, endPoint y: 301, distance: 53.6
click at [111, 301] on div "[GEOGRAPHIC_DATA] 25 file(s)" at bounding box center [155, 321] width 189 height 50
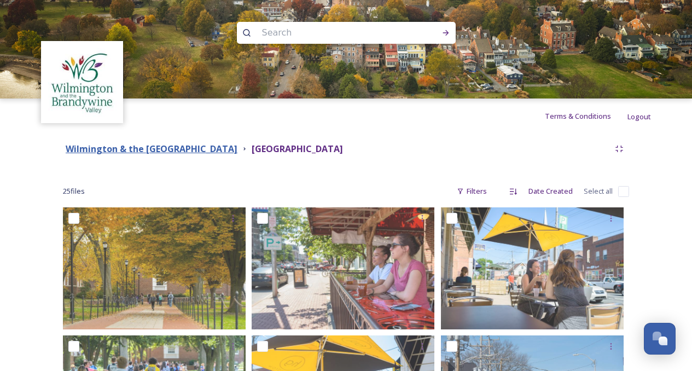
click at [237, 147] on strong "Wilmington & the [GEOGRAPHIC_DATA]" at bounding box center [152, 149] width 172 height 12
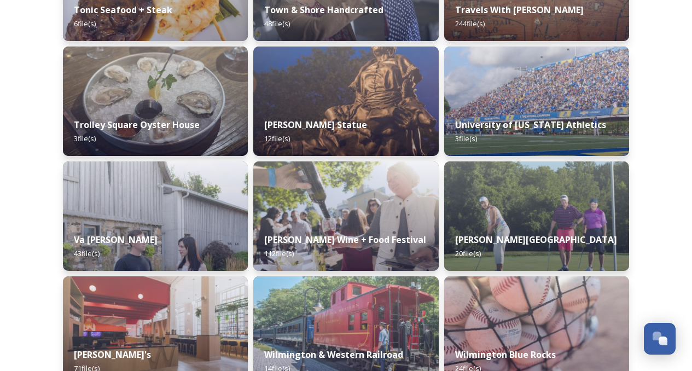
scroll to position [6019, 0]
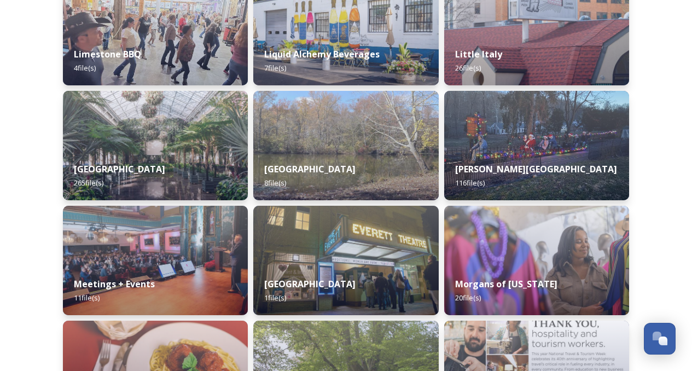
scroll to position [4323, 0]
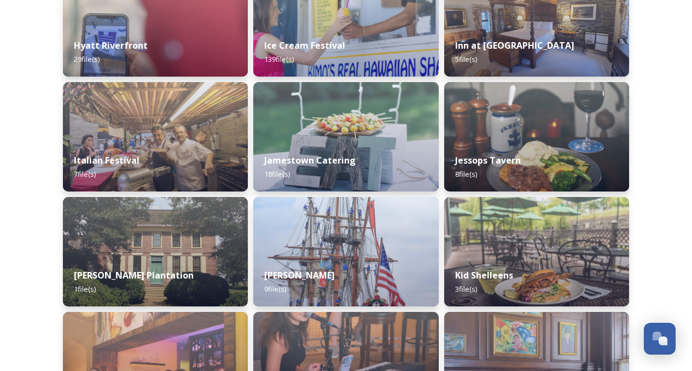
scroll to position [3721, 0]
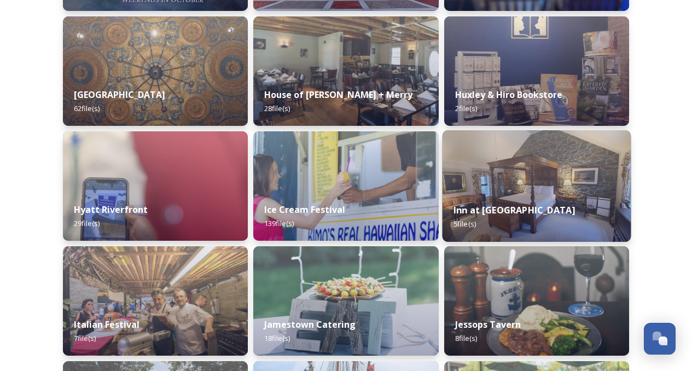
click at [581, 166] on img at bounding box center [536, 186] width 189 height 112
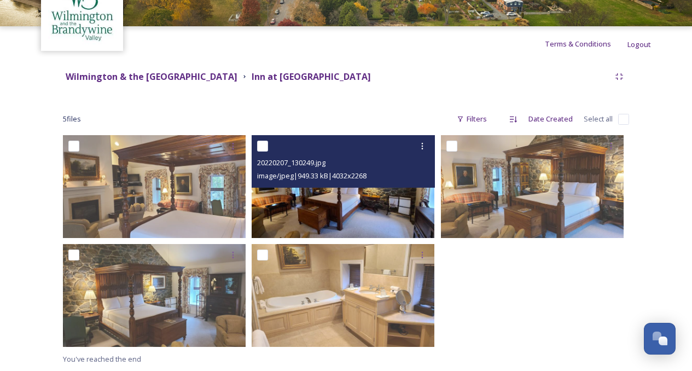
scroll to position [18, 0]
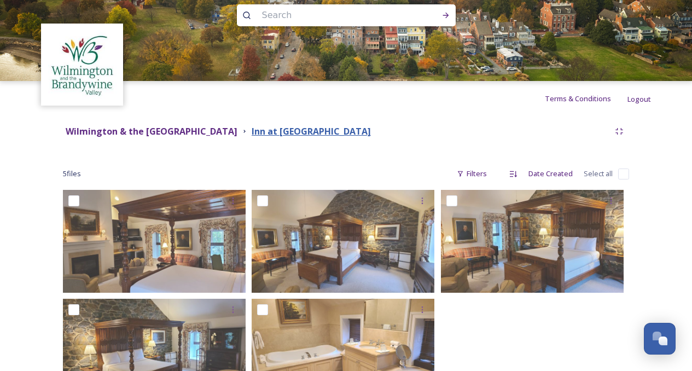
drag, startPoint x: 425, startPoint y: 131, endPoint x: 304, endPoint y: 132, distance: 120.4
click at [304, 132] on div "Wilmington & the [GEOGRAPHIC_DATA] at [GEOGRAPHIC_DATA]" at bounding box center [336, 132] width 547 height 14
click at [506, 134] on div "Wilmington & the [GEOGRAPHIC_DATA] at [GEOGRAPHIC_DATA]" at bounding box center [336, 132] width 547 height 14
click at [625, 177] on input "checkbox" at bounding box center [623, 174] width 11 height 11
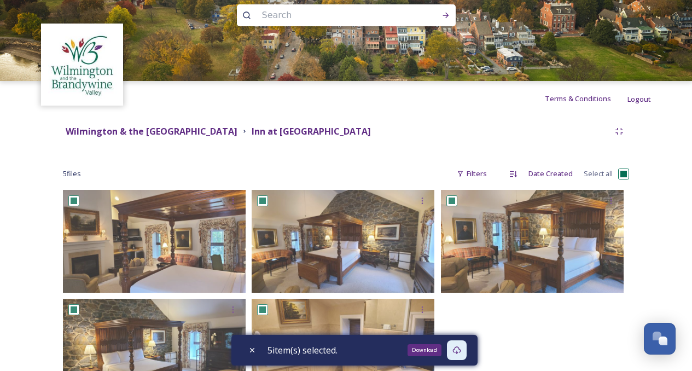
click at [461, 349] on icon at bounding box center [457, 350] width 9 height 9
drag, startPoint x: 625, startPoint y: 173, endPoint x: 632, endPoint y: 176, distance: 6.9
click at [625, 173] on input "checkbox" at bounding box center [623, 174] width 11 height 11
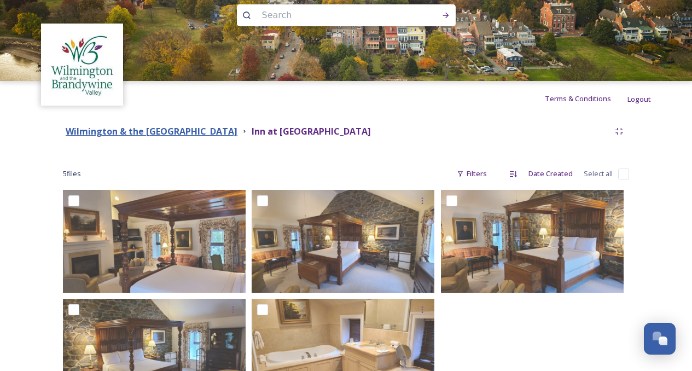
click at [226, 134] on strong "Wilmington & the [GEOGRAPHIC_DATA]" at bounding box center [152, 131] width 172 height 12
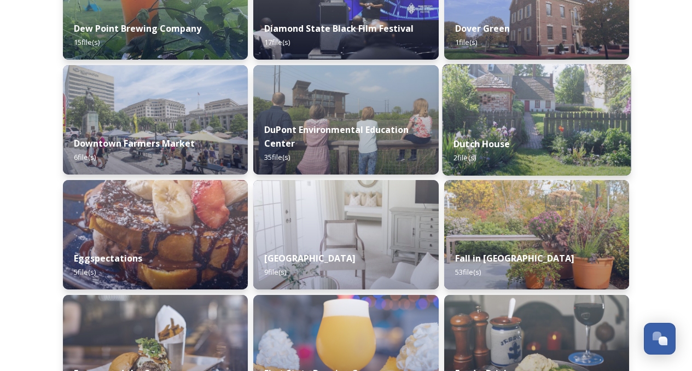
scroll to position [2572, 0]
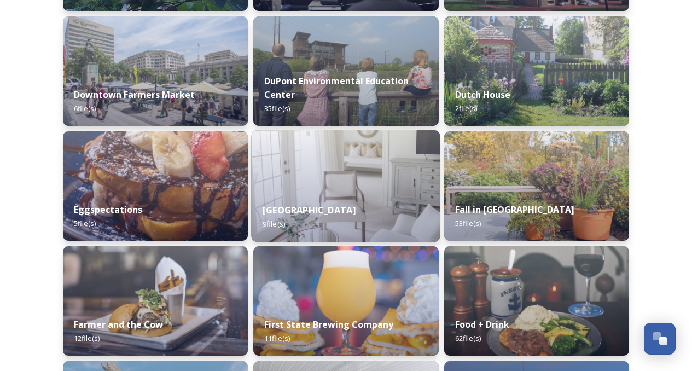
click at [369, 170] on img at bounding box center [346, 186] width 189 height 112
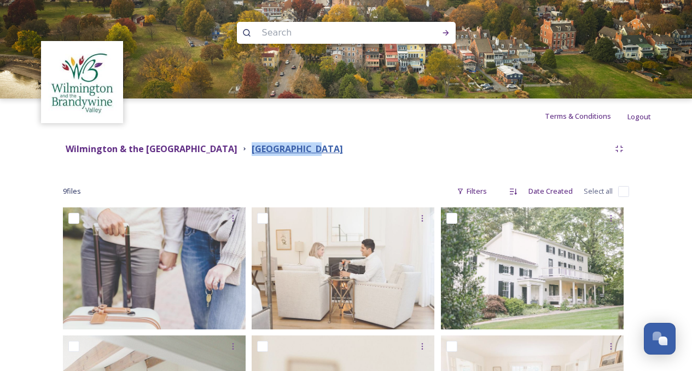
drag, startPoint x: 331, startPoint y: 154, endPoint x: 304, endPoint y: 152, distance: 26.3
click at [304, 152] on div "Wilmington & the [GEOGRAPHIC_DATA] [GEOGRAPHIC_DATA]" at bounding box center [336, 149] width 547 height 14
click at [408, 153] on div "Wilmington & the [GEOGRAPHIC_DATA] [GEOGRAPHIC_DATA]" at bounding box center [336, 149] width 547 height 14
click at [628, 188] on input "checkbox" at bounding box center [623, 191] width 11 height 11
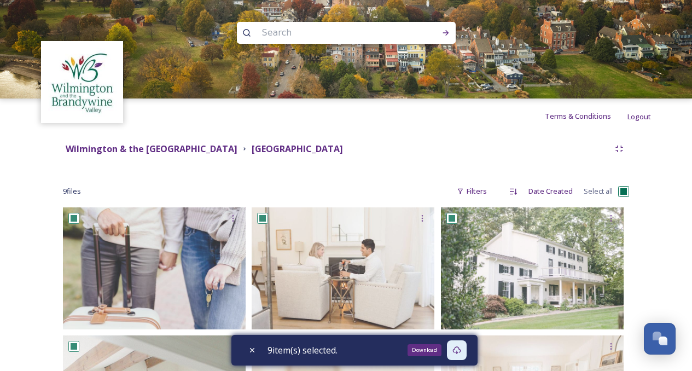
click at [460, 350] on icon at bounding box center [457, 350] width 9 height 9
click at [205, 152] on strong "Wilmington & the [GEOGRAPHIC_DATA]" at bounding box center [152, 149] width 172 height 12
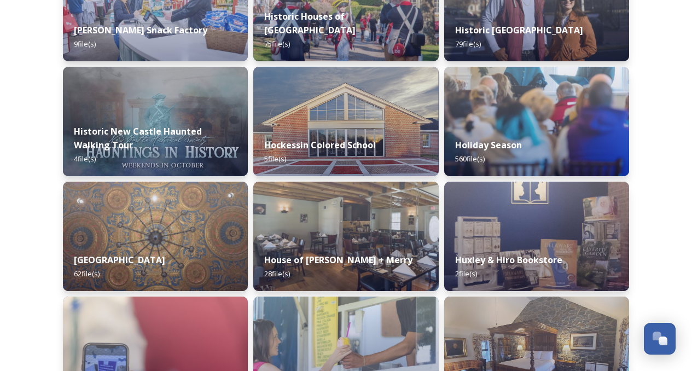
scroll to position [3557, 0]
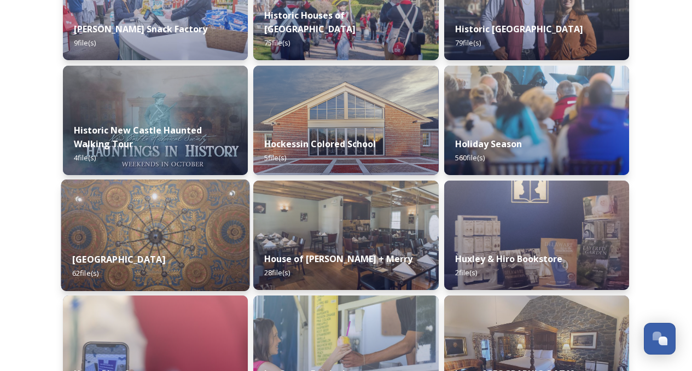
click at [166, 233] on img at bounding box center [155, 235] width 189 height 112
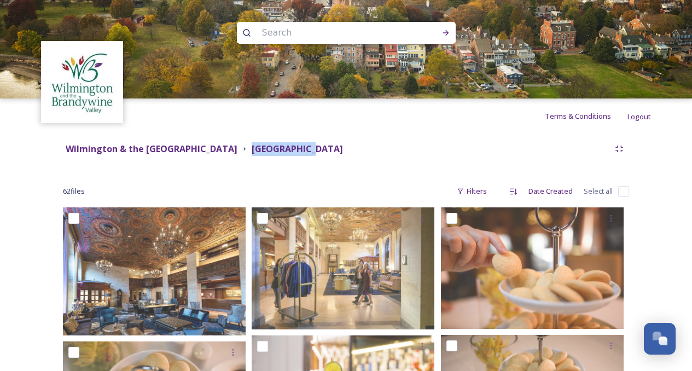
drag, startPoint x: 375, startPoint y: 146, endPoint x: 302, endPoint y: 152, distance: 73.6
click at [302, 152] on div "Wilmington & the [GEOGRAPHIC_DATA] [GEOGRAPHIC_DATA]" at bounding box center [336, 149] width 547 height 14
click at [624, 192] on input "checkbox" at bounding box center [623, 191] width 11 height 11
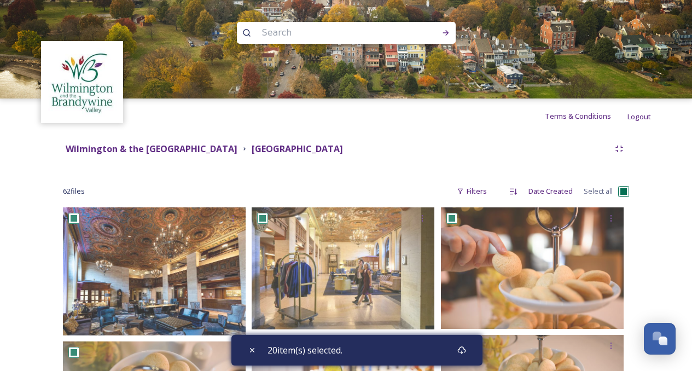
click at [626, 191] on input "checkbox" at bounding box center [623, 191] width 11 height 11
click at [463, 351] on icon at bounding box center [461, 350] width 9 height 9
click at [623, 195] on input "checkbox" at bounding box center [623, 191] width 11 height 11
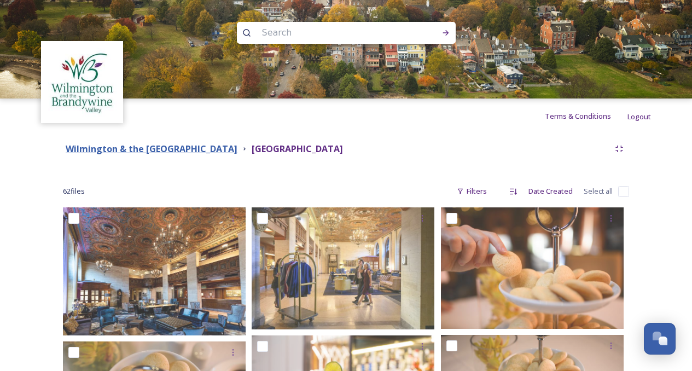
click at [237, 150] on strong "Wilmington & the [GEOGRAPHIC_DATA]" at bounding box center [152, 149] width 172 height 12
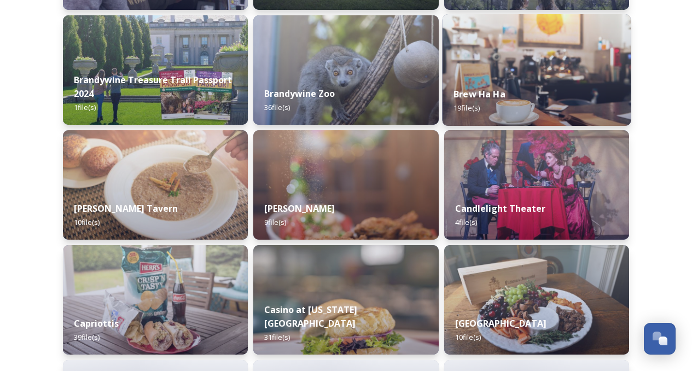
scroll to position [1204, 0]
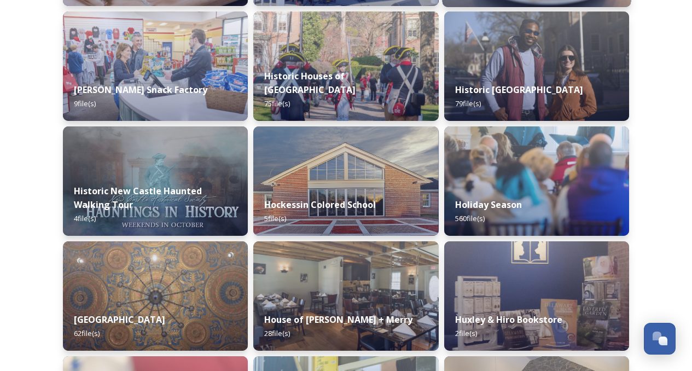
scroll to position [3557, 0]
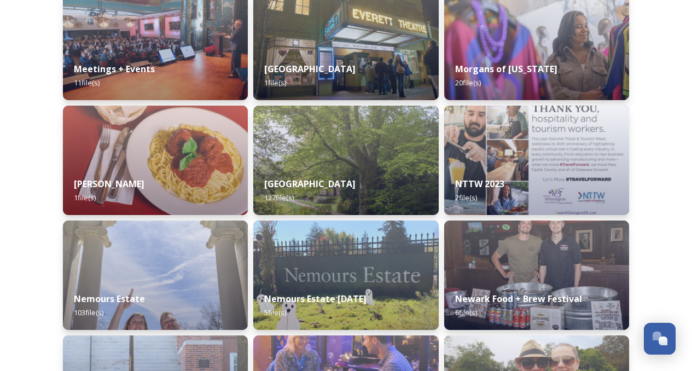
scroll to position [4597, 0]
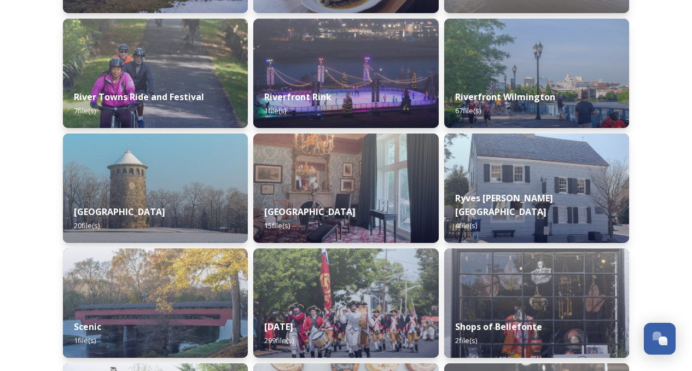
scroll to position [5363, 0]
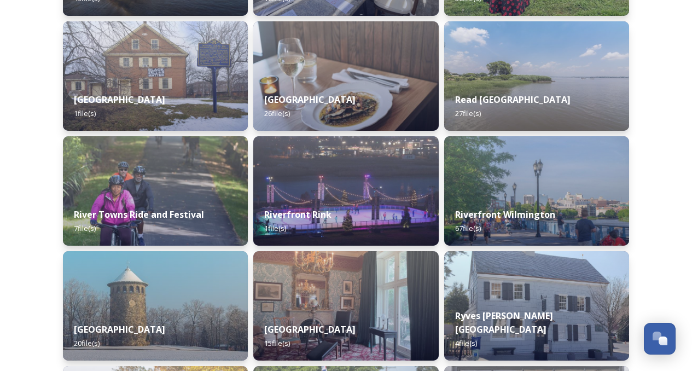
scroll to position [5144, 0]
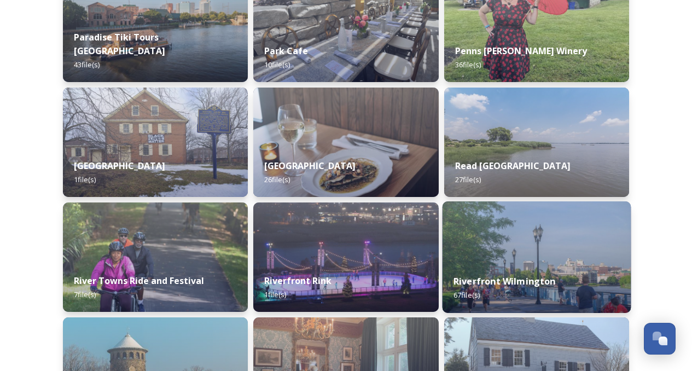
click at [561, 249] on img at bounding box center [536, 257] width 189 height 112
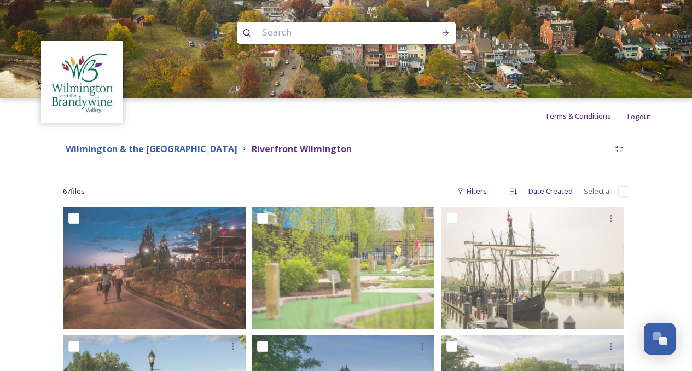
drag, startPoint x: 253, startPoint y: 157, endPoint x: 249, endPoint y: 150, distance: 8.1
click at [253, 157] on div "Wilmington & the Brandywine Valley Media Library [GEOGRAPHIC_DATA]" at bounding box center [346, 149] width 566 height 20
click at [237, 144] on strong "Wilmington & the [GEOGRAPHIC_DATA]" at bounding box center [152, 149] width 172 height 12
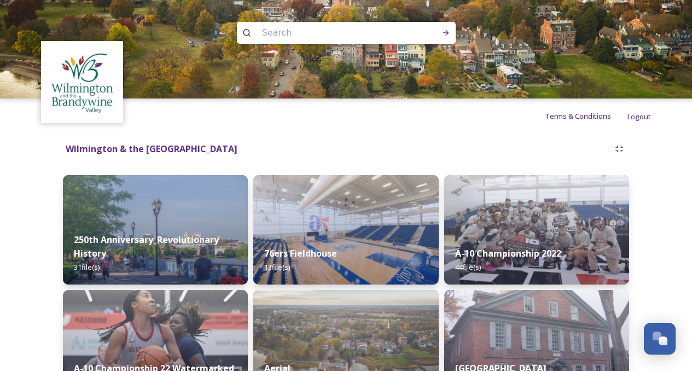
scroll to position [2597, 0]
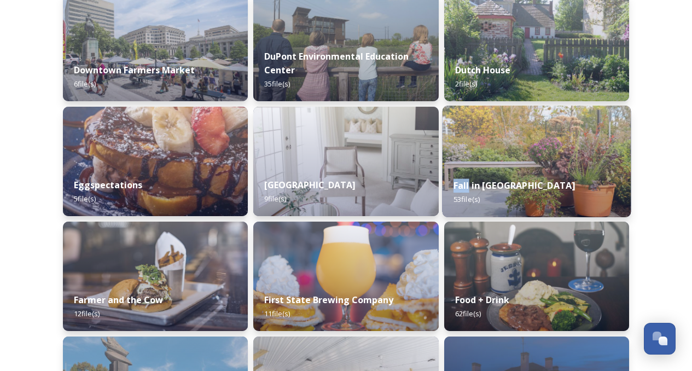
click at [573, 142] on img at bounding box center [536, 162] width 189 height 112
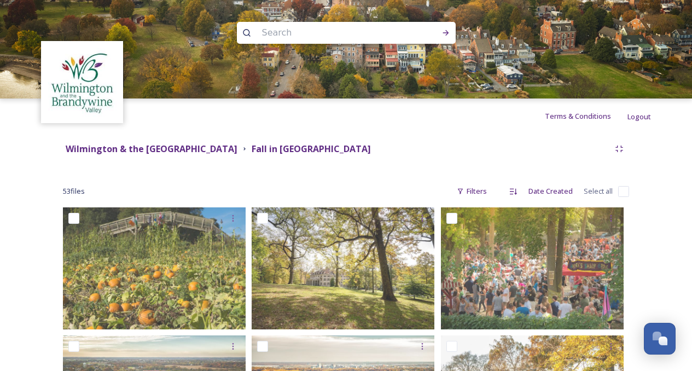
click at [624, 189] on input "checkbox" at bounding box center [623, 191] width 11 height 11
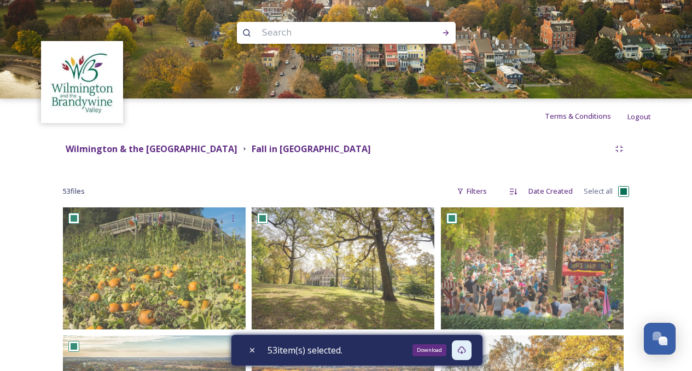
click at [466, 348] on icon at bounding box center [461, 350] width 9 height 9
click at [624, 192] on input "checkbox" at bounding box center [623, 191] width 11 height 11
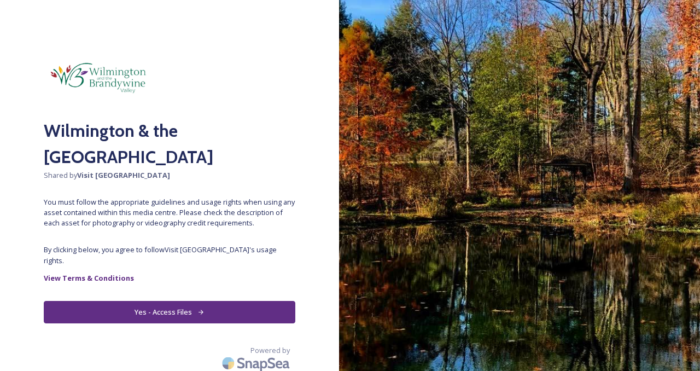
click at [214, 303] on button "Yes - Access Files" at bounding box center [170, 312] width 252 height 22
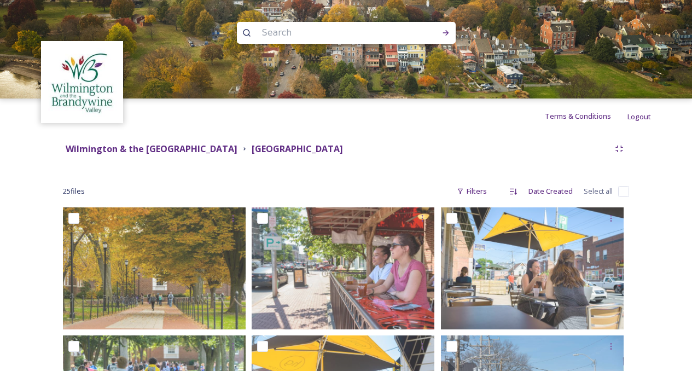
click at [620, 189] on input "checkbox" at bounding box center [623, 191] width 11 height 11
checkbox input "true"
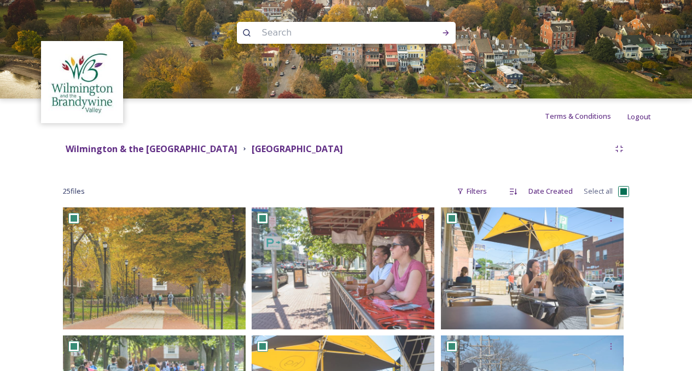
checkbox input "true"
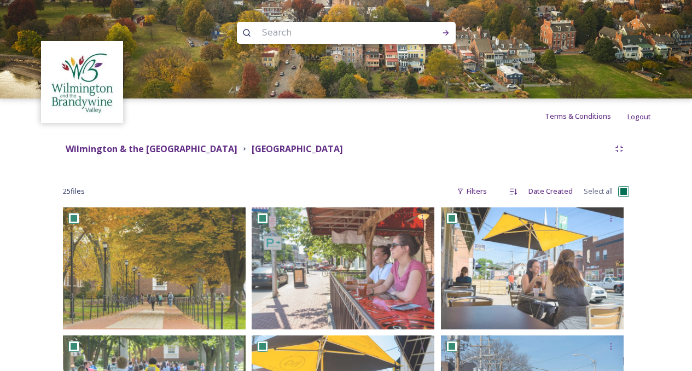
checkbox input "true"
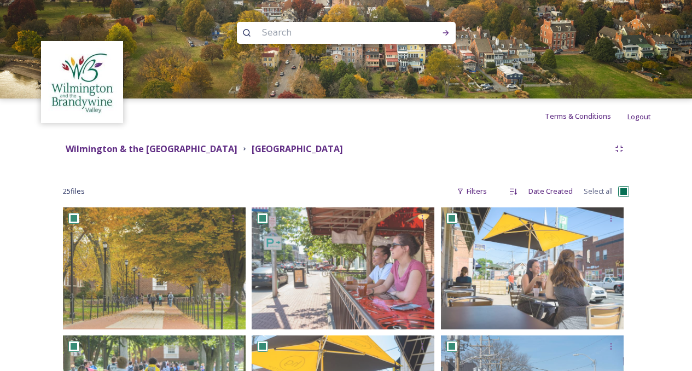
checkbox input "true"
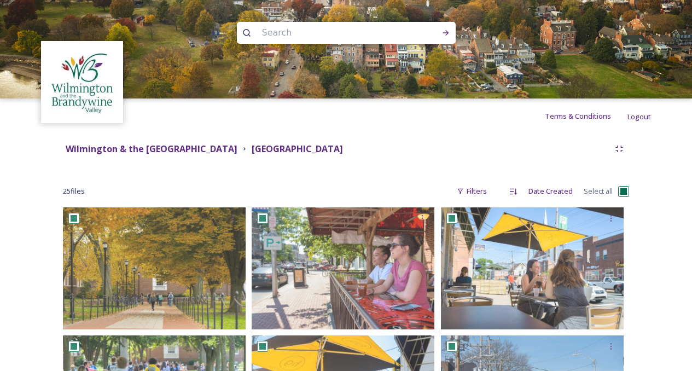
checkbox input "true"
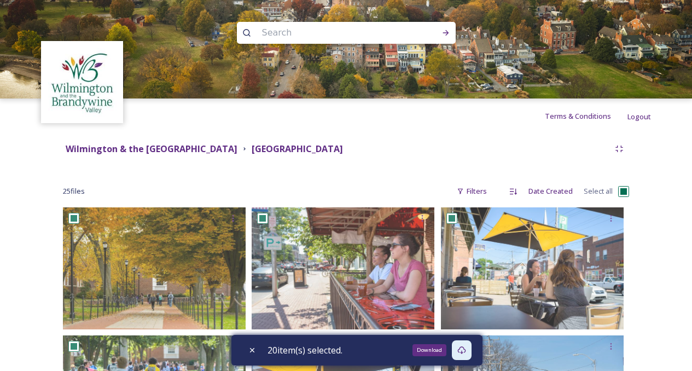
click at [470, 350] on div "Download" at bounding box center [462, 350] width 20 height 20
drag, startPoint x: 464, startPoint y: 150, endPoint x: 306, endPoint y: 150, distance: 158.1
click at [306, 150] on div "Wilmington & the Brandywine Valley Media Library Newark Main Street & University" at bounding box center [336, 149] width 547 height 14
copy strong "[GEOGRAPHIC_DATA]"
click at [237, 149] on strong "Wilmington & the [GEOGRAPHIC_DATA]" at bounding box center [152, 149] width 172 height 12
